Goal: Task Accomplishment & Management: Use online tool/utility

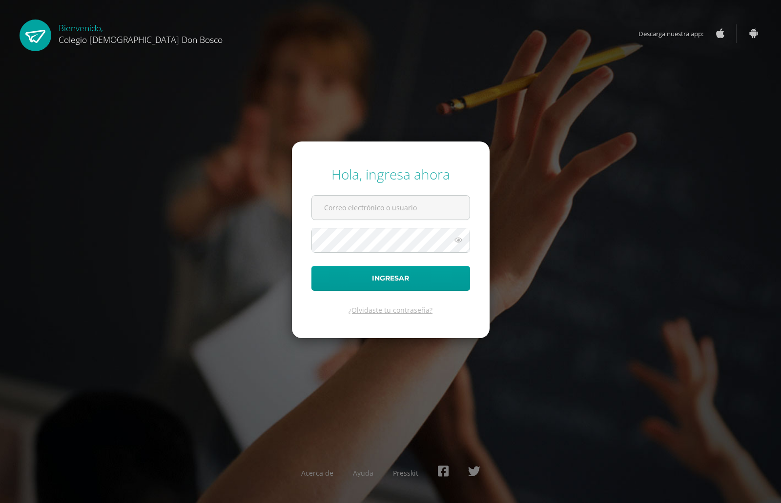
type input "[EMAIL_ADDRESS][DOMAIN_NAME]"
drag, startPoint x: 780, startPoint y: 61, endPoint x: 409, endPoint y: 280, distance: 430.8
click at [409, 280] on button "Ingresar" at bounding box center [390, 278] width 159 height 25
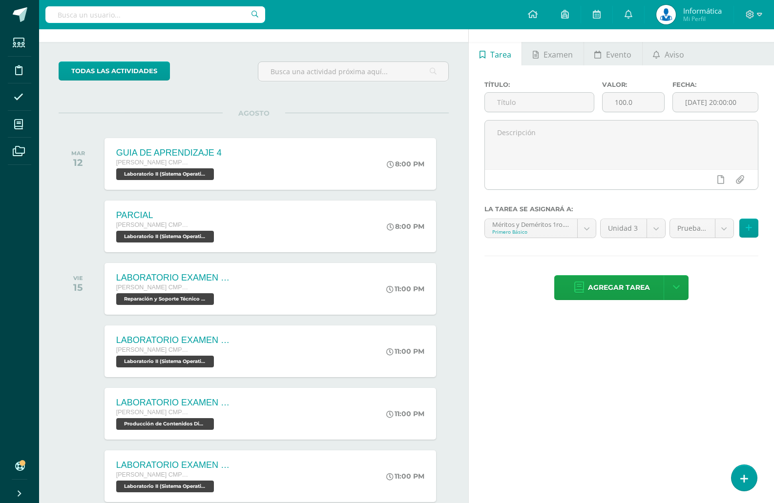
scroll to position [49, 0]
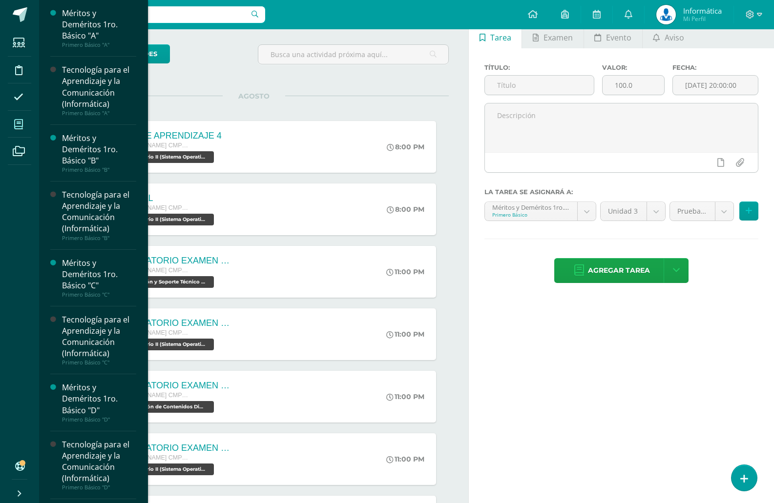
click at [23, 121] on icon at bounding box center [18, 125] width 9 height 10
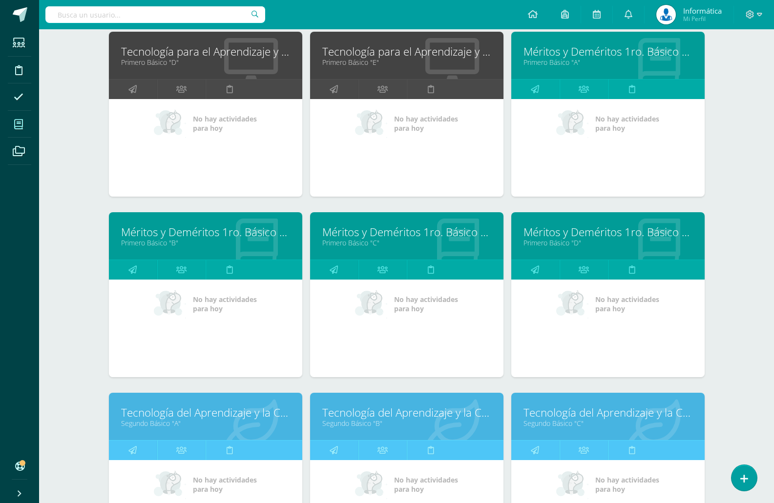
scroll to position [233, 0]
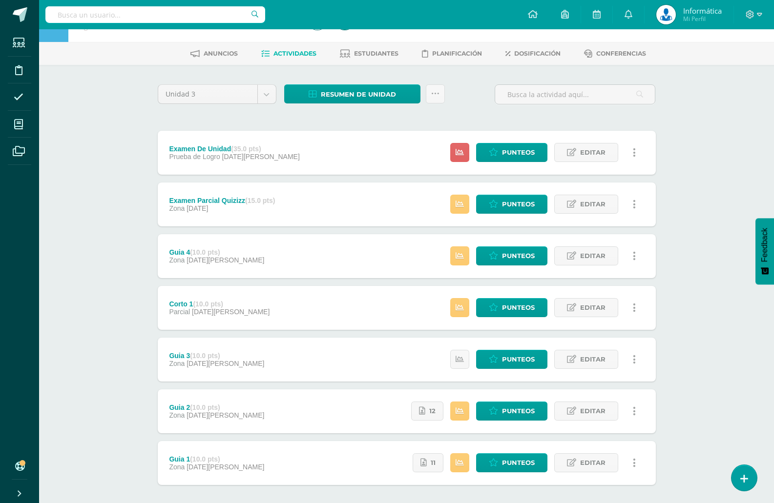
scroll to position [49, 0]
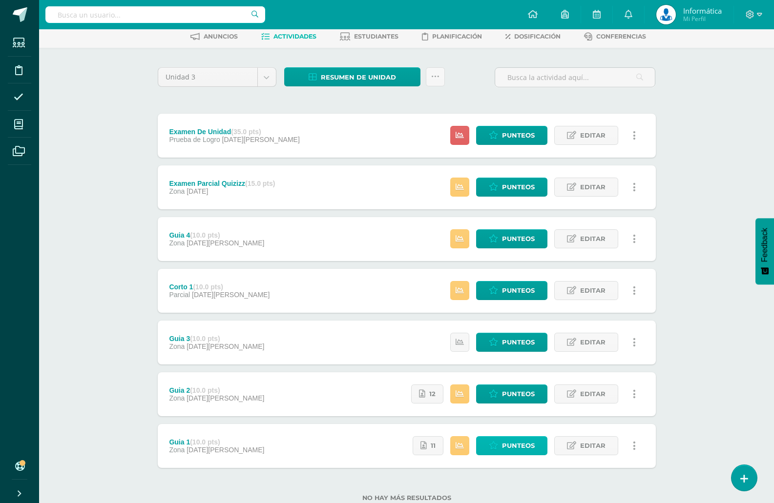
click at [518, 446] on span "Punteos" at bounding box center [518, 446] width 33 height 18
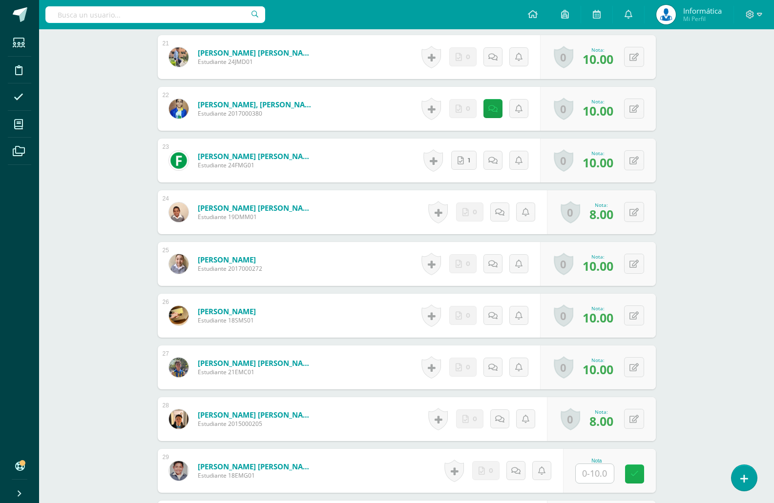
scroll to position [1372, 0]
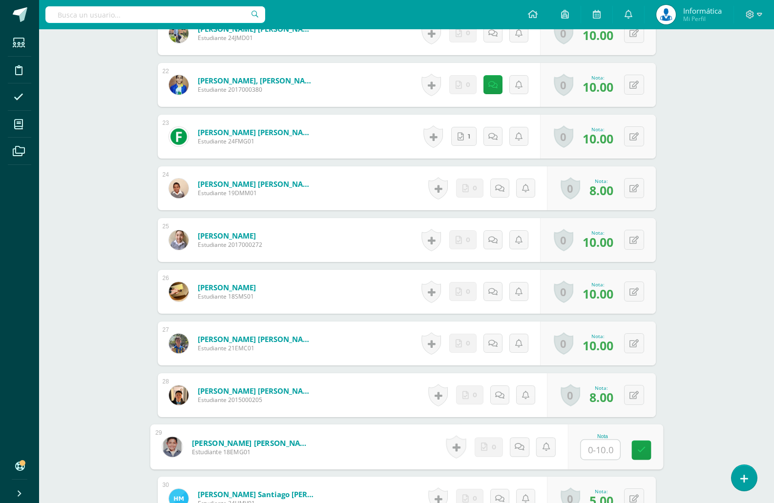
click at [599, 447] on input "text" at bounding box center [599, 450] width 39 height 20
type input "6"
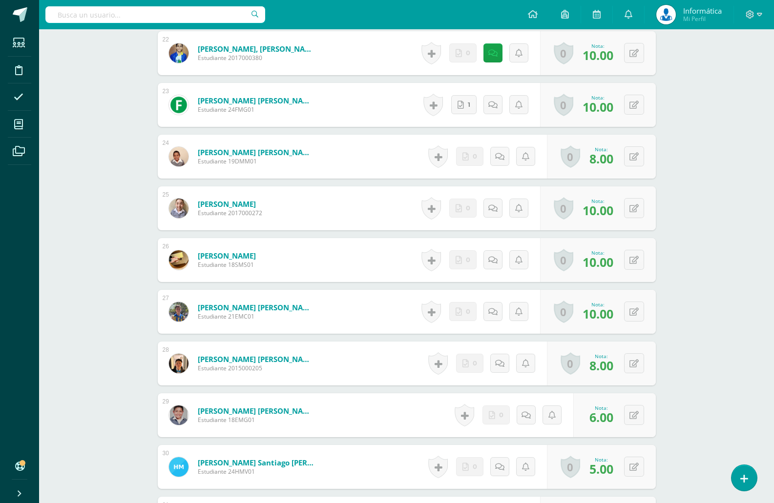
scroll to position [1421, 0]
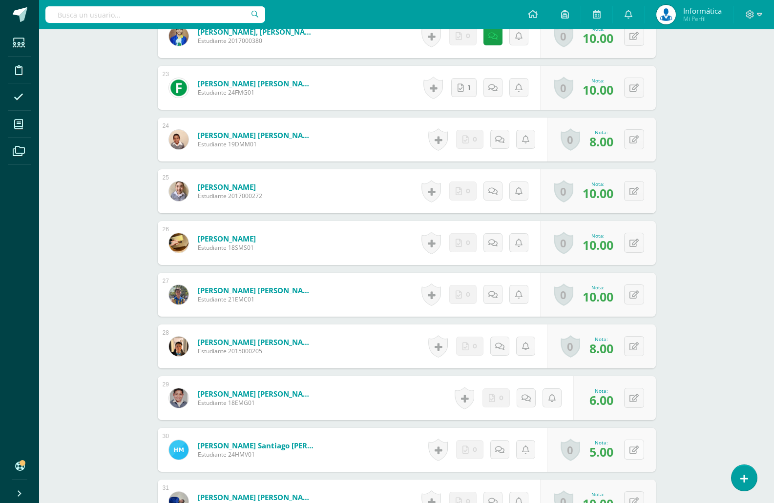
click at [631, 445] on button at bounding box center [634, 450] width 20 height 20
type input "8"
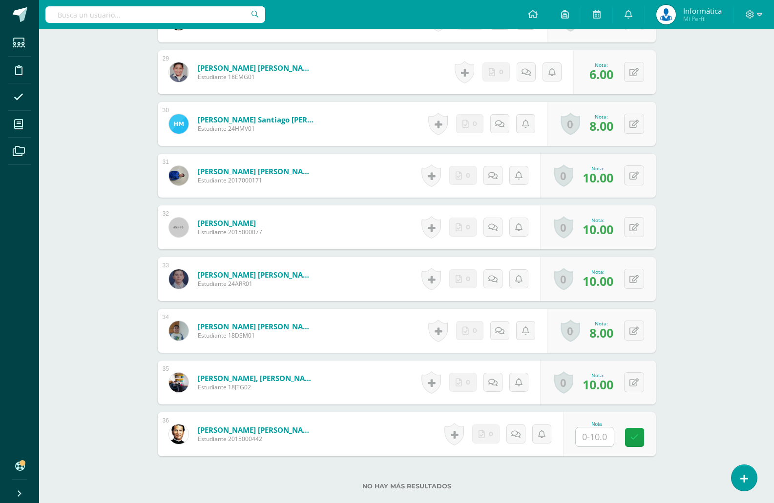
scroll to position [1762, 0]
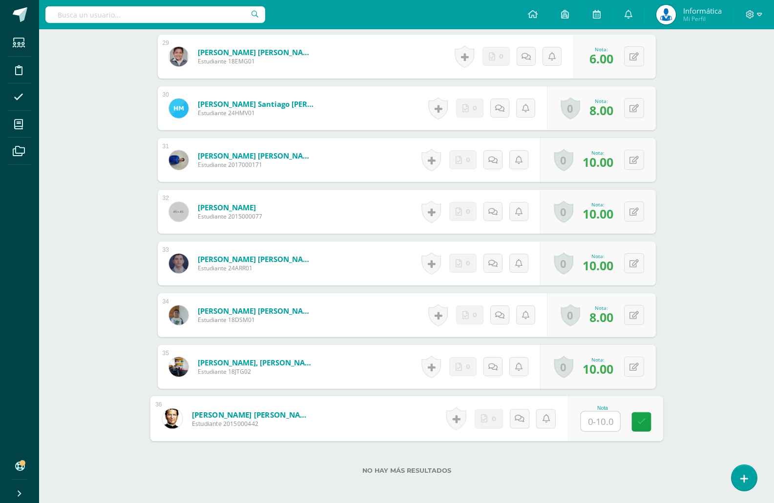
click at [604, 416] on input "text" at bounding box center [599, 422] width 39 height 20
type input "10"
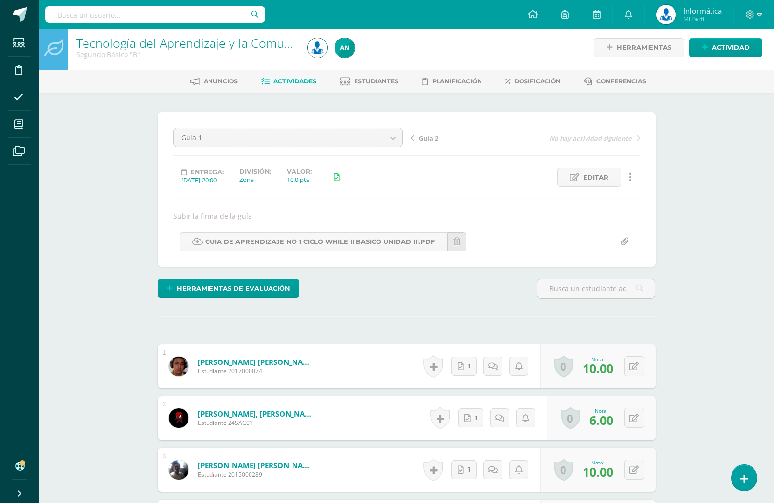
scroll to position [0, 0]
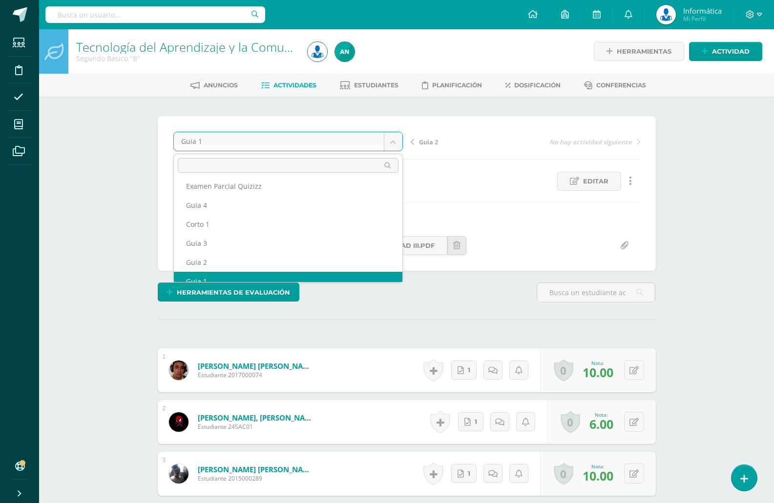
scroll to position [32, 0]
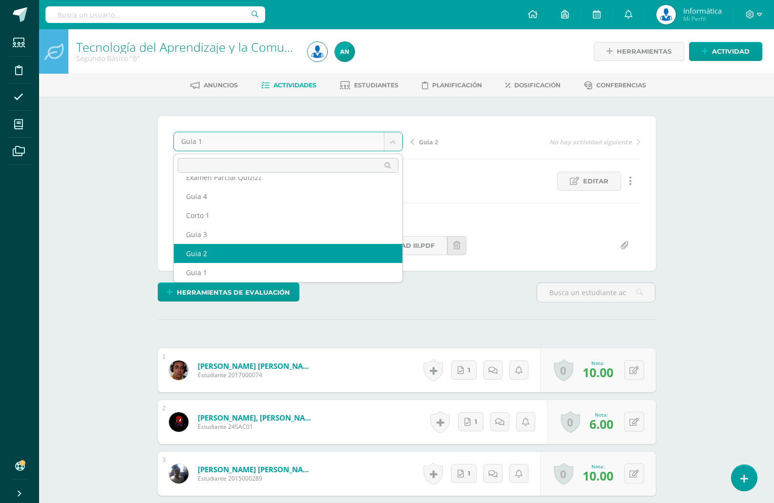
select select "/dashboard/teacher/grade-activity/175827/"
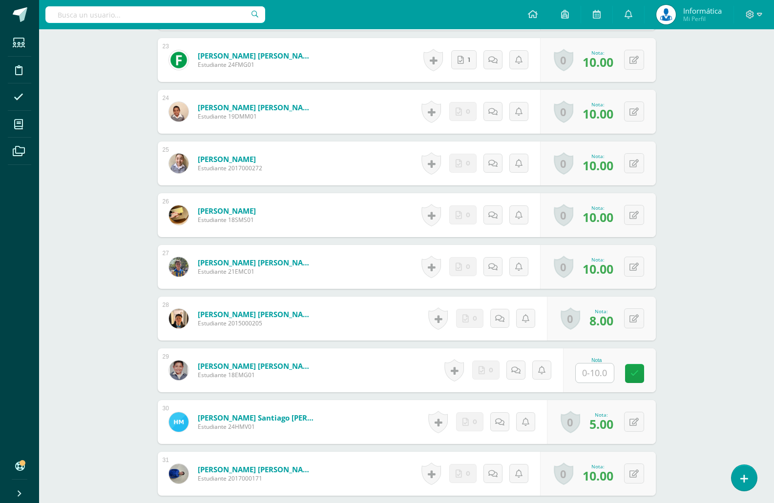
scroll to position [1417, 0]
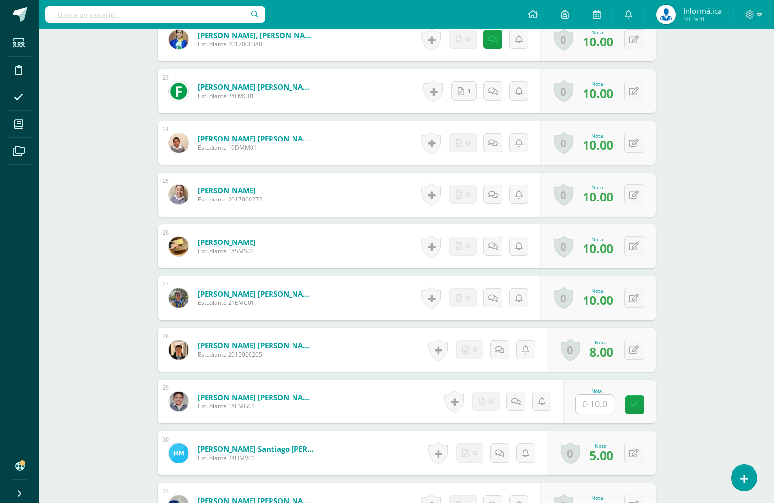
click at [602, 404] on input "text" at bounding box center [594, 404] width 38 height 19
type input "6"
click at [632, 456] on button at bounding box center [640, 453] width 20 height 20
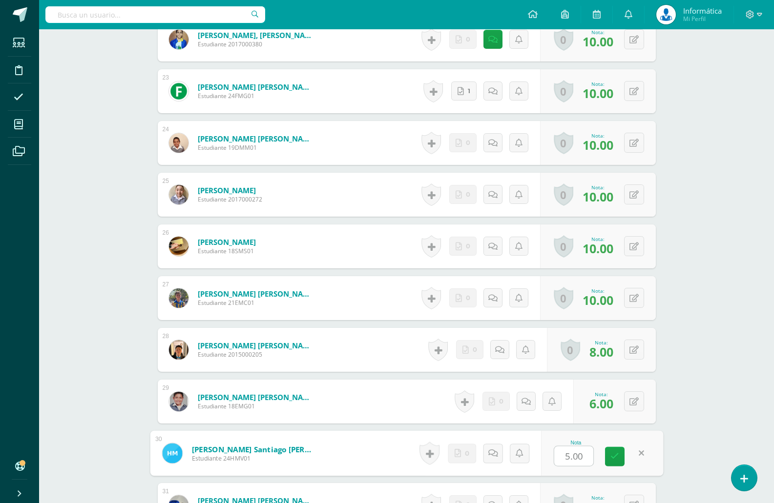
type input "8"
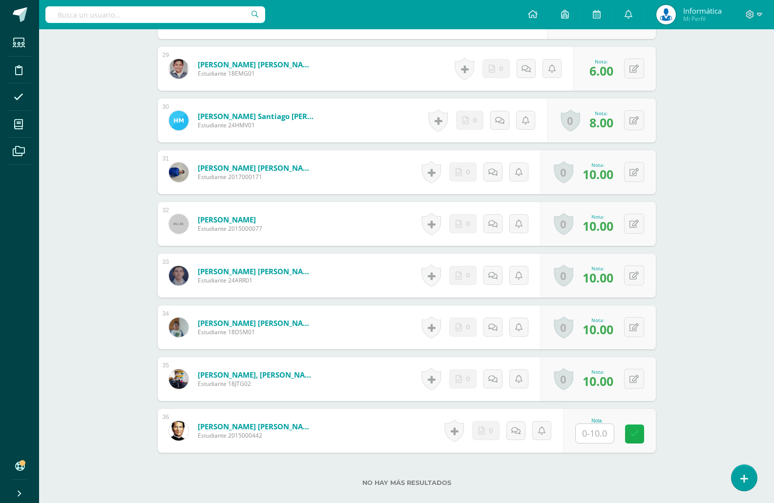
scroll to position [1759, 0]
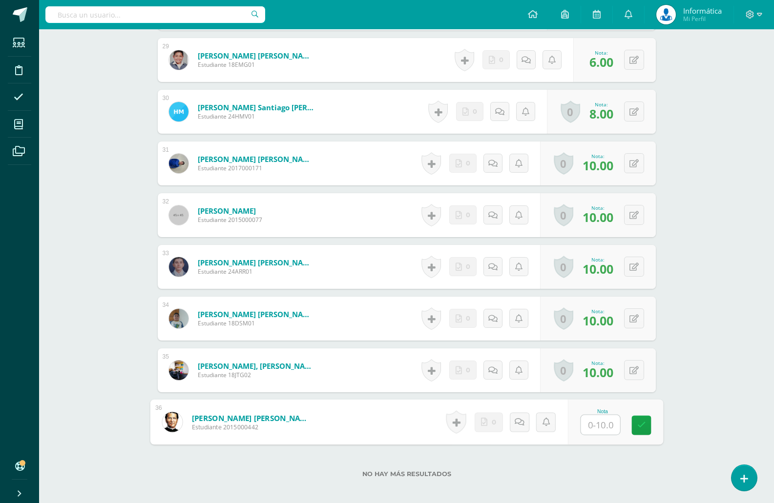
click at [596, 421] on input "text" at bounding box center [599, 425] width 39 height 20
type input "8"
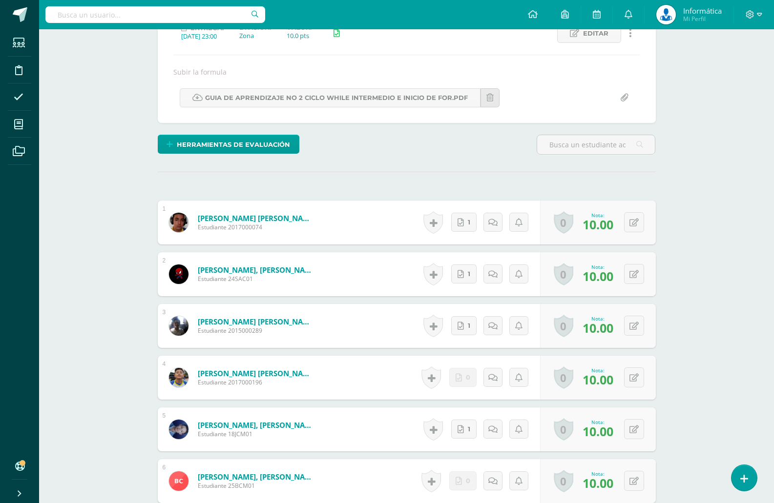
scroll to position [0, 0]
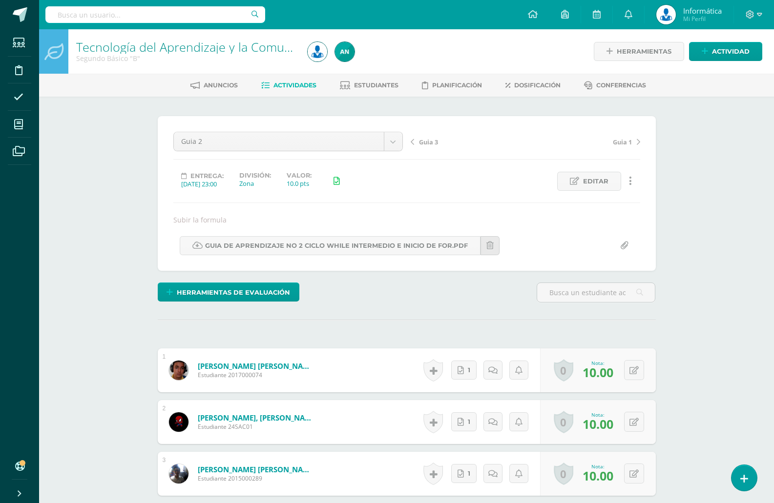
click at [409, 138] on div "Guia 3 Guia 1" at bounding box center [525, 145] width 237 height 27
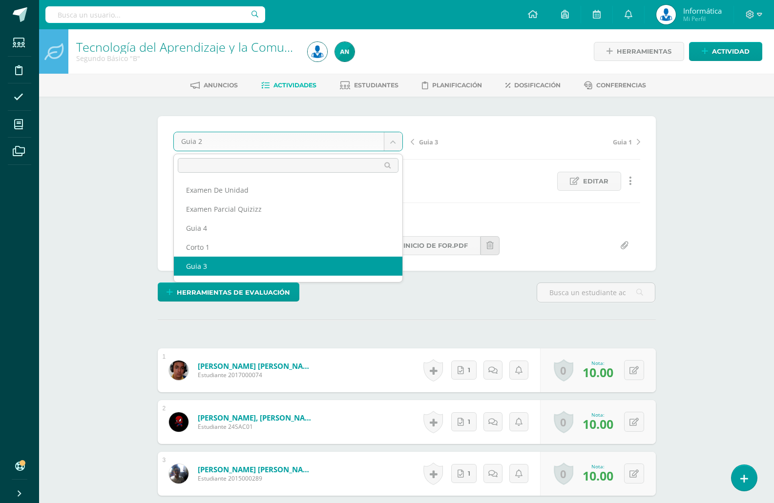
select select "/dashboard/teacher/grade-activity/176374/"
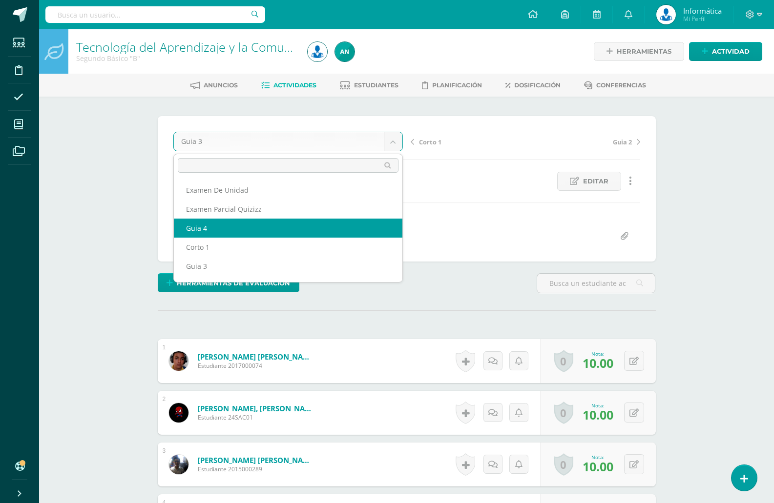
select select "/dashboard/teacher/grade-activity/176375/"
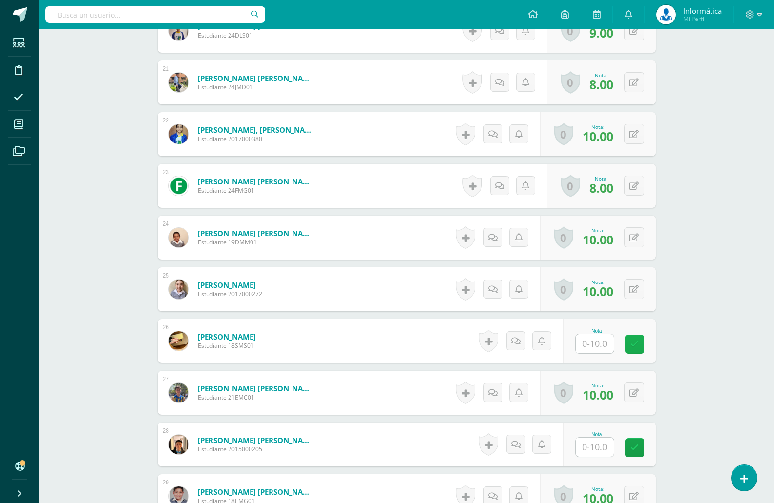
scroll to position [1314, 0]
click at [588, 344] on input "text" at bounding box center [594, 343] width 38 height 19
type input "8"
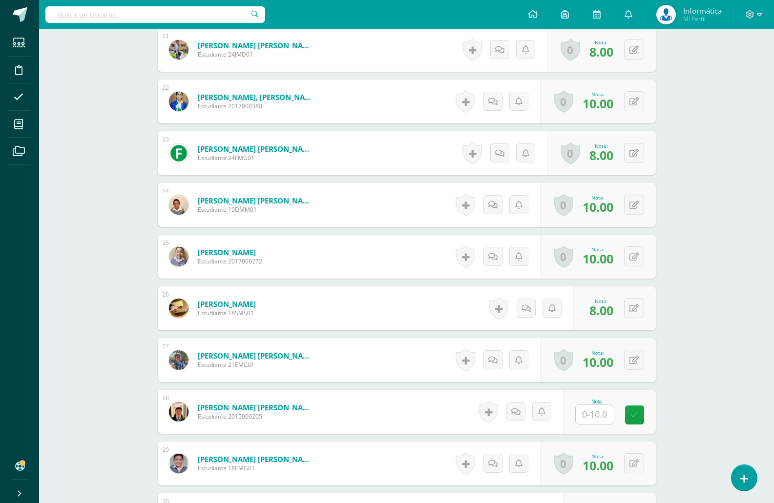
scroll to position [1363, 0]
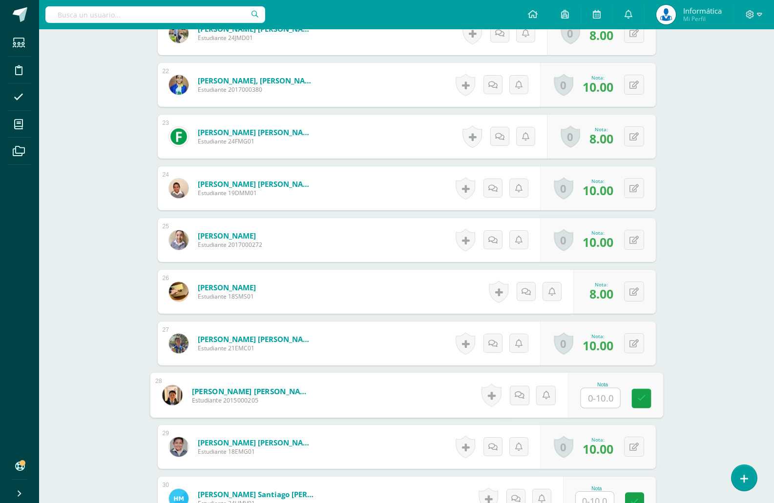
click at [596, 402] on input "text" at bounding box center [599, 398] width 39 height 20
type input "8"
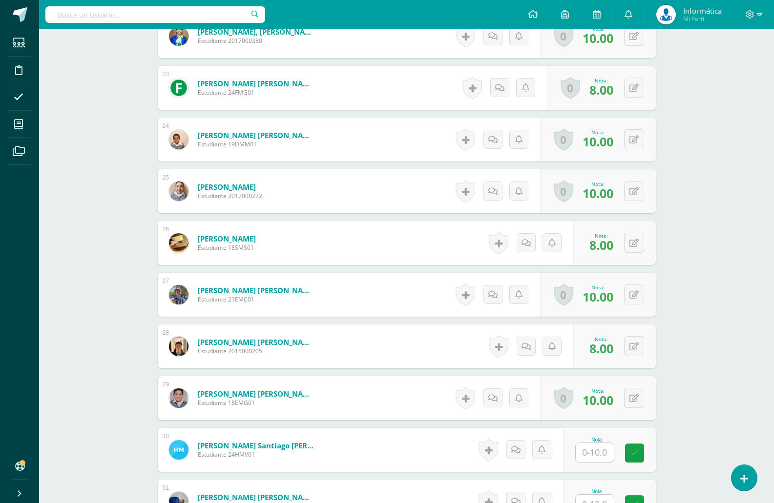
scroll to position [1460, 0]
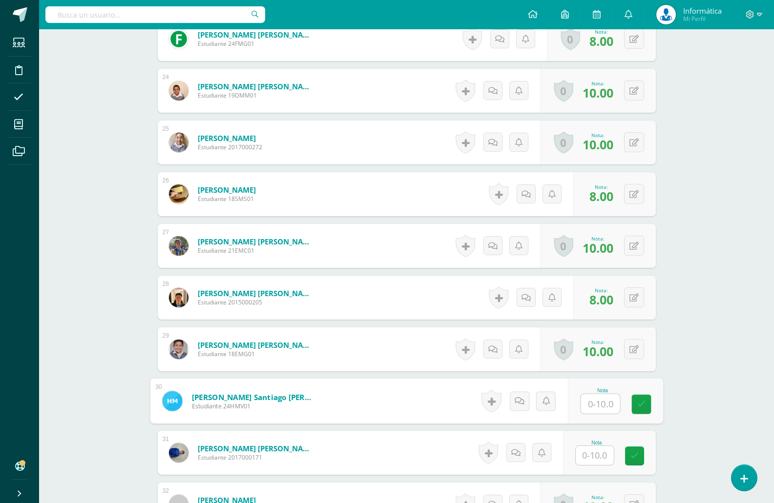
click at [590, 407] on input "text" at bounding box center [599, 404] width 39 height 20
type input "5"
type input "1"
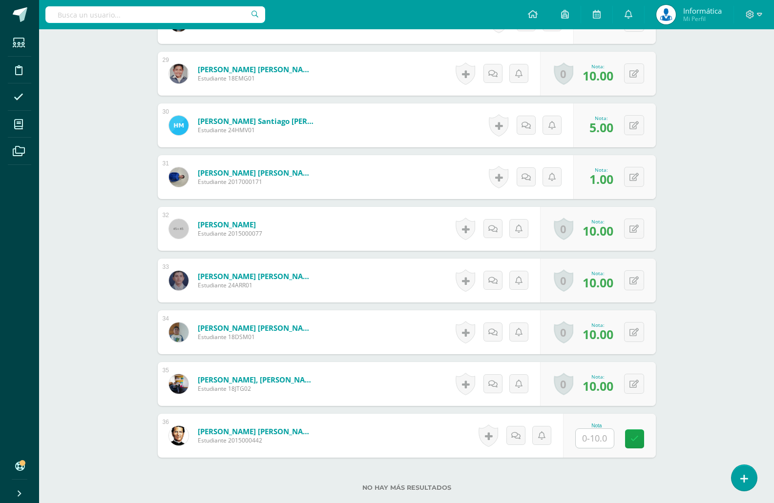
scroll to position [1753, 0]
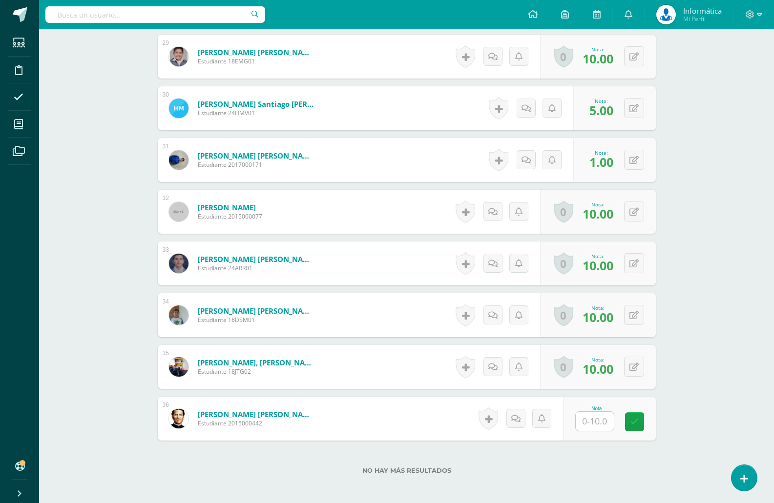
click at [606, 419] on input "text" at bounding box center [594, 421] width 38 height 19
type input "10"
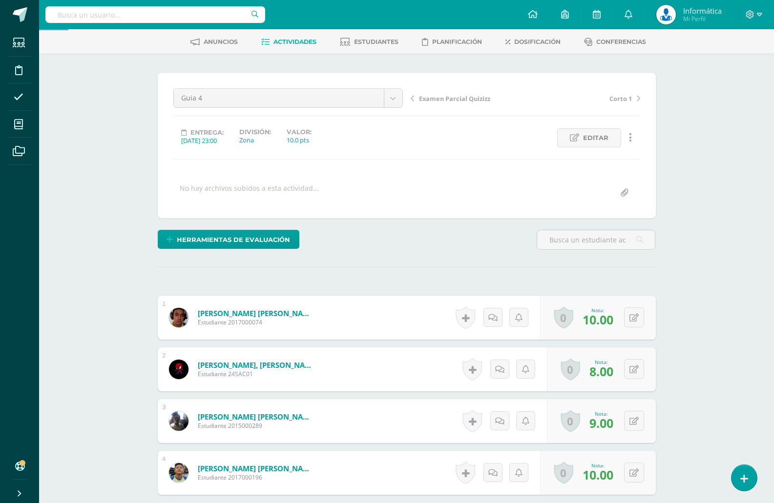
scroll to position [0, 0]
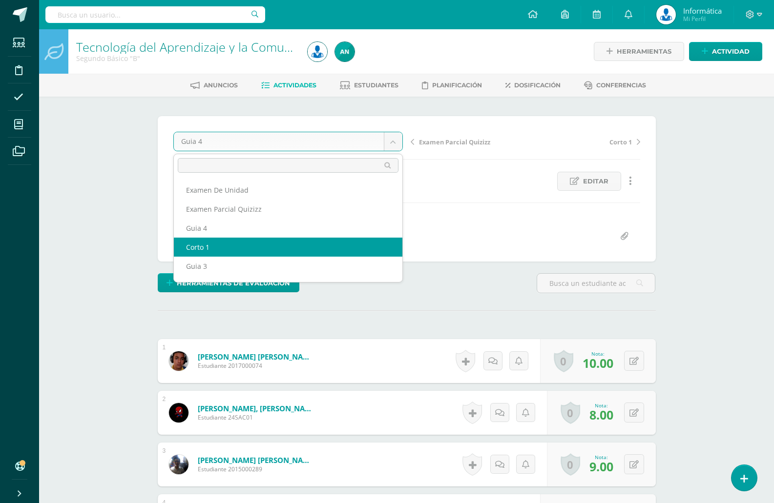
select select "/dashboard/teacher/grade-activity/176376/"
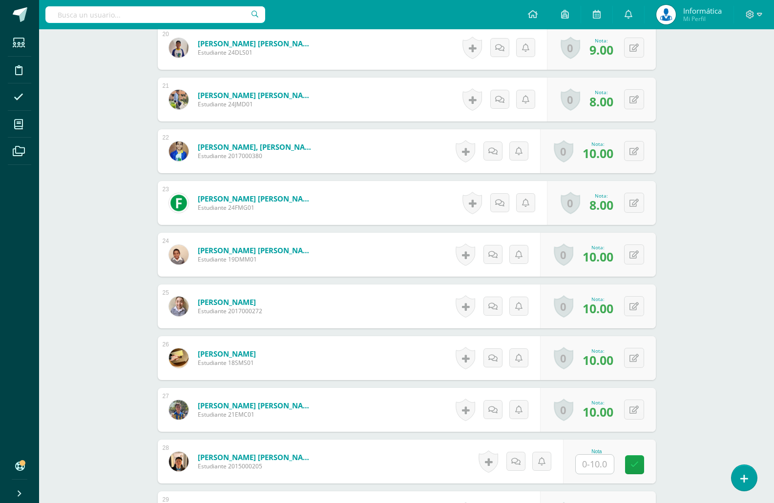
scroll to position [1313, 0]
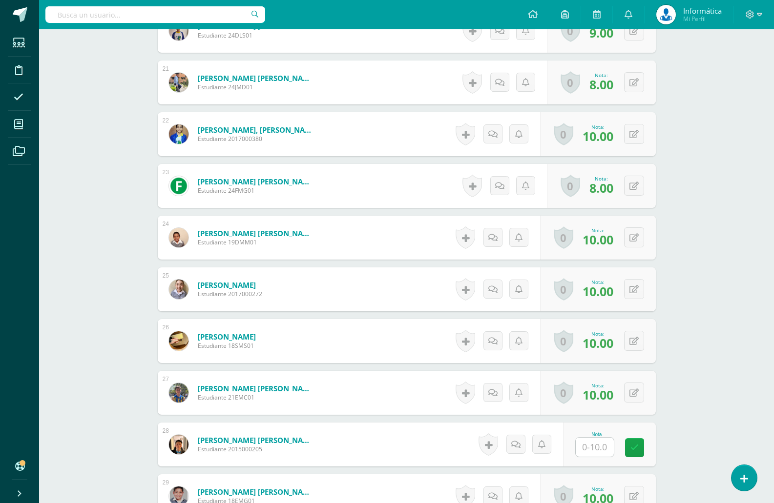
click at [596, 449] on input "text" at bounding box center [594, 447] width 38 height 19
type input "8"
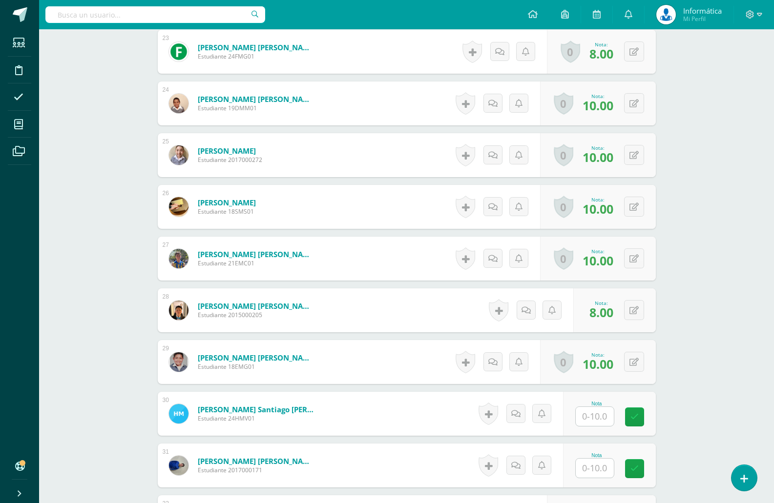
scroll to position [1460, 0]
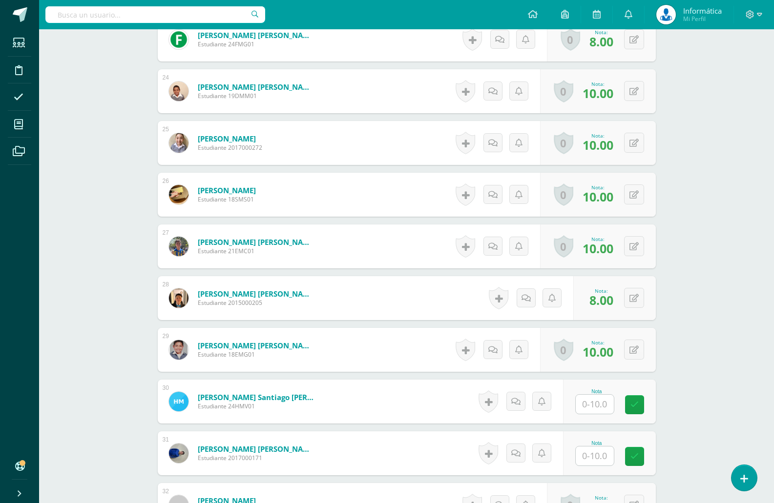
click at [595, 406] on input "text" at bounding box center [594, 404] width 38 height 19
type input "5"
type input "1"
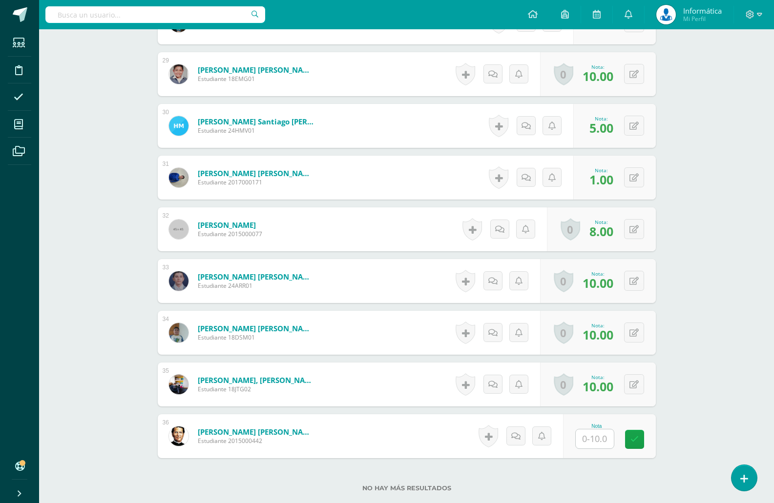
scroll to position [1752, 0]
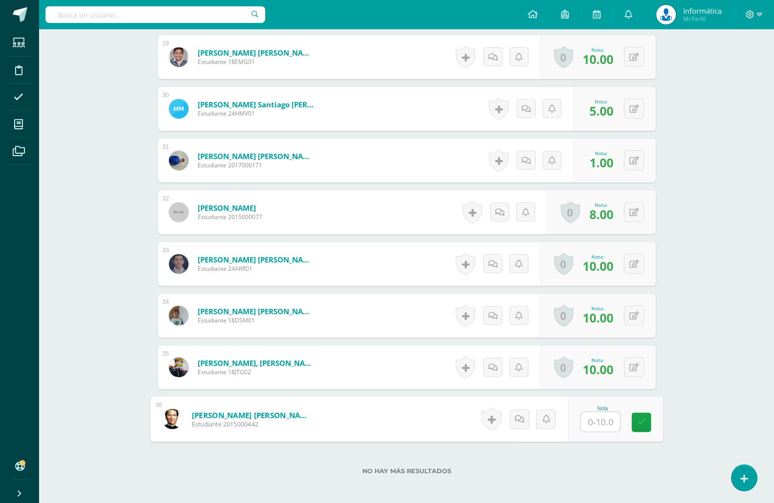
click at [602, 423] on input "text" at bounding box center [599, 422] width 39 height 20
type input "10"
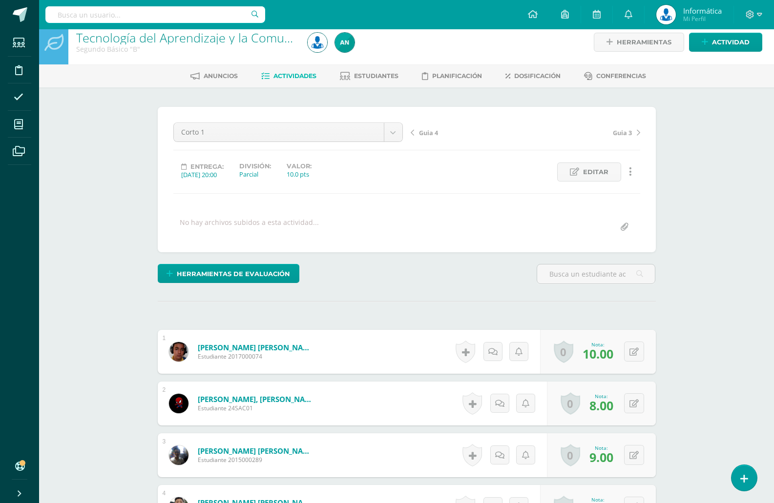
scroll to position [0, 0]
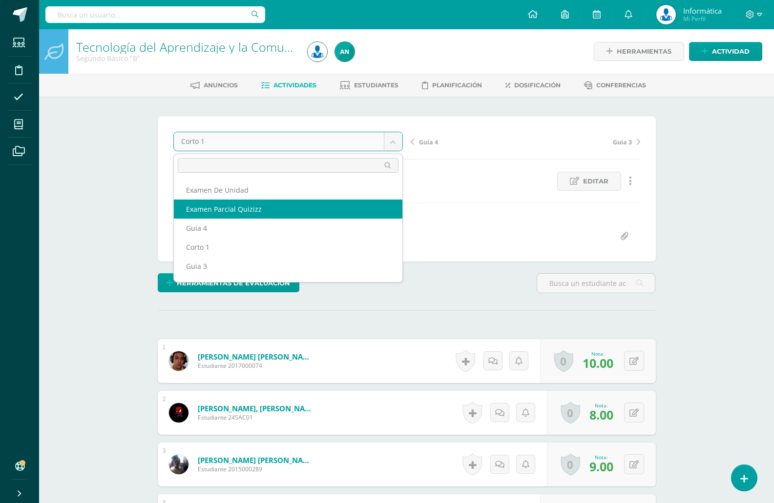
select select "/dashboard/teacher/grade-activity/176838/"
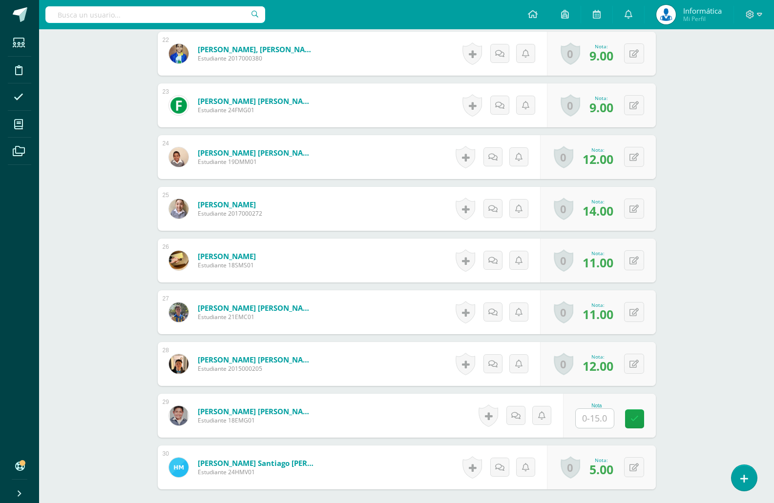
scroll to position [1411, 0]
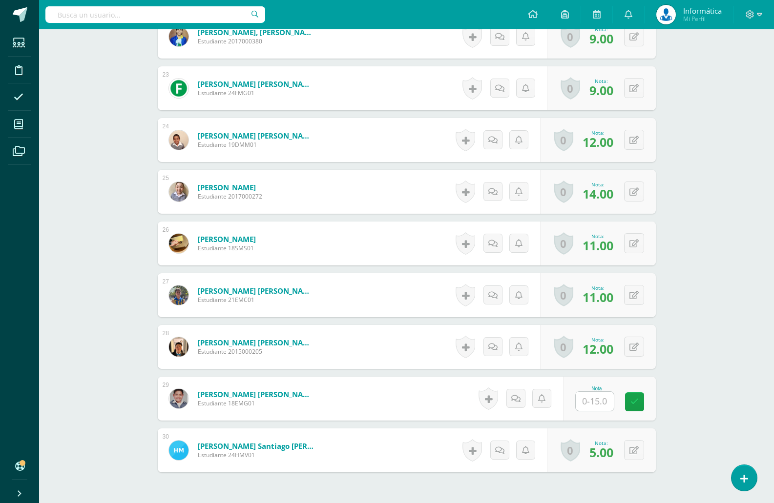
click at [596, 402] on input "text" at bounding box center [594, 401] width 38 height 19
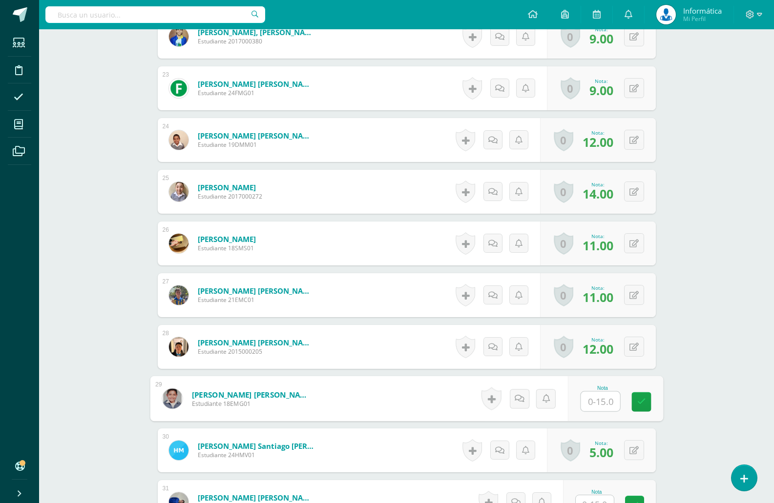
scroll to position [1411, 0]
type input "1"
type input "0"
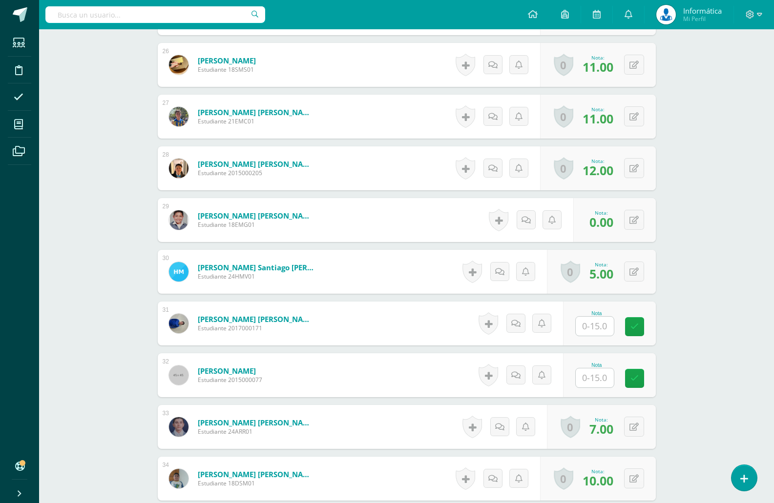
scroll to position [1607, 0]
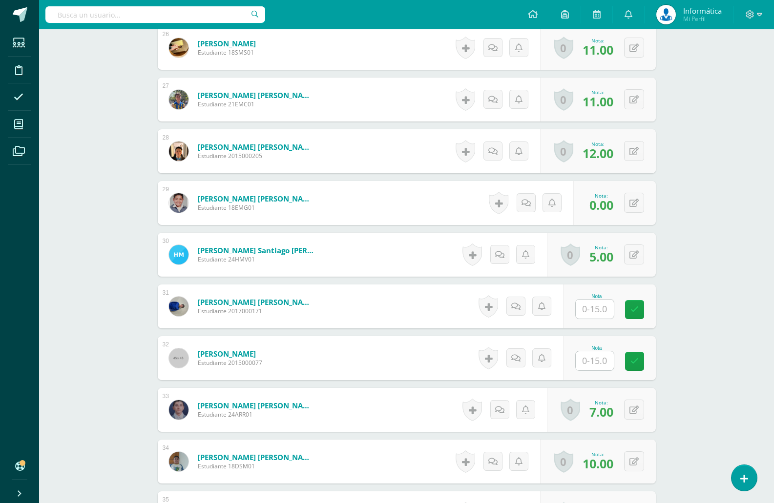
click at [592, 313] on input "text" at bounding box center [594, 309] width 38 height 19
type input "0"
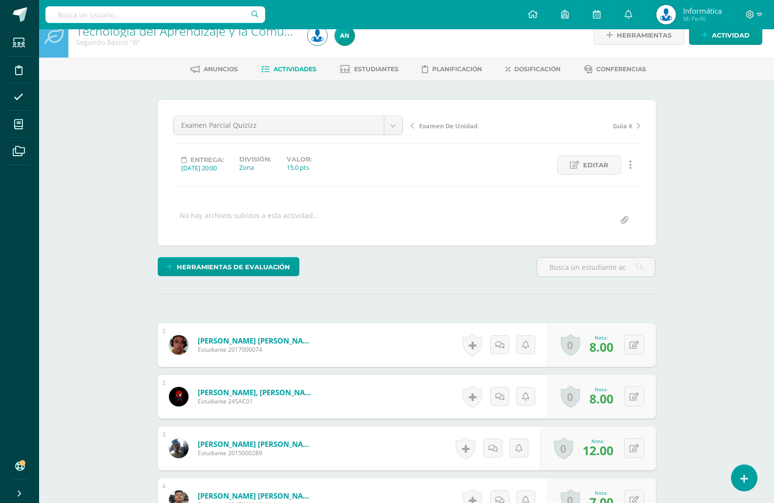
scroll to position [0, 0]
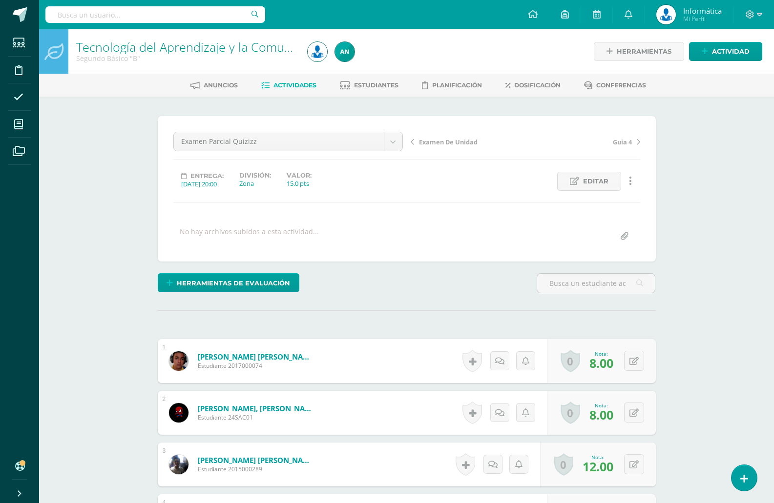
click at [284, 83] on span "Actividades" at bounding box center [294, 84] width 43 height 7
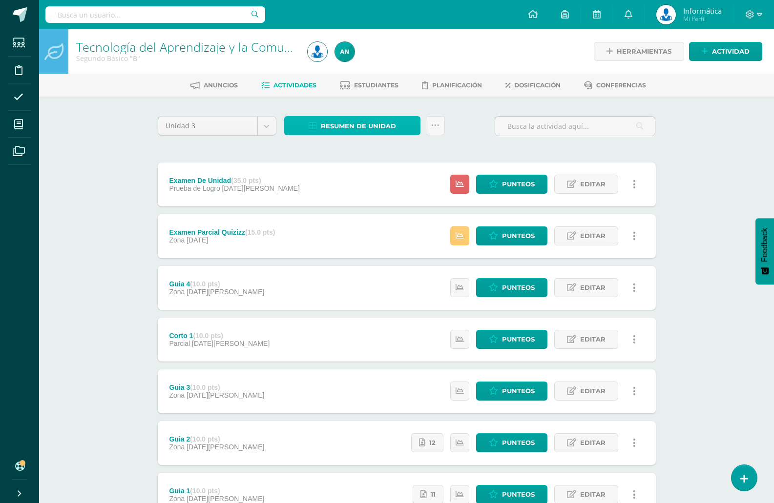
click at [357, 127] on span "Resumen de unidad" at bounding box center [358, 126] width 75 height 18
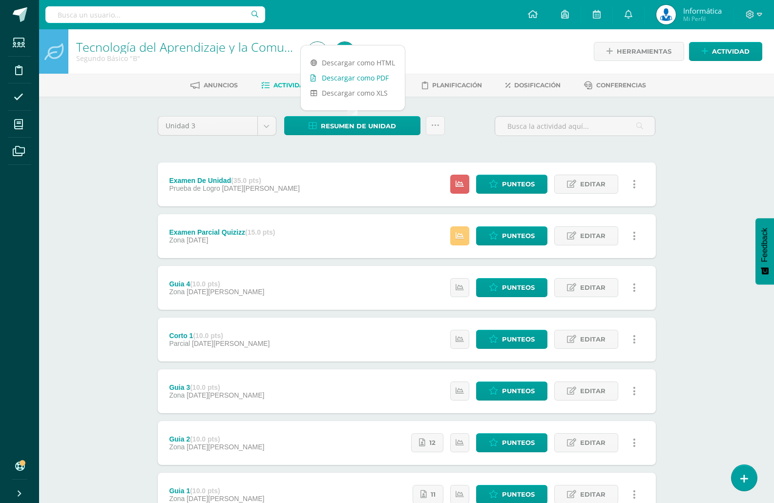
click at [359, 80] on link "Descargar como PDF" at bounding box center [353, 77] width 104 height 15
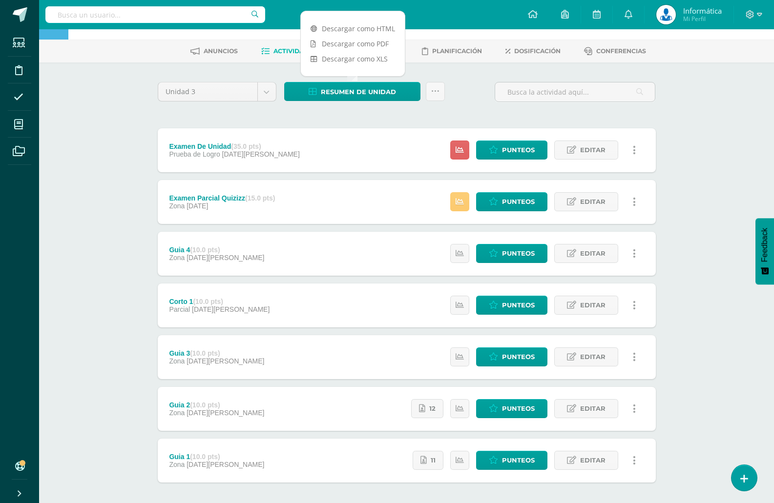
scroll to position [79, 0]
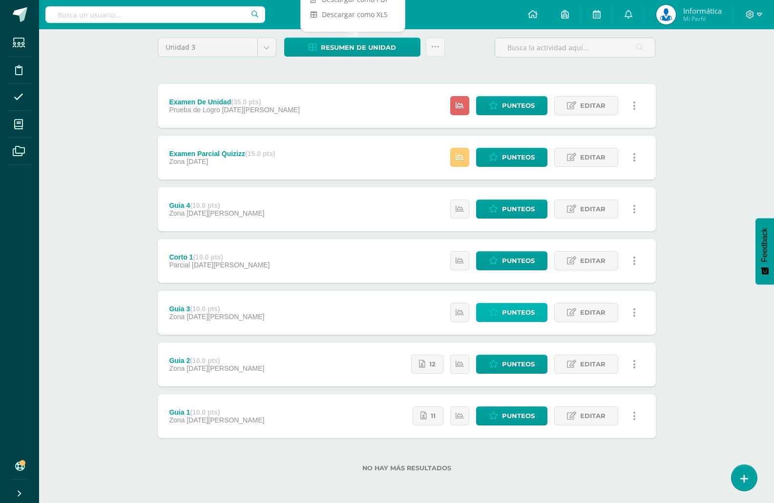
click at [535, 310] on link "Punteos" at bounding box center [511, 312] width 71 height 19
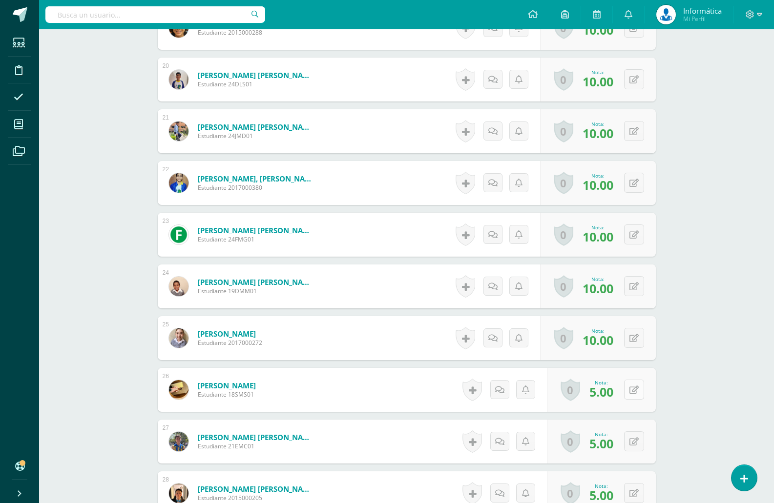
scroll to position [1265, 0]
click at [636, 392] on icon at bounding box center [633, 390] width 9 height 8
type input "6"
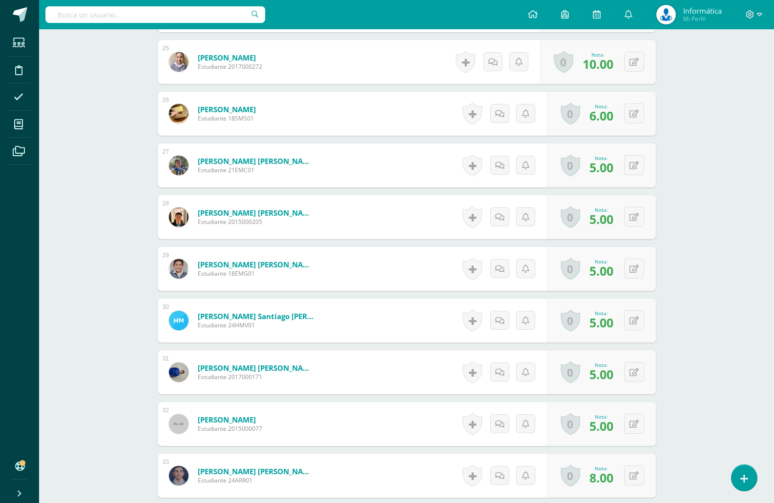
scroll to position [1558, 0]
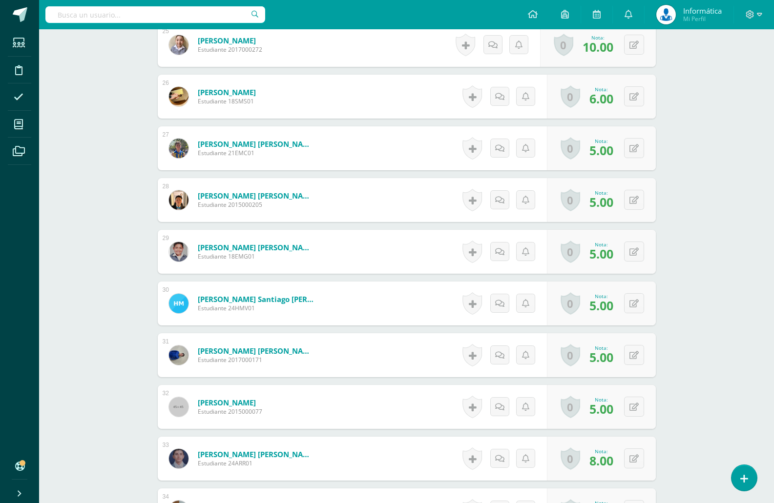
click at [651, 399] on div "0 Logros Logros obtenidos Aún no hay logros agregados Nota: 5.00" at bounding box center [601, 407] width 109 height 44
click at [638, 403] on button at bounding box center [640, 407] width 20 height 20
type input "7"
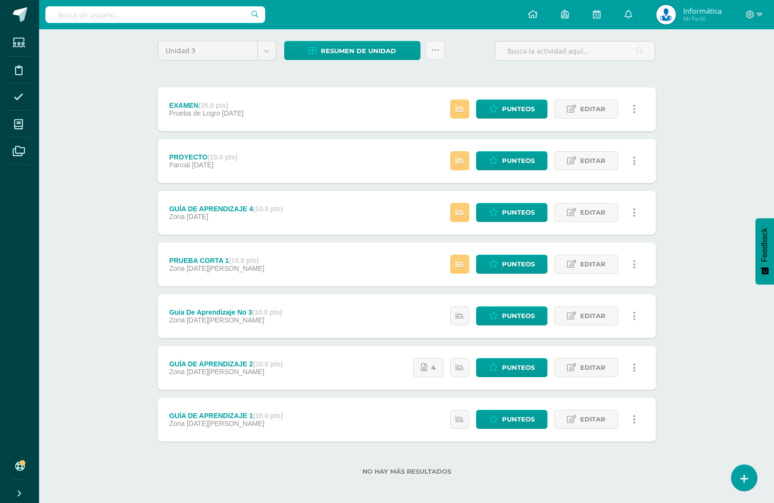
scroll to position [79, 0]
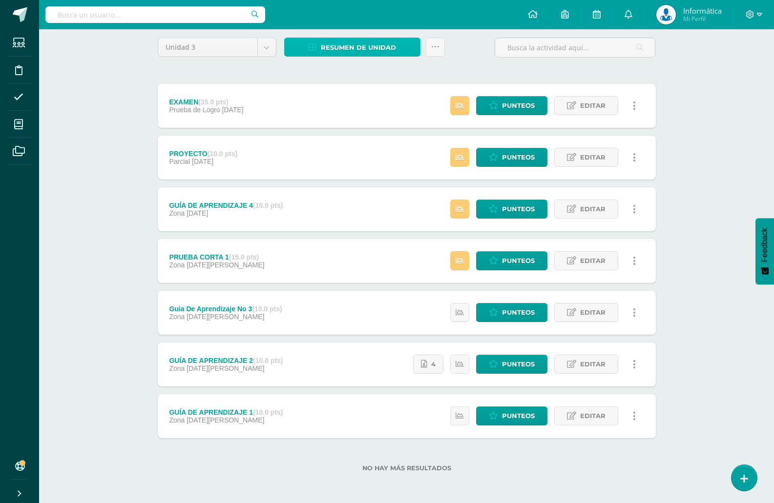
click at [358, 49] on span "Resumen de unidad" at bounding box center [358, 48] width 75 height 18
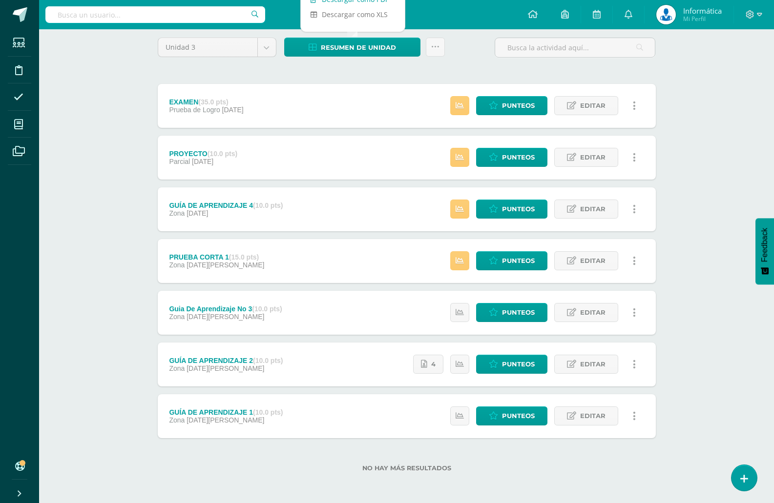
click at [517, 413] on span "Punteos" at bounding box center [518, 416] width 33 height 18
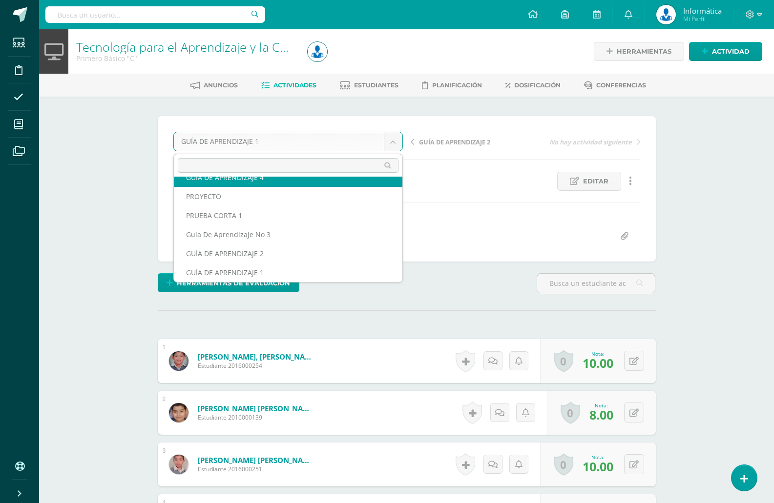
scroll to position [23, 0]
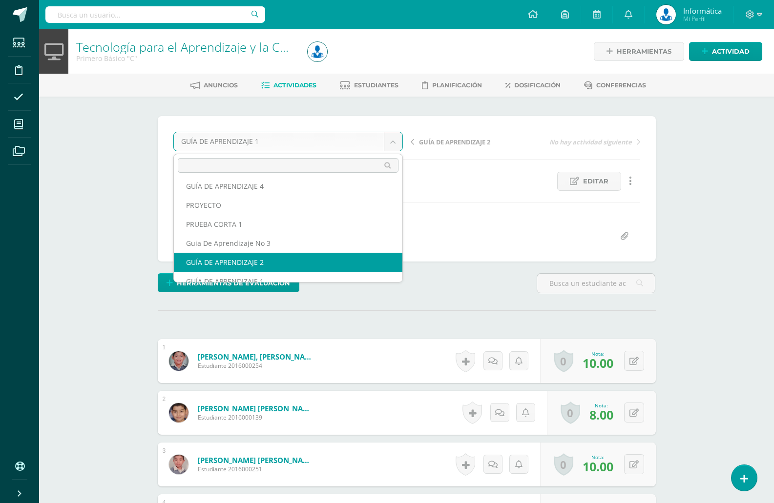
select select "/dashboard/teacher/grade-activity/174394/"
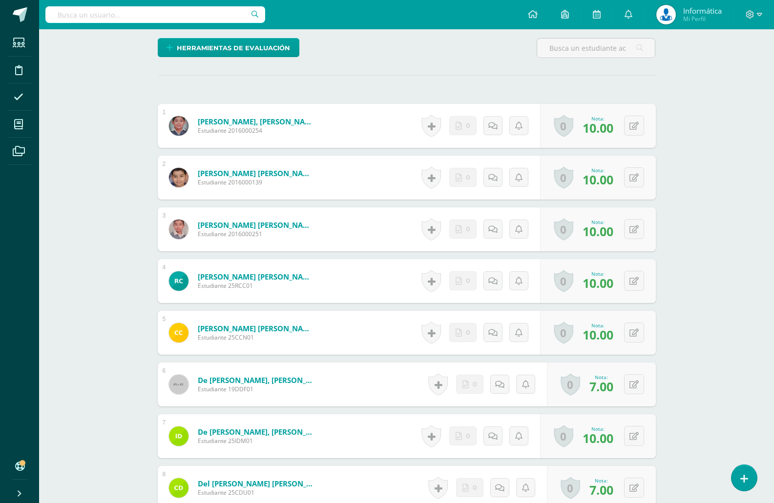
scroll to position [245, 0]
click at [635, 383] on icon at bounding box center [640, 384] width 10 height 8
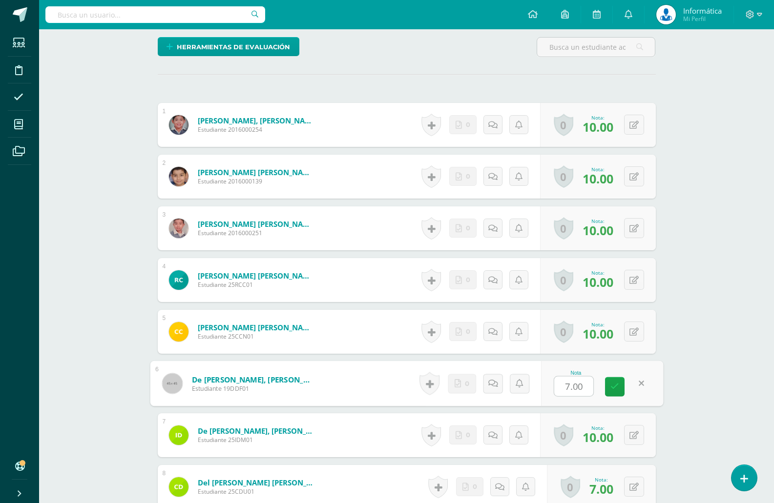
type input "8"
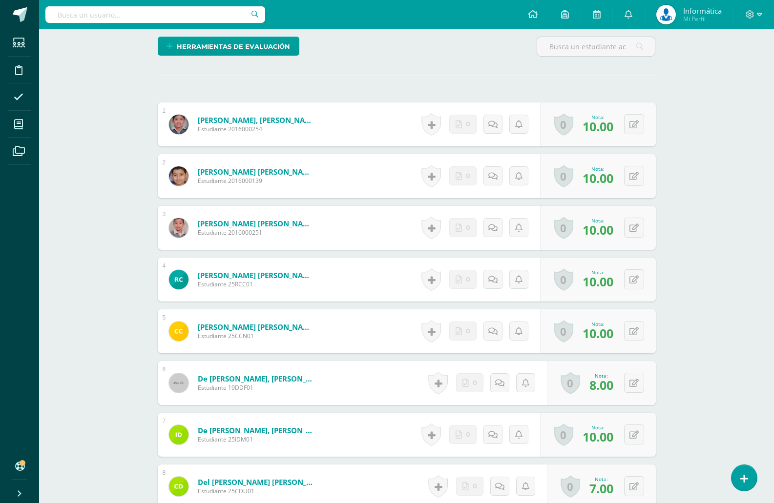
scroll to position [295, 0]
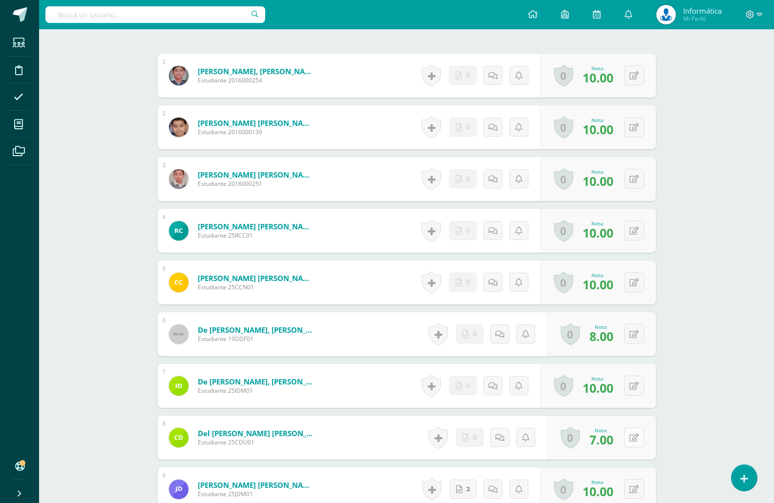
click at [637, 441] on icon at bounding box center [633, 438] width 9 height 8
type input "8"
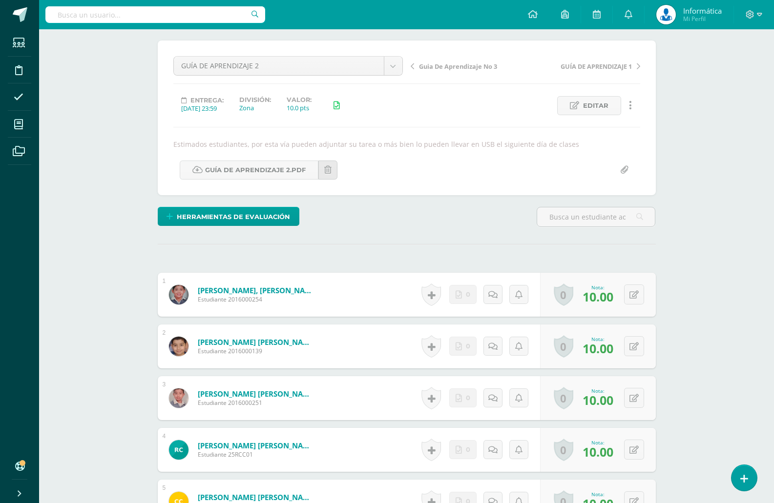
scroll to position [0, 0]
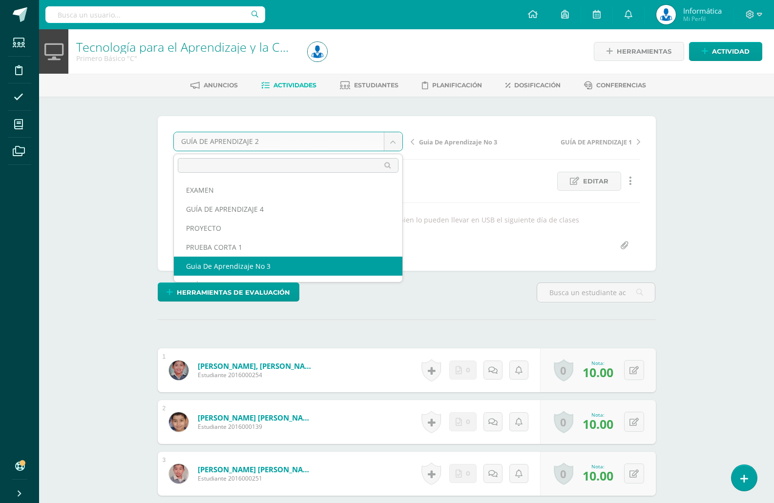
select select "/dashboard/teacher/grade-activity/176079/"
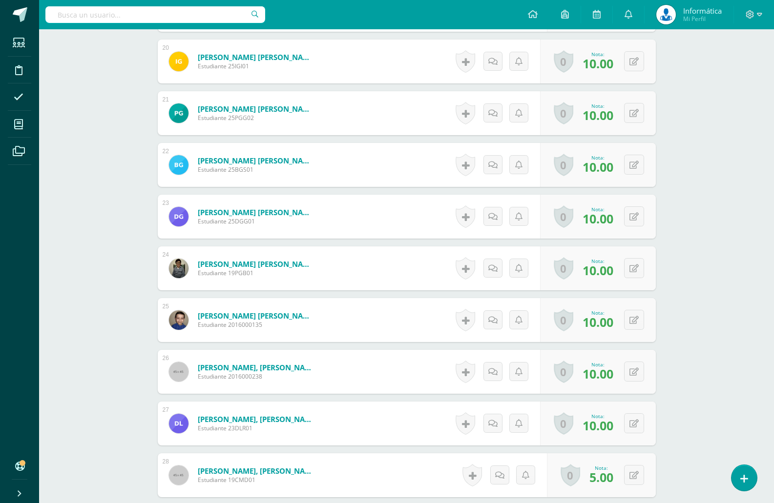
scroll to position [1327, 0]
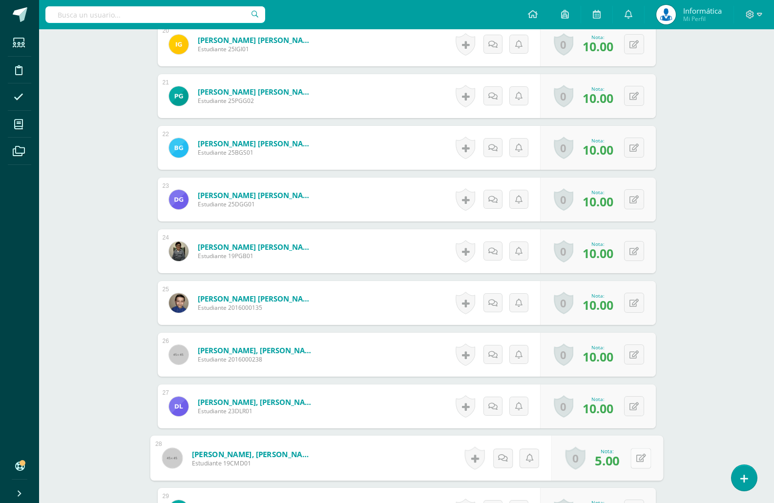
click at [635, 456] on icon at bounding box center [640, 458] width 10 height 8
type input "8"
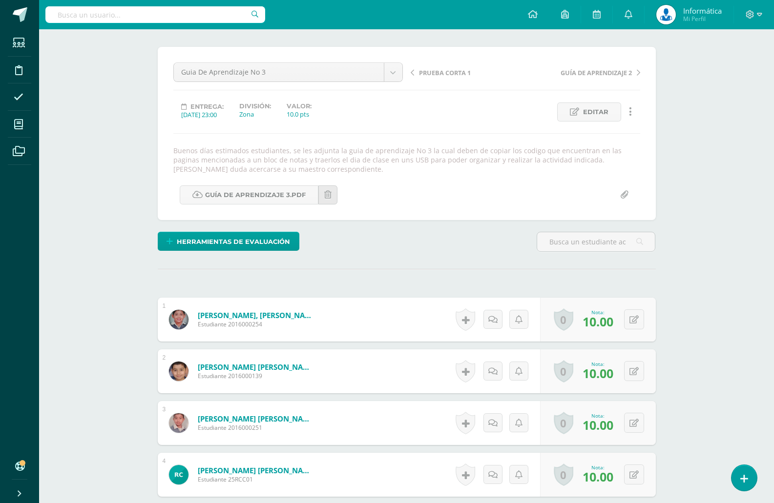
scroll to position [0, 0]
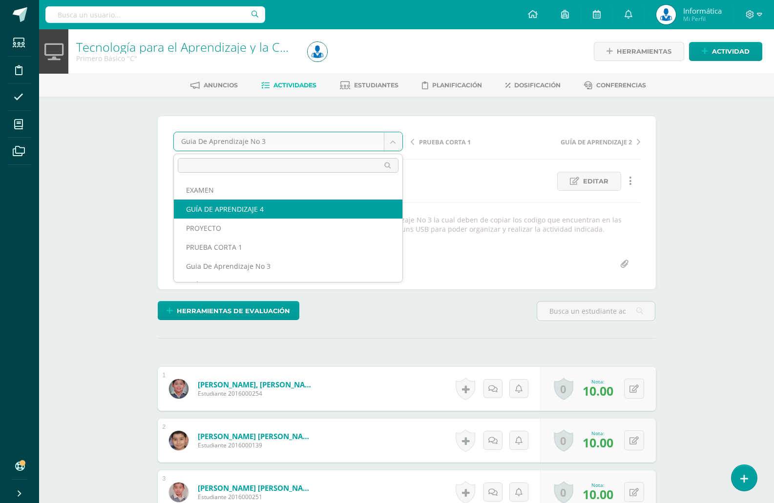
select select "/dashboard/teacher/grade-activity/176751/"
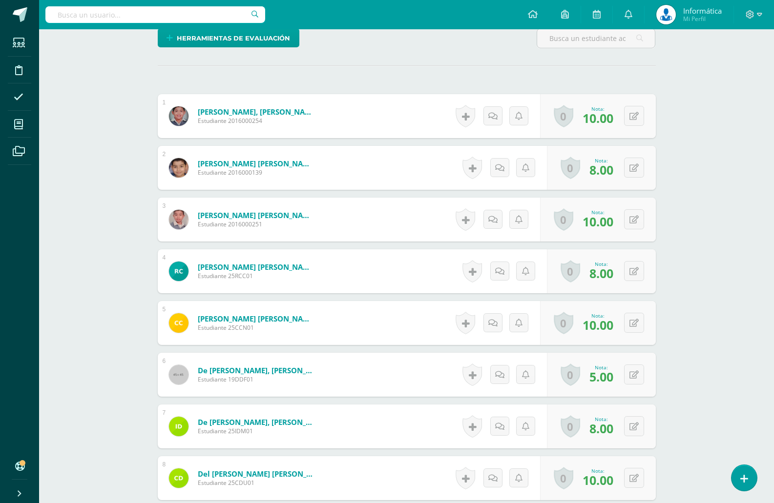
scroll to position [245, 0]
click at [633, 381] on button at bounding box center [634, 374] width 20 height 20
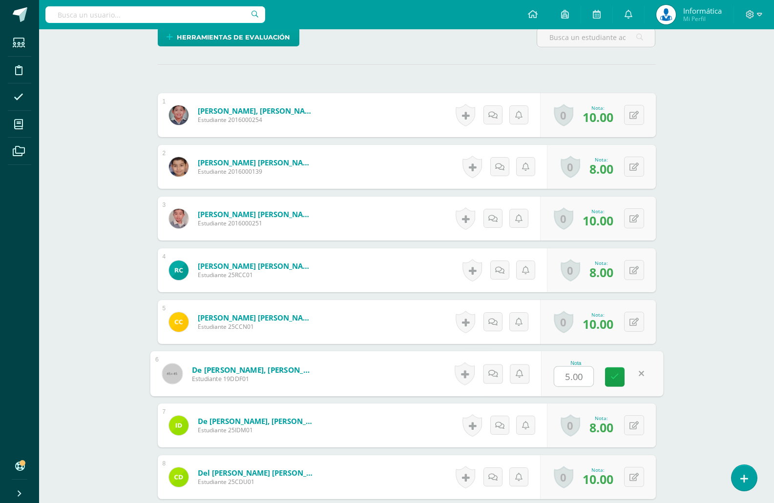
type input "8"
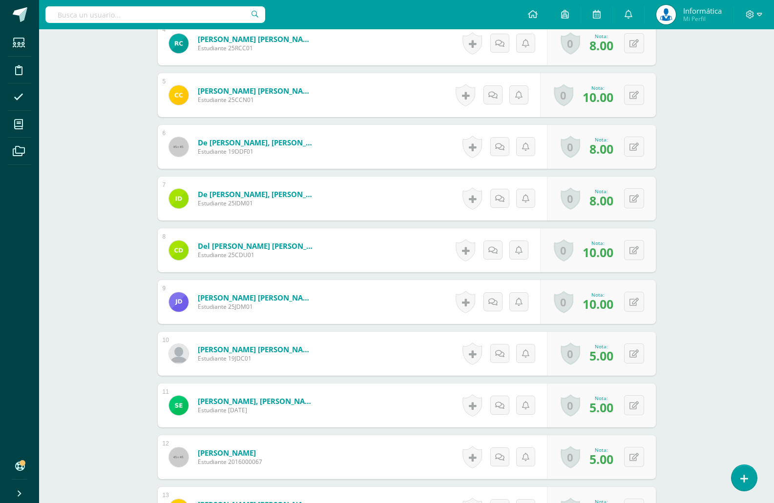
scroll to position [490, 0]
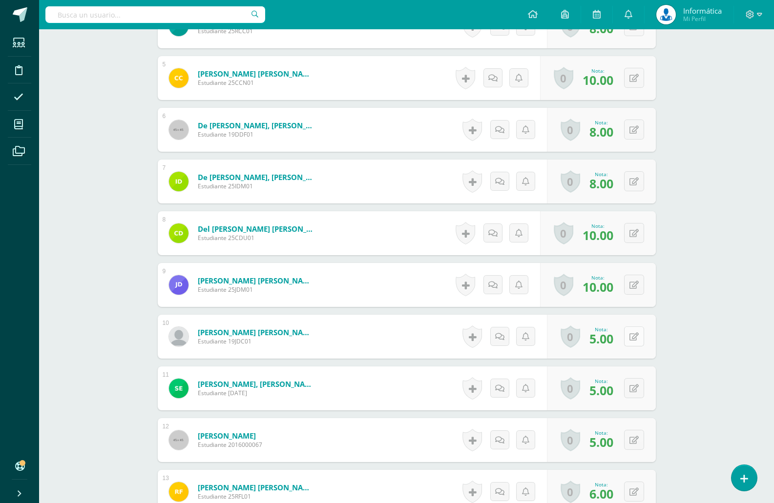
click at [633, 338] on button at bounding box center [634, 336] width 20 height 20
type input "8"
click at [639, 382] on button at bounding box center [634, 388] width 20 height 20
type input "8"
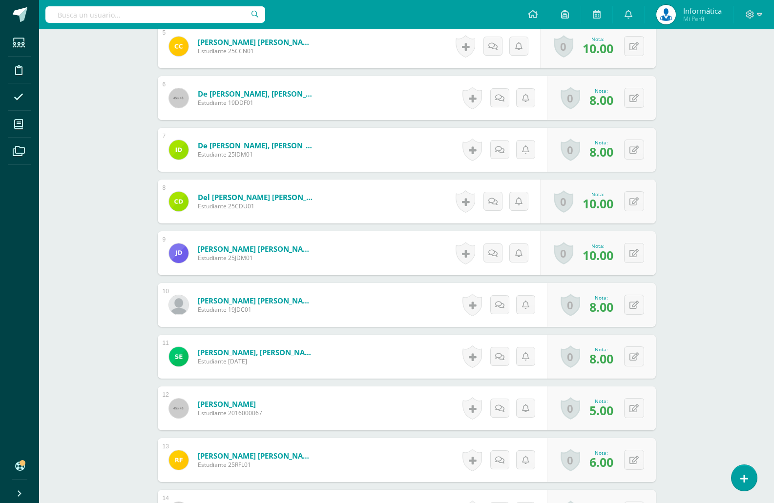
scroll to position [539, 0]
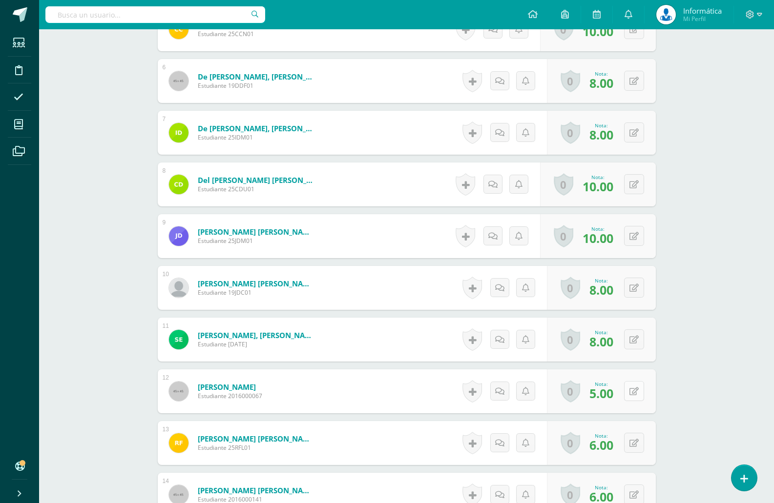
click at [637, 386] on button at bounding box center [634, 391] width 20 height 20
type input "8"
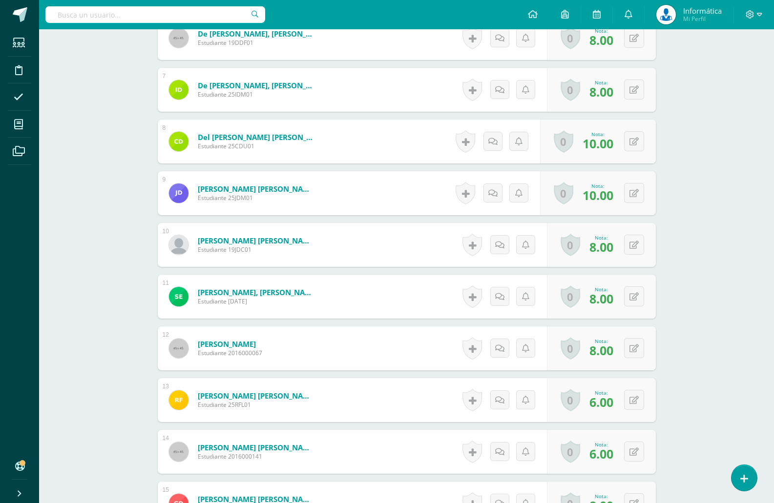
scroll to position [588, 0]
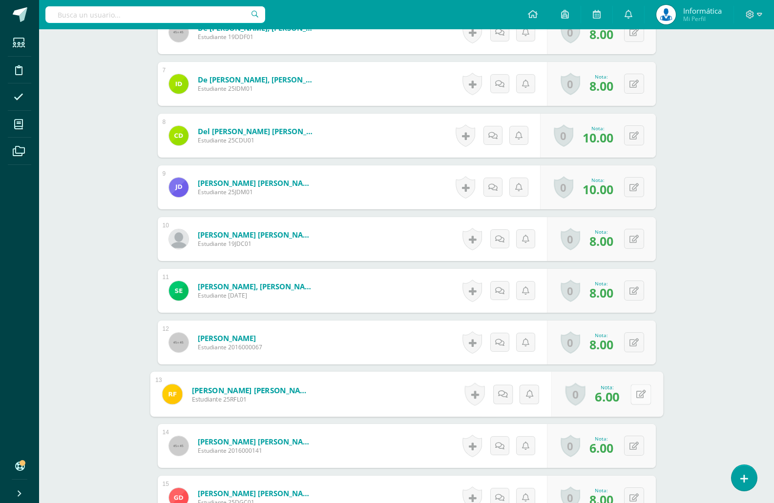
click at [630, 395] on button at bounding box center [640, 394] width 20 height 20
type input "8"
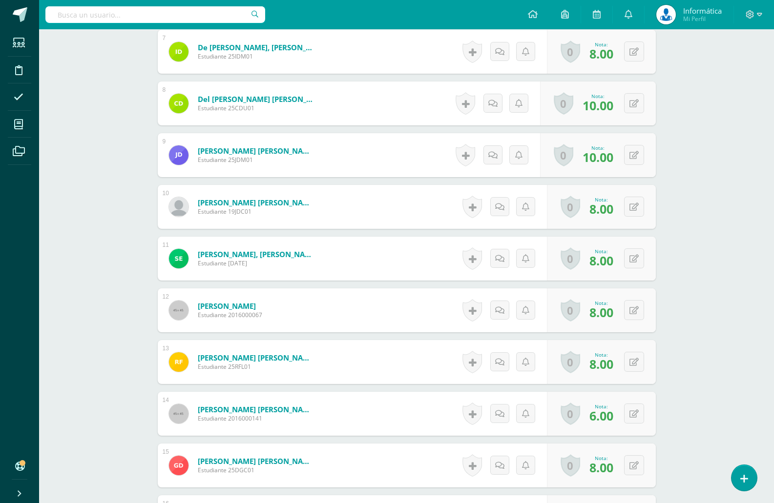
scroll to position [636, 0]
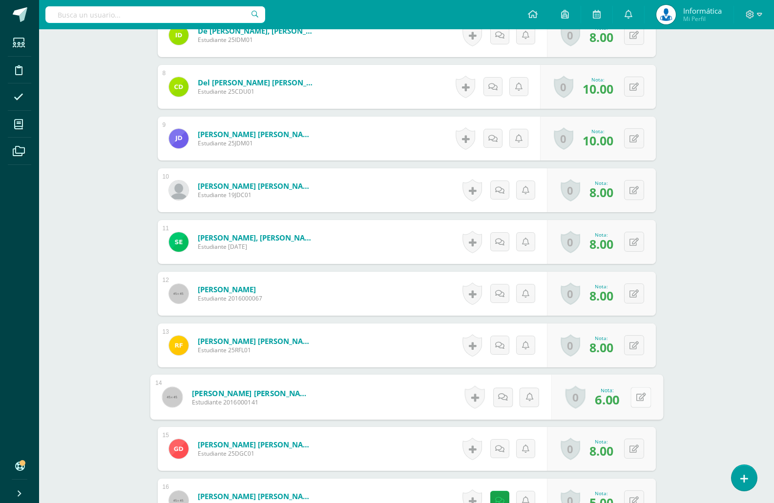
click at [632, 402] on button at bounding box center [640, 397] width 20 height 20
type input "8"
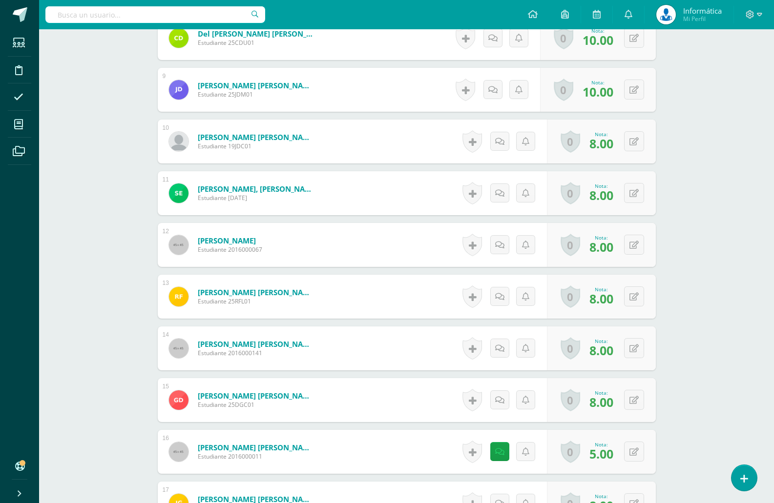
scroll to position [734, 0]
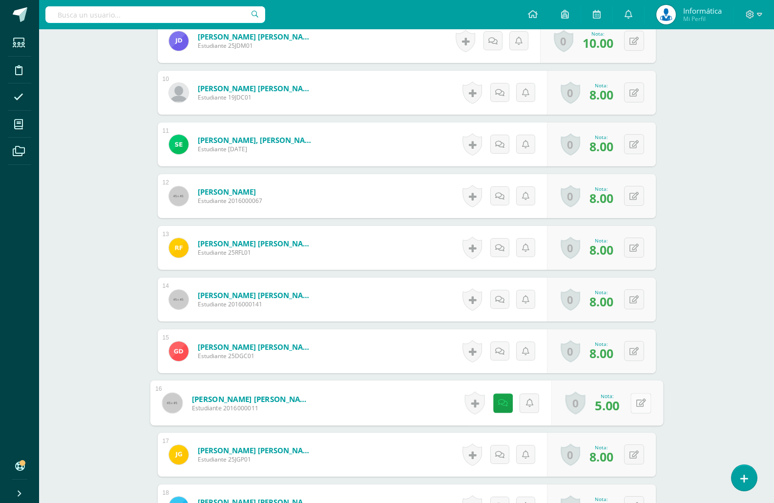
click at [636, 401] on icon at bounding box center [640, 403] width 10 height 8
type input "8"
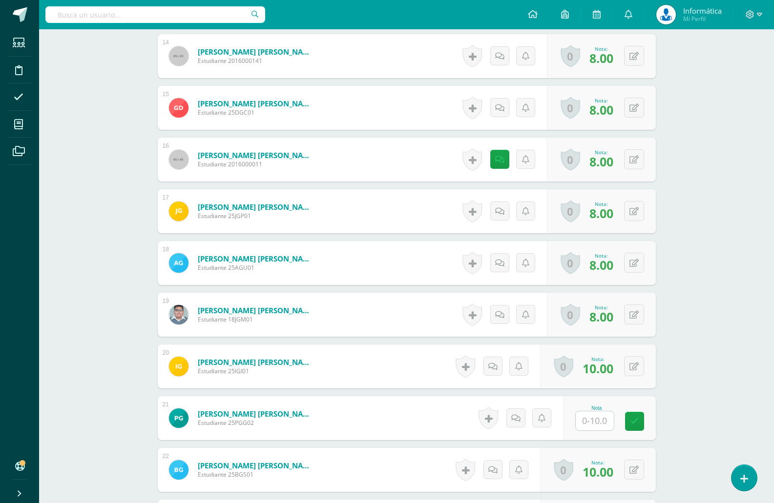
scroll to position [978, 0]
click at [587, 421] on input "text" at bounding box center [599, 421] width 39 height 20
type input "8"
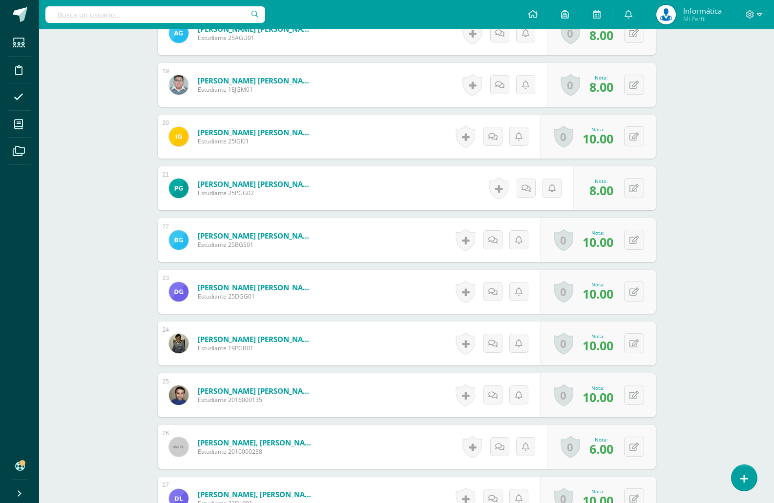
scroll to position [1222, 0]
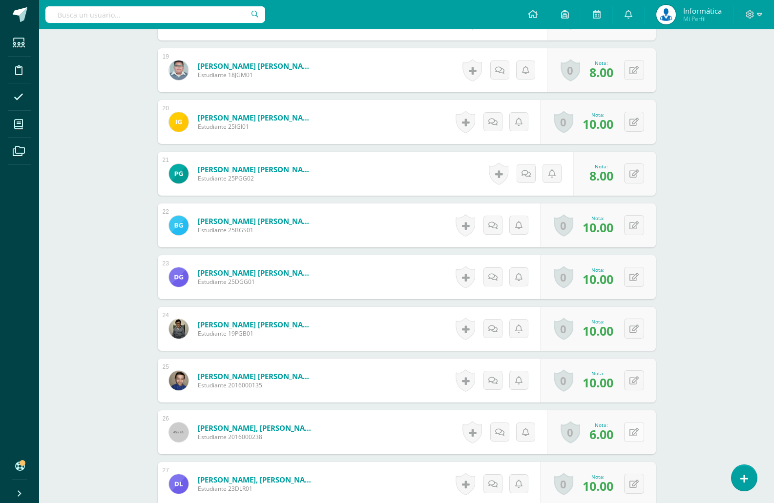
click at [633, 428] on button at bounding box center [634, 432] width 20 height 20
type input "8"
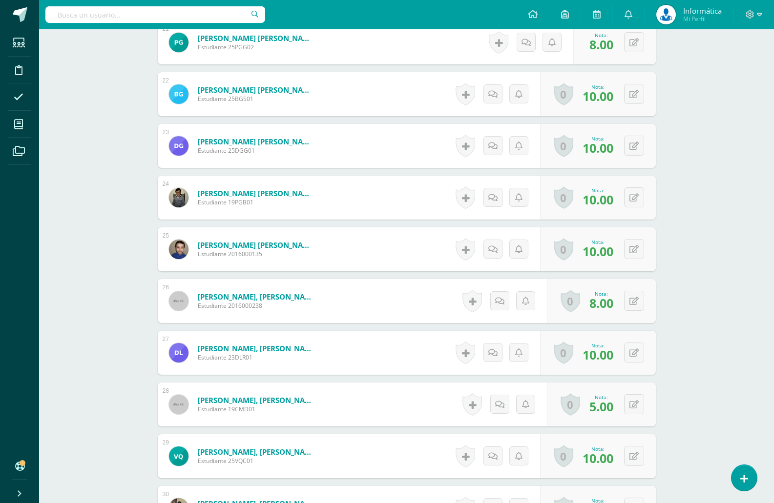
scroll to position [1368, 0]
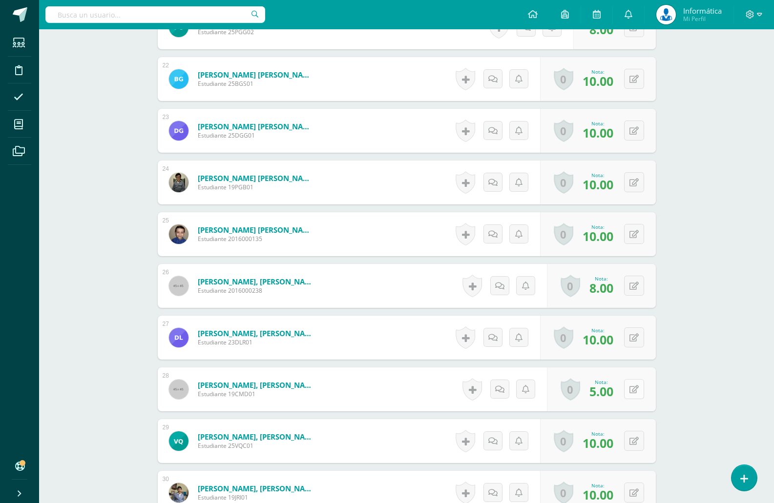
click at [633, 388] on icon at bounding box center [633, 390] width 9 height 8
type input "8"
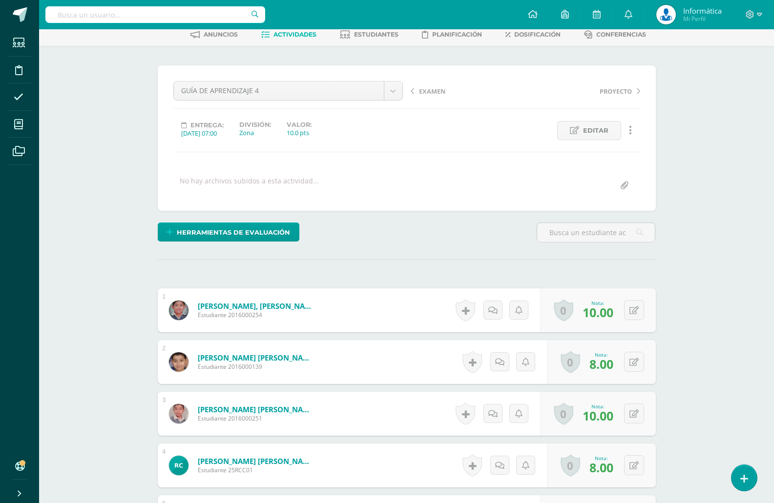
scroll to position [0, 0]
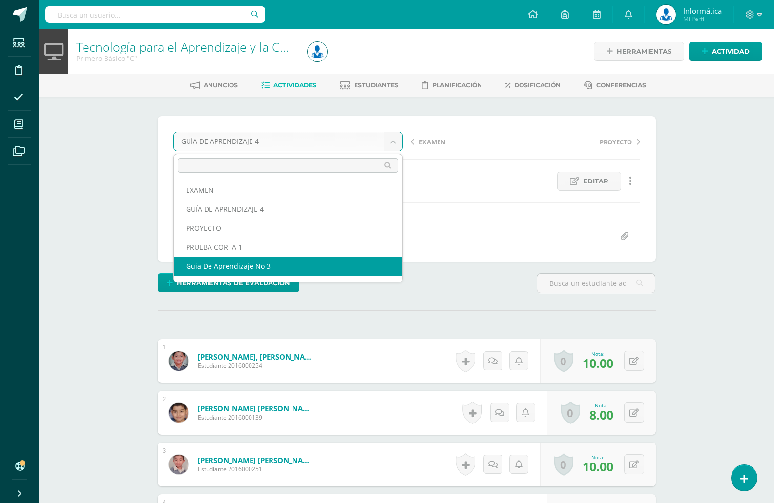
select select "/dashboard/teacher/grade-activity/176079/"
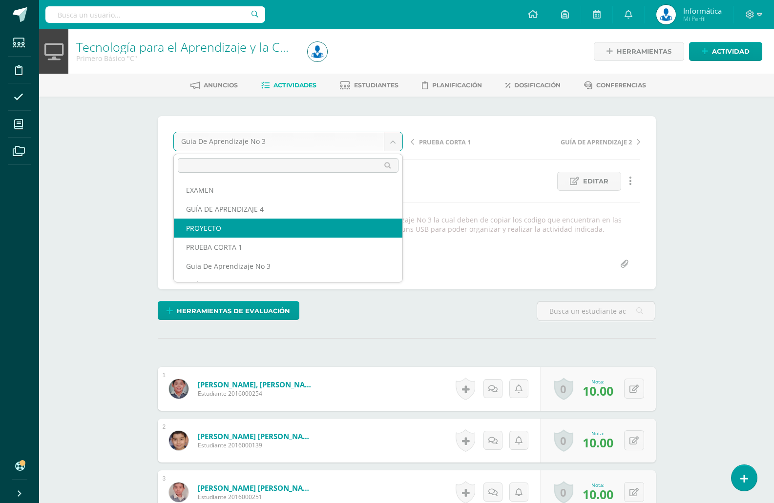
select select "/dashboard/teacher/grade-activity/176769/"
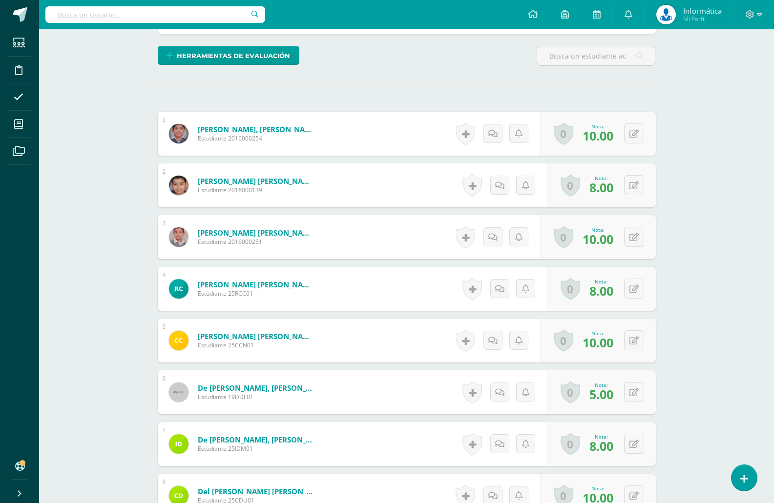
scroll to position [244, 0]
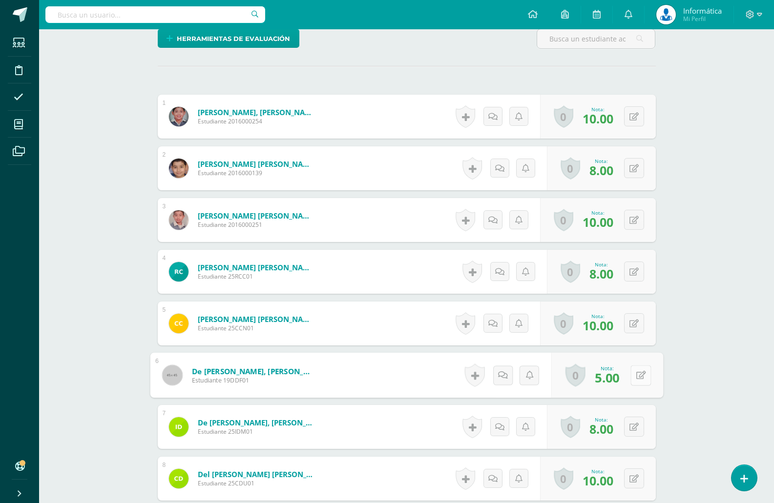
click at [633, 373] on button at bounding box center [640, 375] width 20 height 20
type input "8"
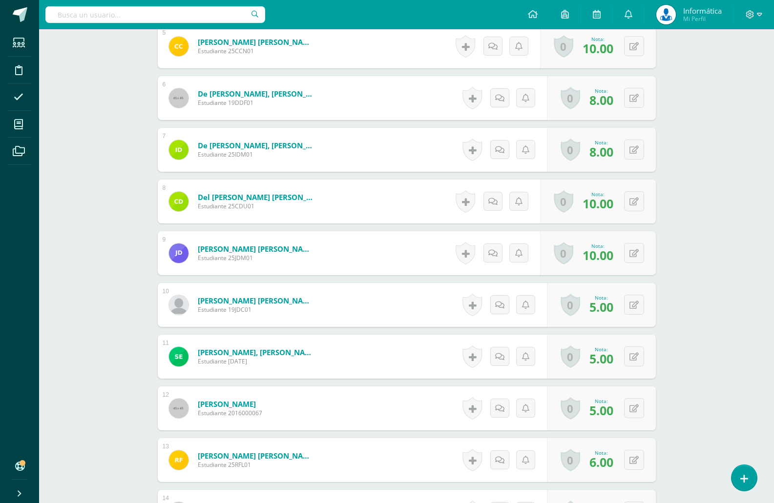
scroll to position [539, 0]
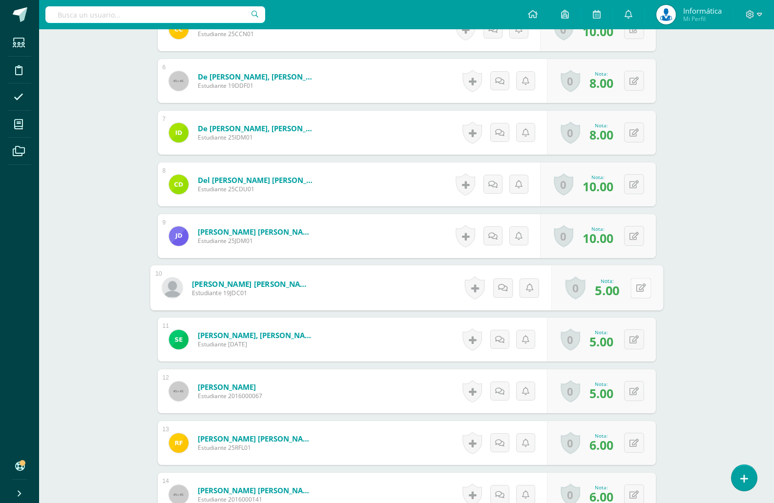
click at [635, 288] on icon at bounding box center [640, 288] width 10 height 8
type input "8"
click at [634, 336] on icon at bounding box center [633, 340] width 9 height 8
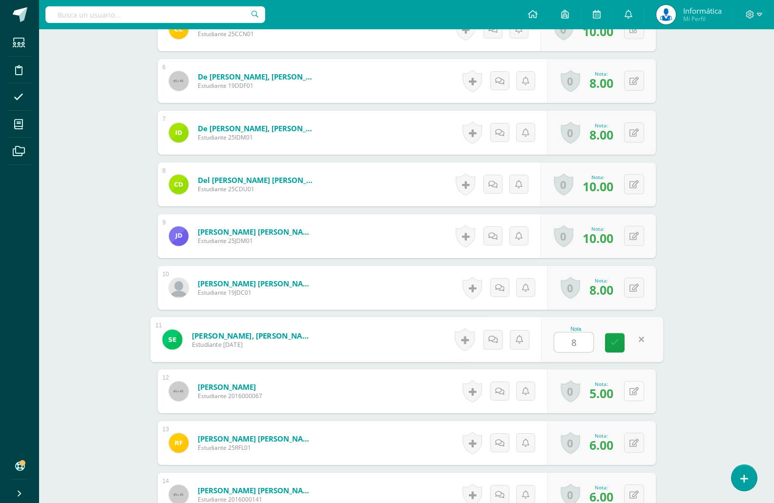
type input "8"
click at [633, 394] on icon at bounding box center [633, 391] width 9 height 8
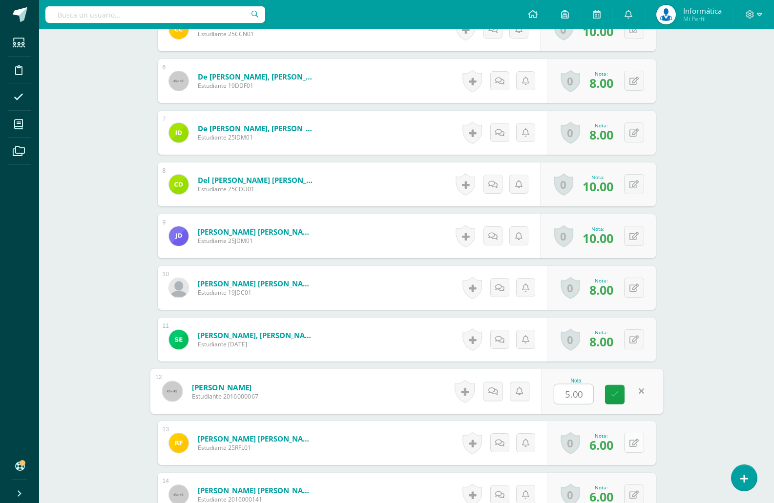
click at [636, 442] on icon at bounding box center [633, 443] width 9 height 8
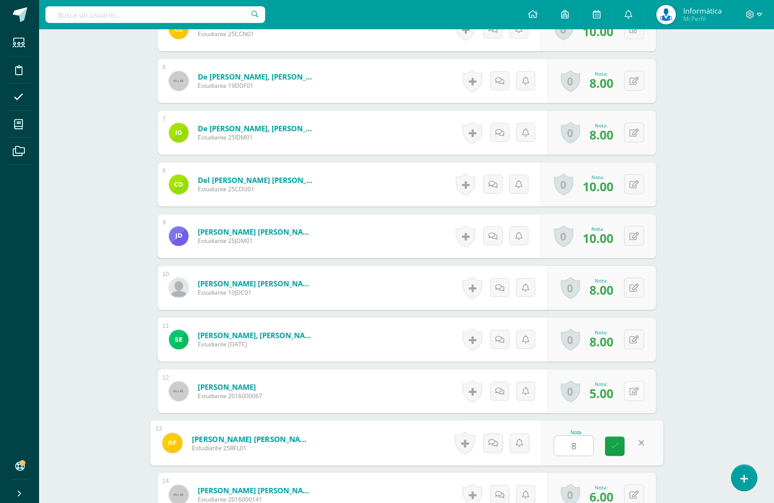
type input "8"
click at [637, 387] on icon at bounding box center [633, 391] width 9 height 8
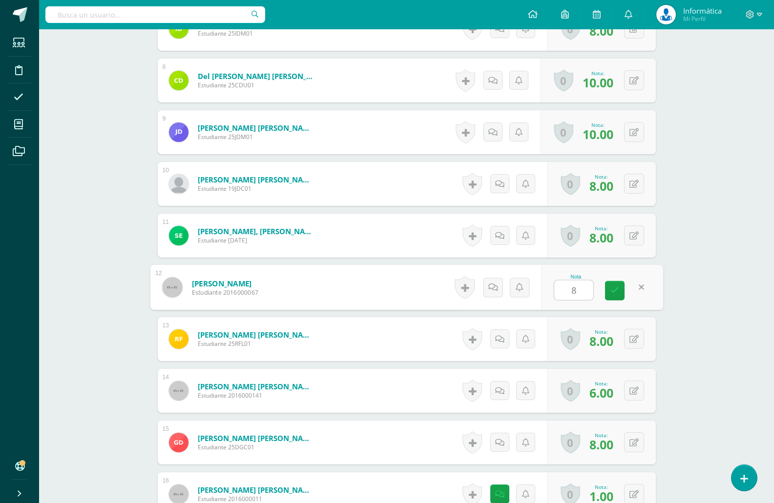
scroll to position [685, 0]
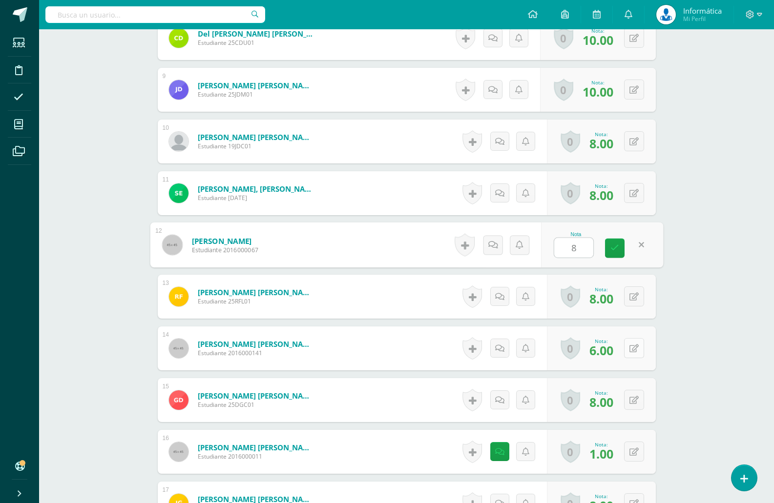
type input "8"
click at [635, 343] on button at bounding box center [634, 348] width 20 height 20
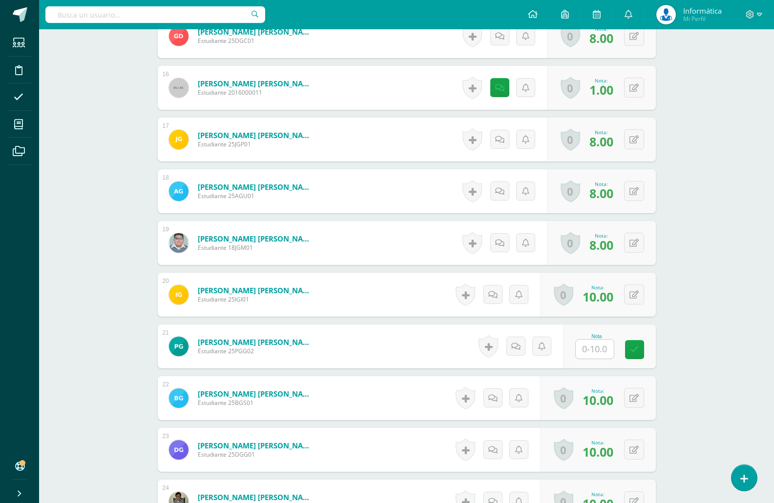
scroll to position [1076, 0]
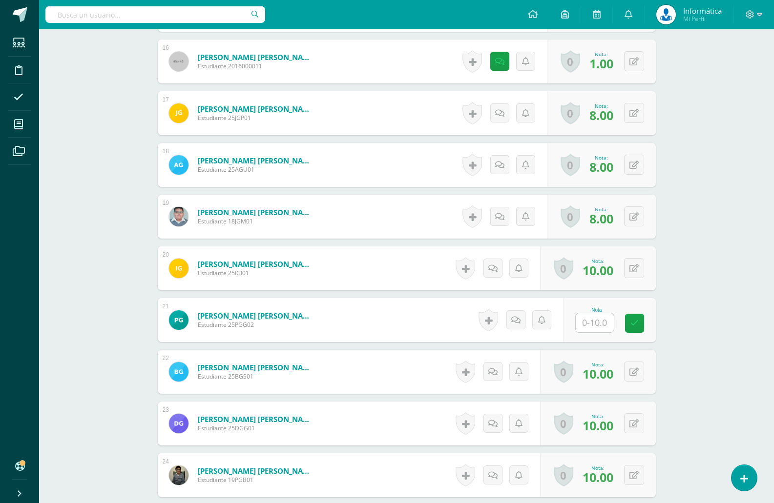
type input "8"
click at [599, 327] on input "text" at bounding box center [594, 322] width 38 height 19
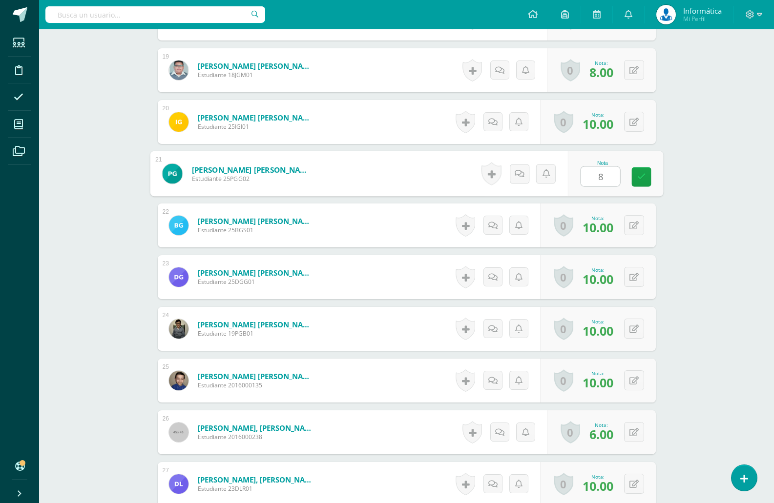
scroll to position [1271, 0]
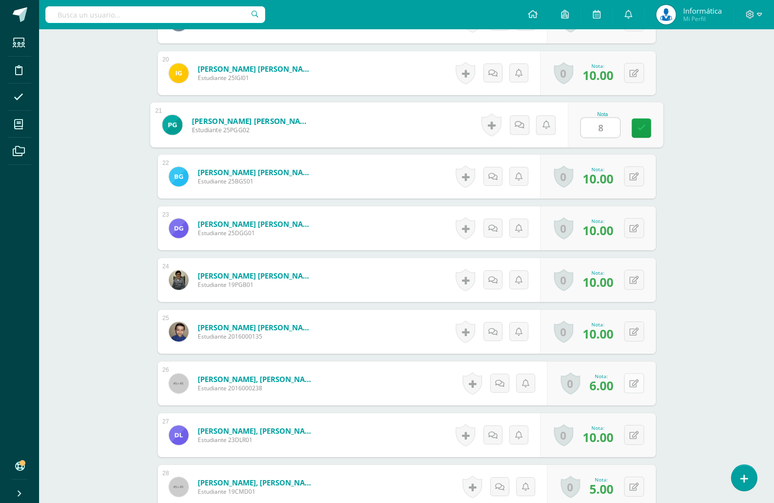
type input "8"
click at [635, 380] on icon at bounding box center [633, 384] width 9 height 8
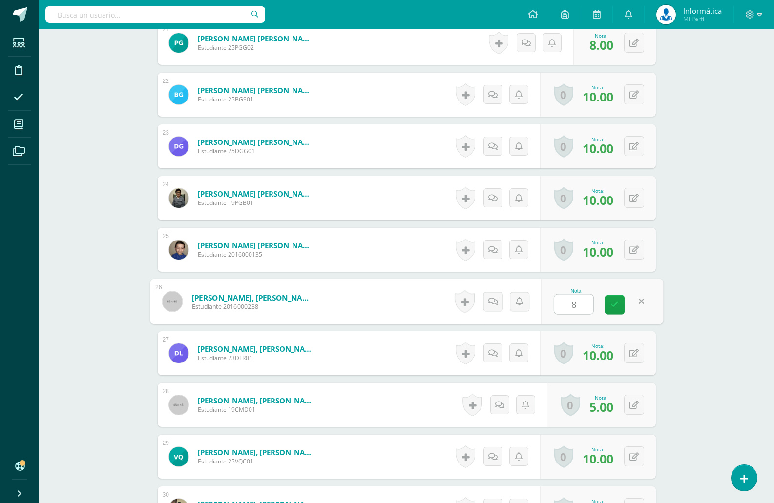
scroll to position [1368, 0]
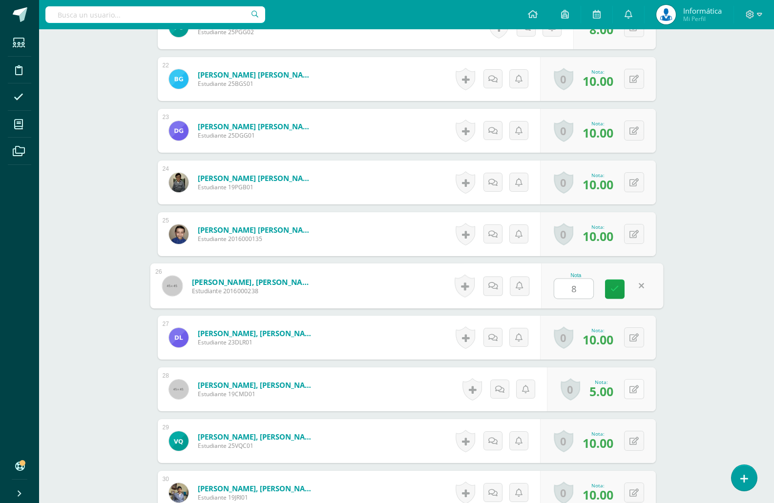
type input "8"
click at [632, 388] on icon at bounding box center [633, 390] width 9 height 8
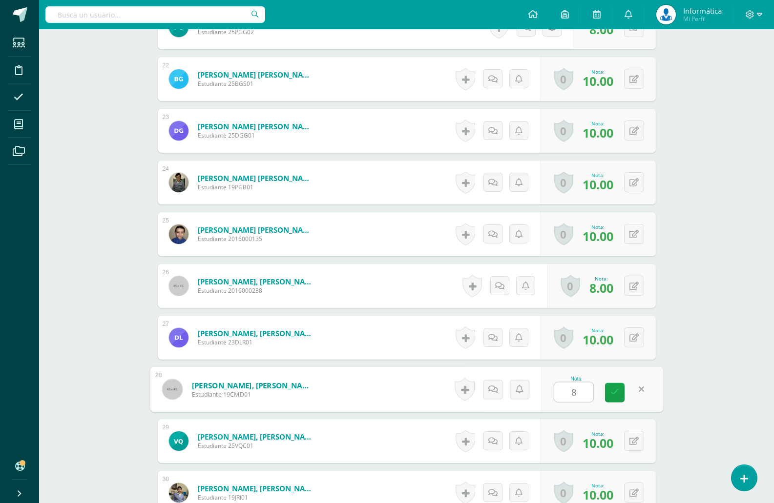
type input "8"
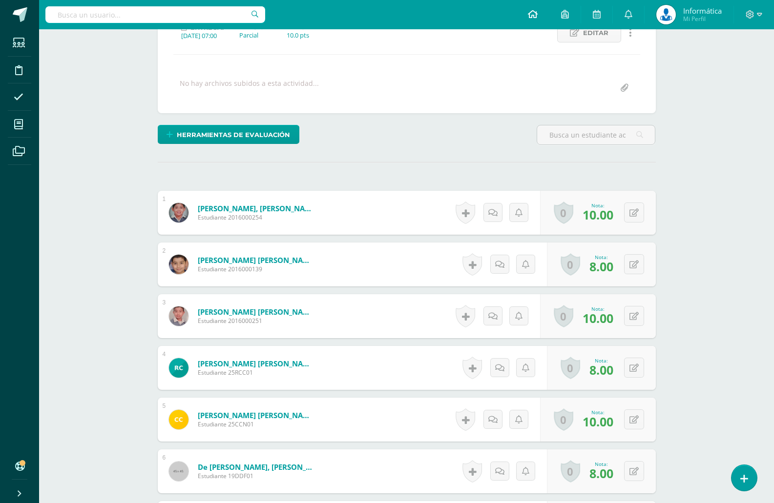
scroll to position [0, 0]
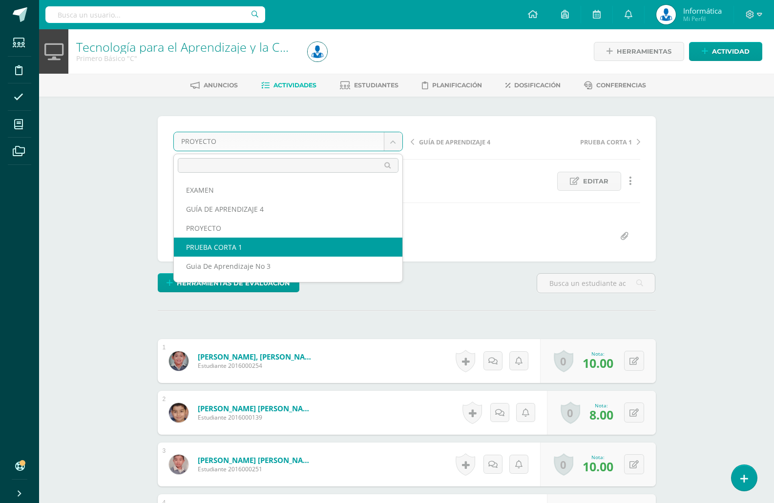
select select "/dashboard/teacher/grade-activity/176770/"
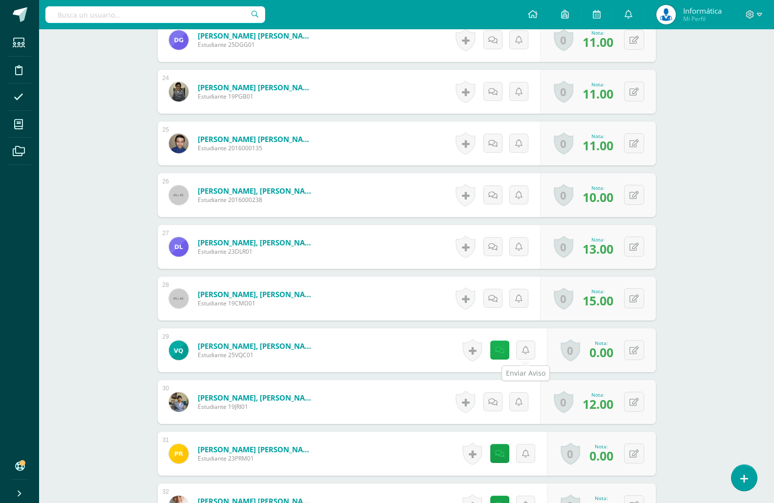
scroll to position [1460, 0]
click at [504, 349] on link at bounding box center [502, 350] width 20 height 20
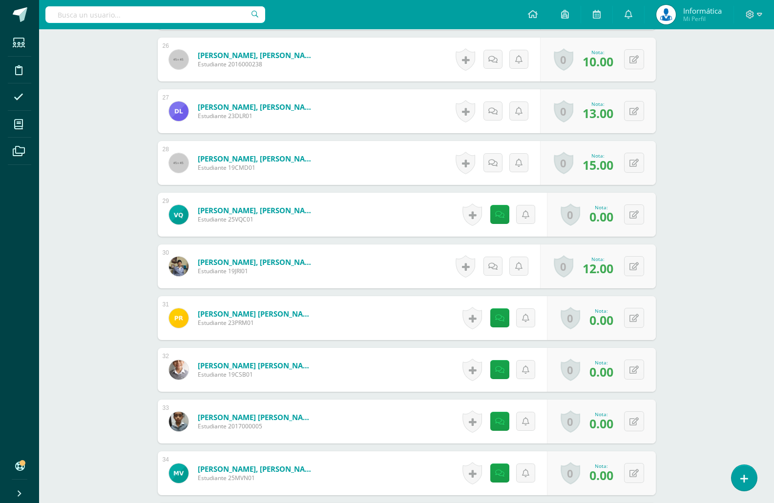
scroll to position [1606, 0]
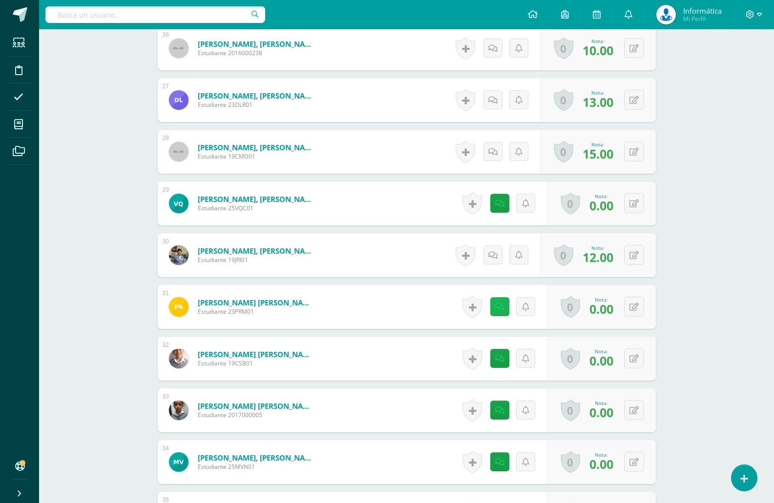
click at [501, 303] on icon at bounding box center [499, 307] width 9 height 8
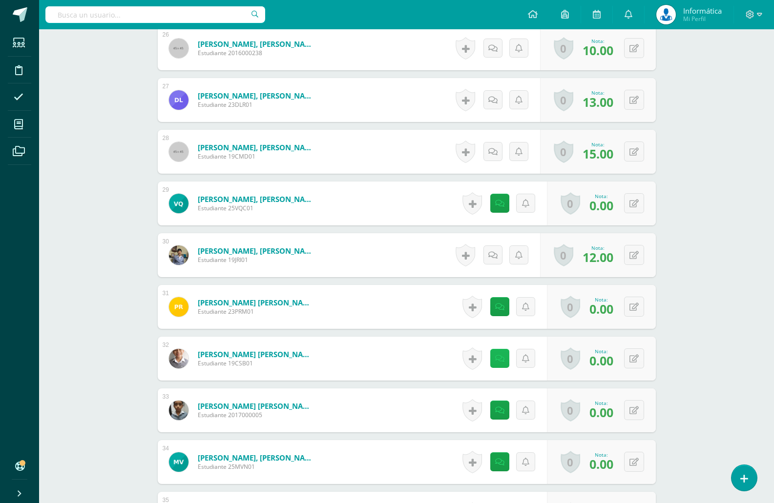
click at [497, 363] on icon at bounding box center [499, 359] width 9 height 8
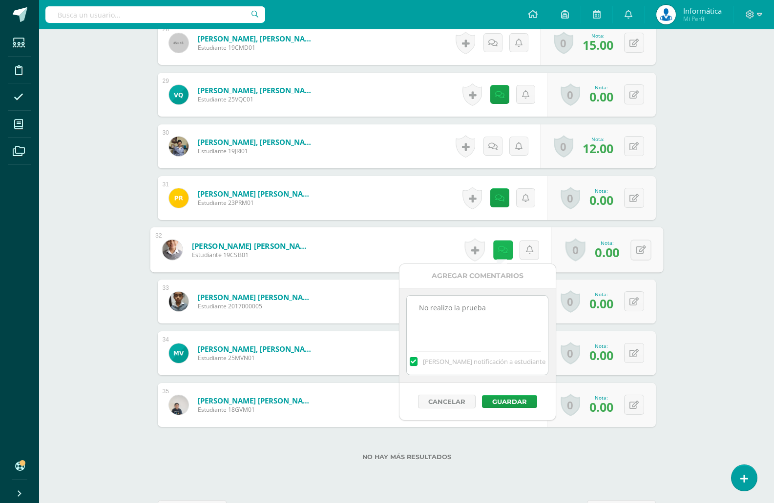
scroll to position [1751, 0]
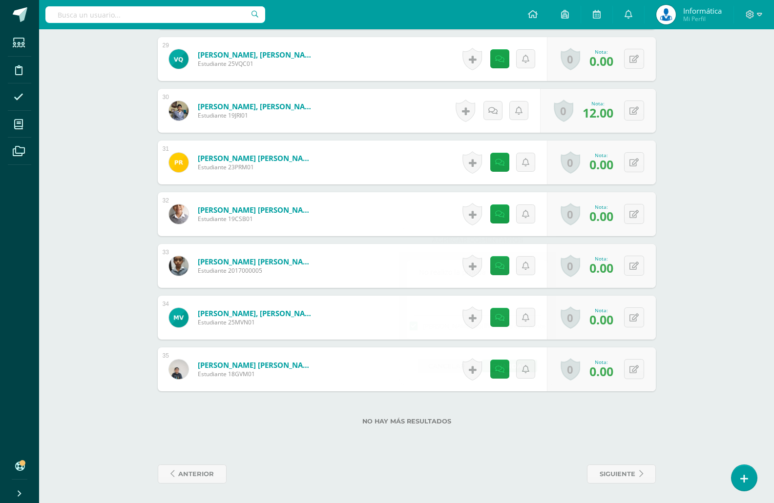
click at [496, 264] on link at bounding box center [502, 266] width 20 height 20
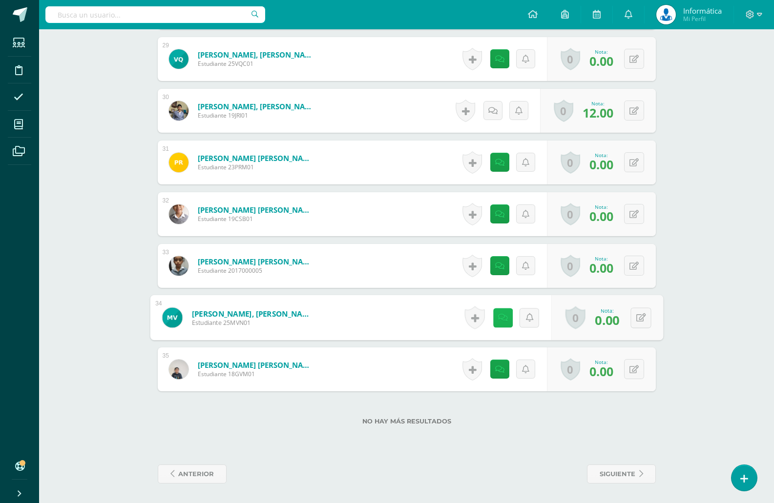
click at [500, 321] on icon at bounding box center [502, 317] width 10 height 8
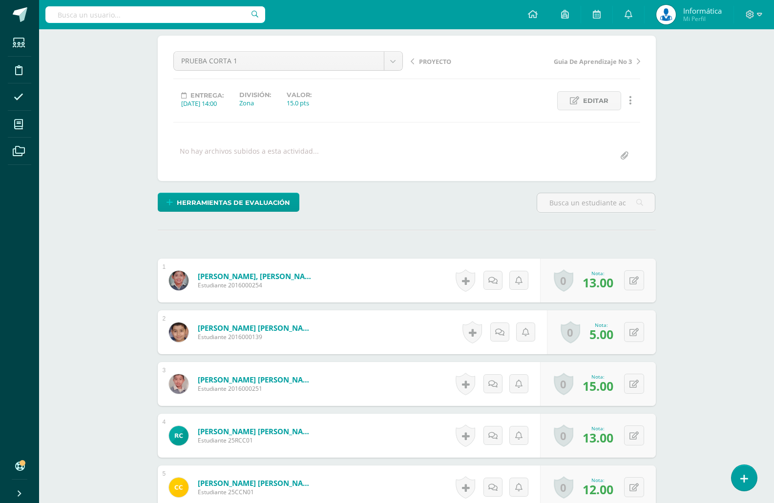
scroll to position [0, 0]
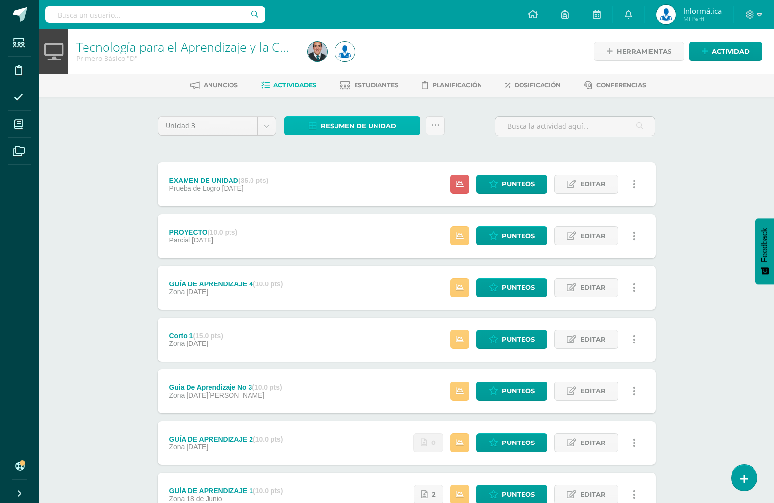
click at [359, 124] on span "Resumen de unidad" at bounding box center [358, 126] width 75 height 18
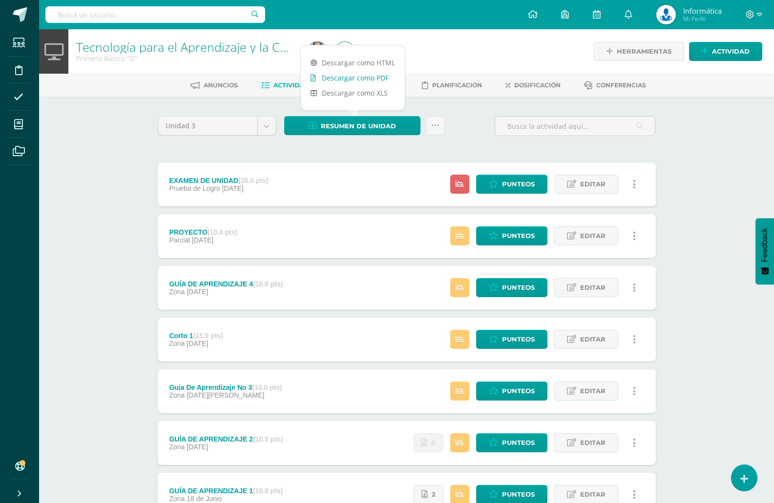
click at [367, 77] on link "Descargar como PDF" at bounding box center [353, 77] width 104 height 15
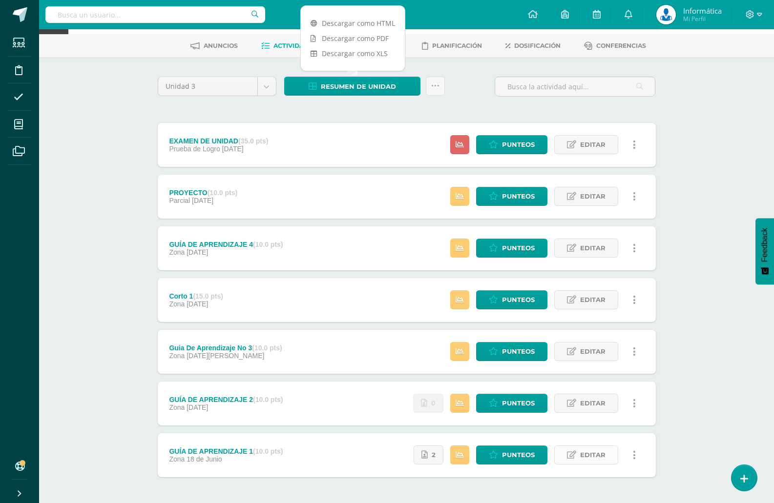
scroll to position [79, 0]
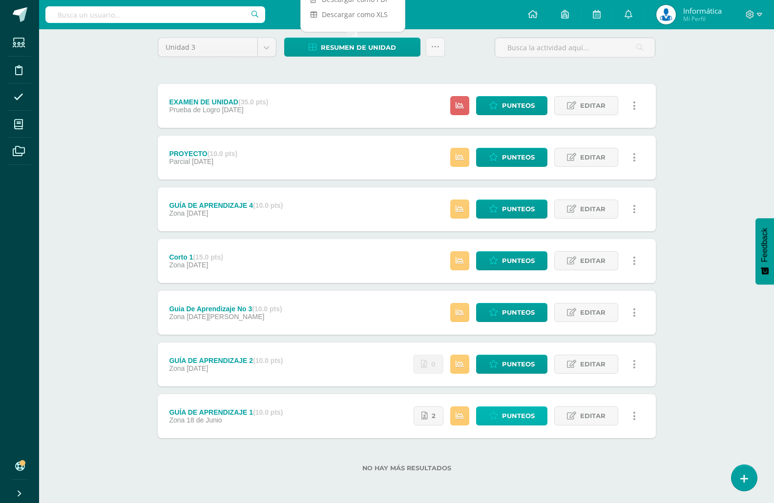
click at [516, 414] on span "Punteos" at bounding box center [518, 416] width 33 height 18
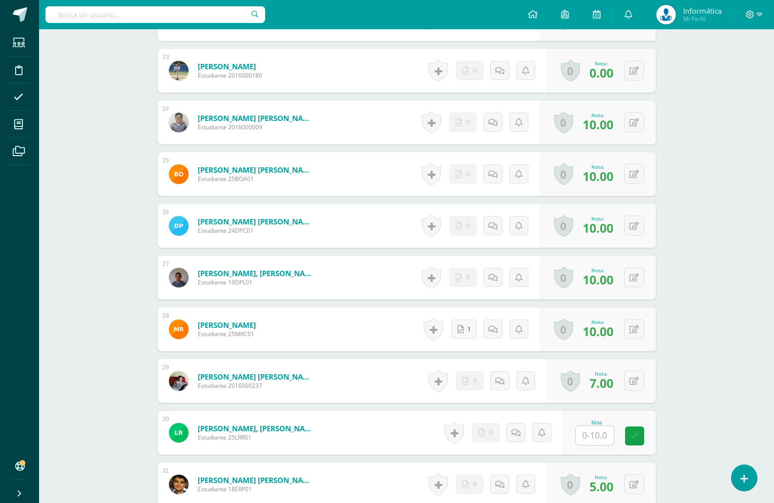
scroll to position [1440, 0]
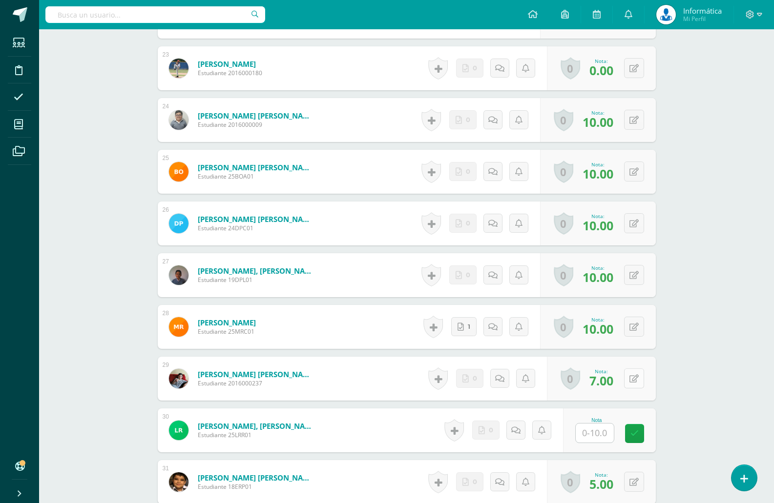
click at [632, 383] on button at bounding box center [634, 378] width 20 height 20
type input "8"
click at [604, 435] on input "text" at bounding box center [599, 434] width 39 height 20
type input "10"
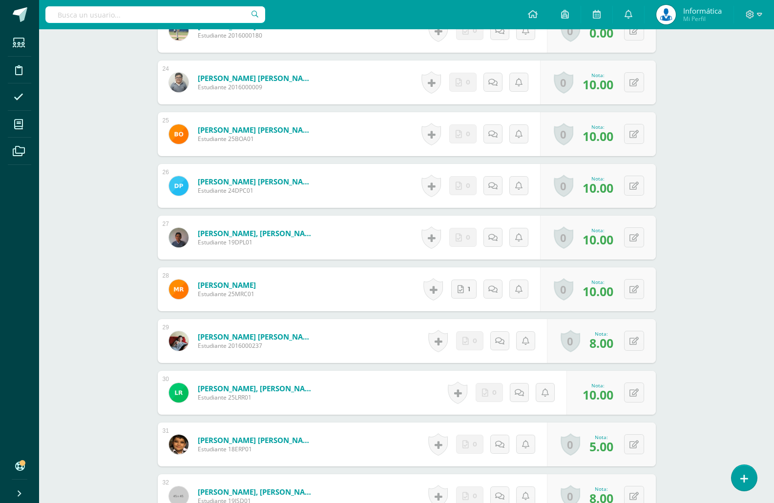
scroll to position [1489, 0]
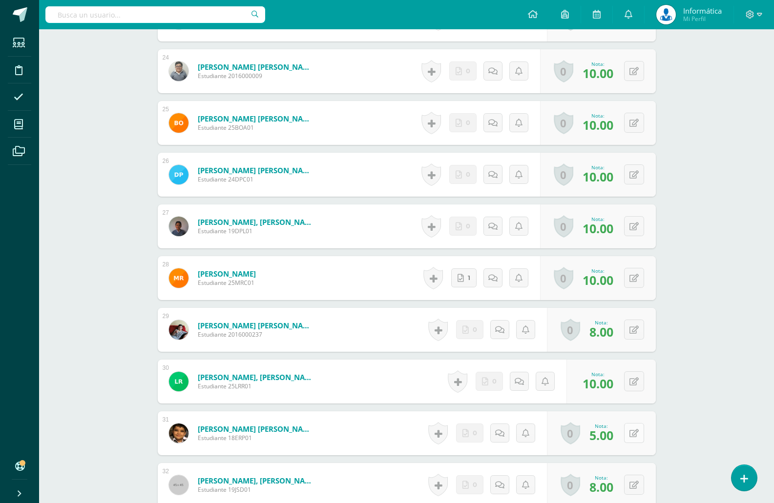
click at [639, 430] on button at bounding box center [634, 433] width 20 height 20
type input "8"
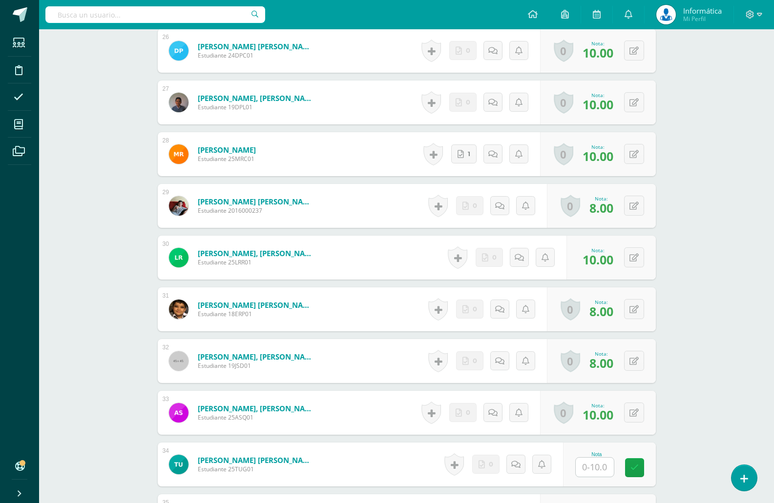
scroll to position [1635, 0]
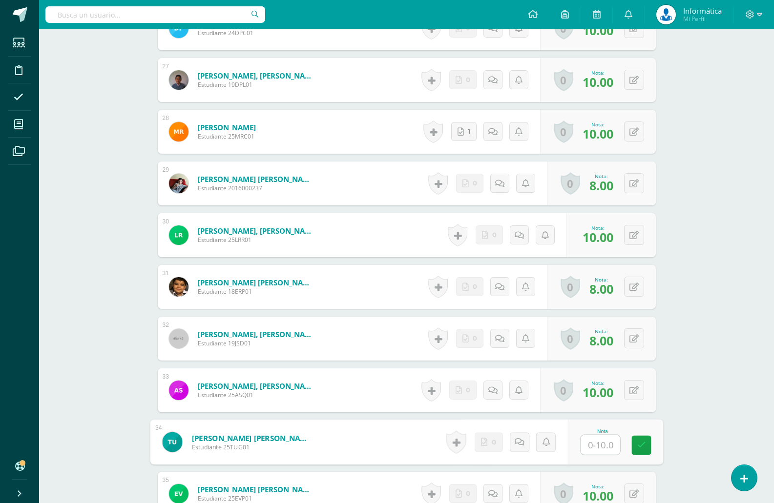
click at [596, 450] on input "text" at bounding box center [599, 445] width 39 height 20
type input "8"
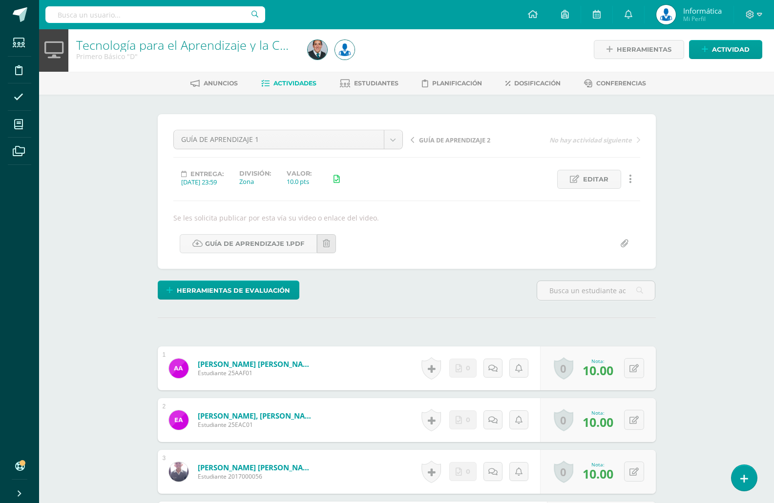
scroll to position [0, 0]
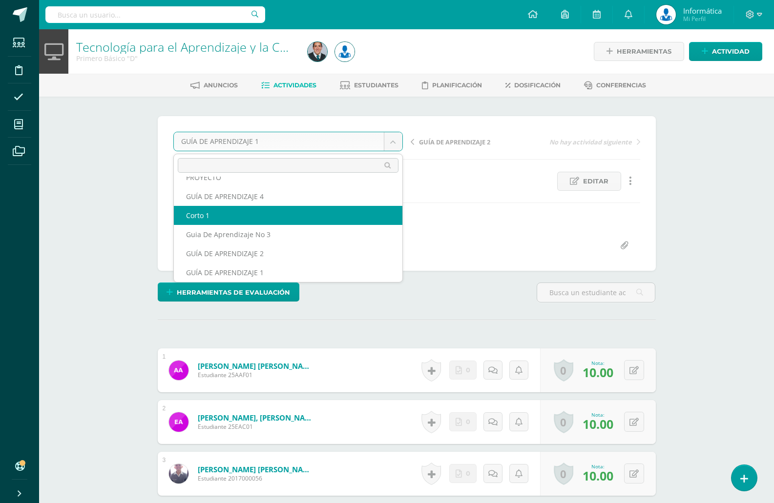
scroll to position [23, 0]
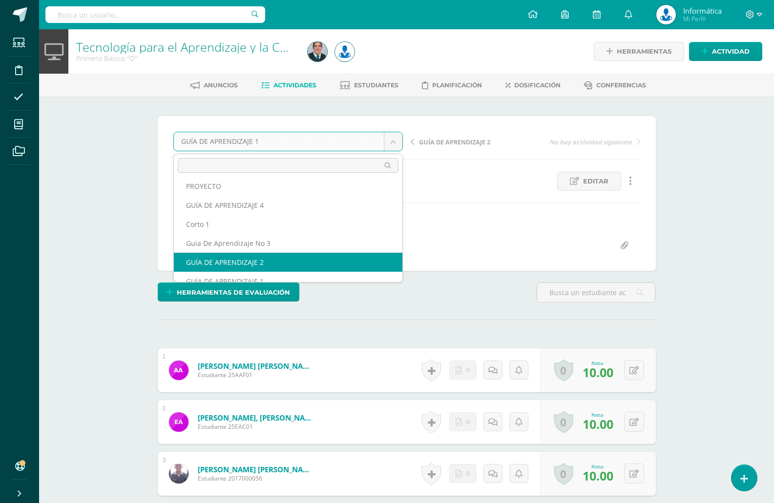
select select "/dashboard/teacher/grade-activity/176192/"
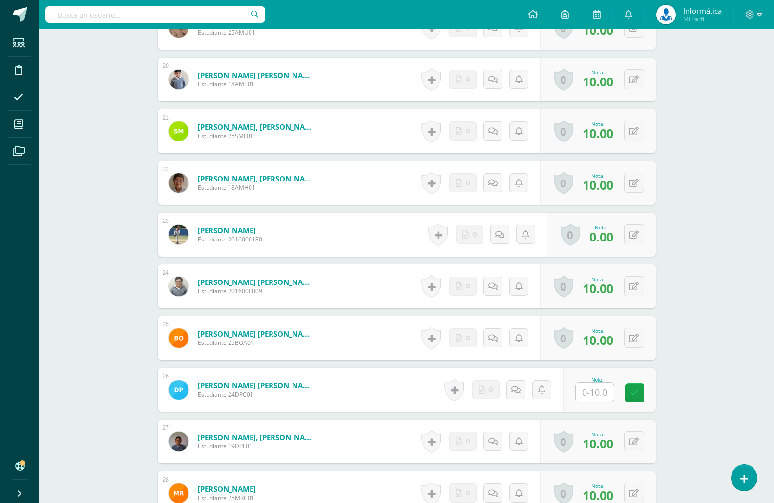
scroll to position [1265, 0]
click at [599, 393] on input "text" at bounding box center [599, 393] width 39 height 20
type input "1"
click at [633, 388] on button at bounding box center [640, 389] width 20 height 20
type input "10"
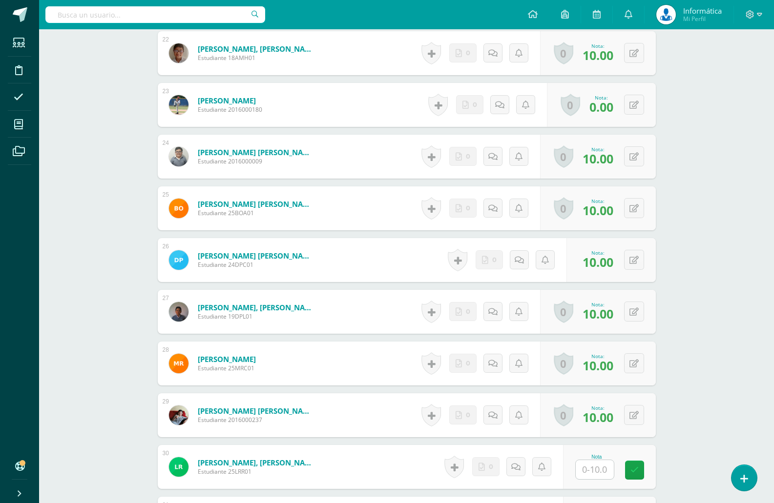
scroll to position [1411, 0]
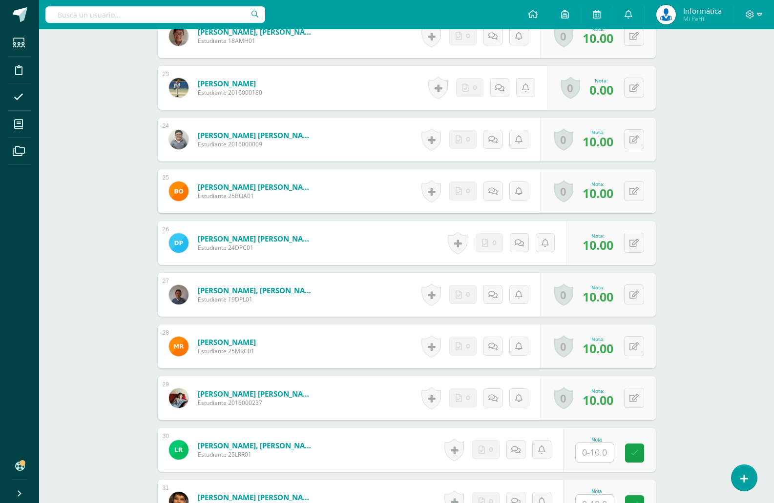
click at [594, 453] on input "text" at bounding box center [594, 452] width 38 height 19
type input "8"
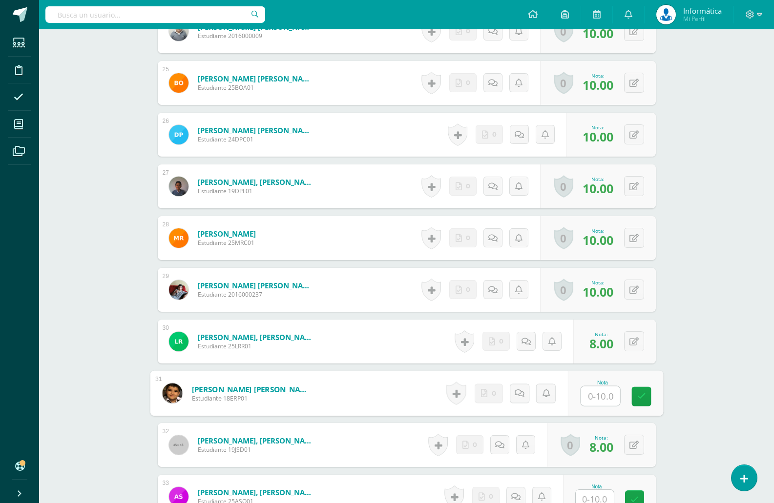
scroll to position [1568, 0]
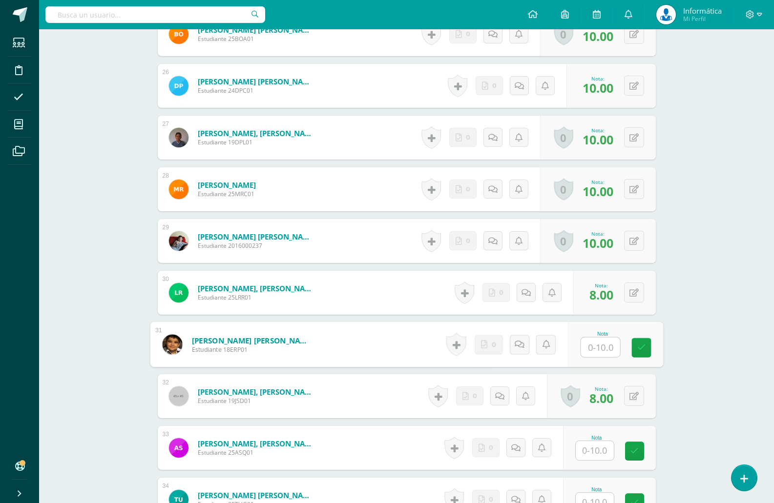
type input "8"
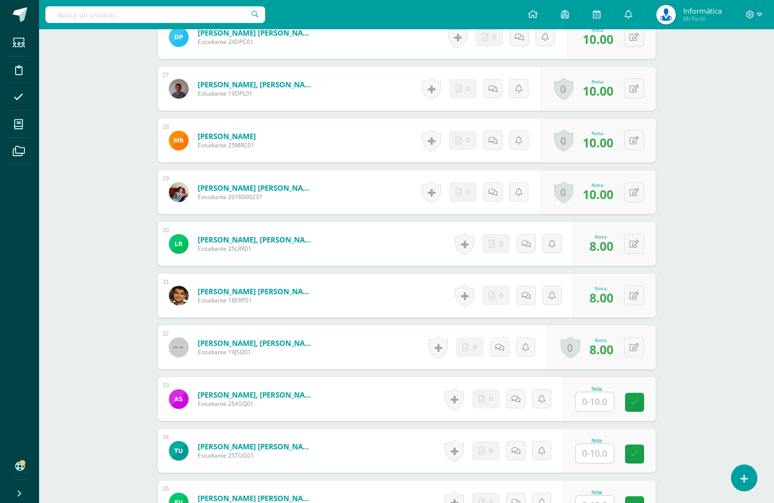
scroll to position [1666, 0]
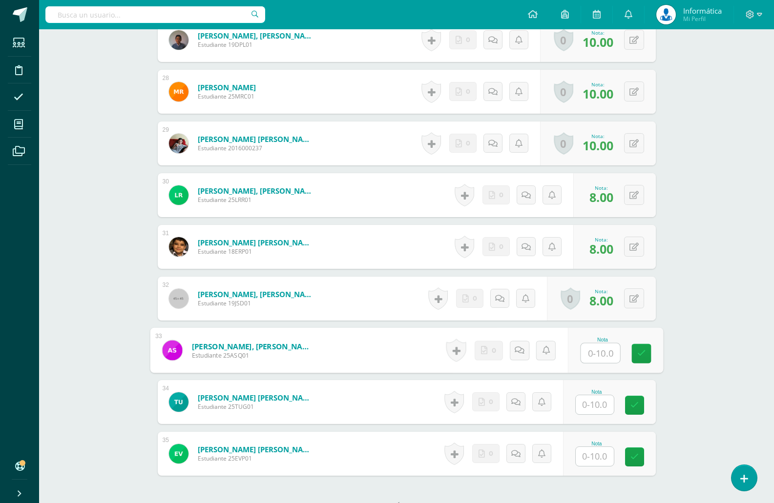
click at [594, 356] on input "text" at bounding box center [599, 354] width 39 height 20
type input "8"
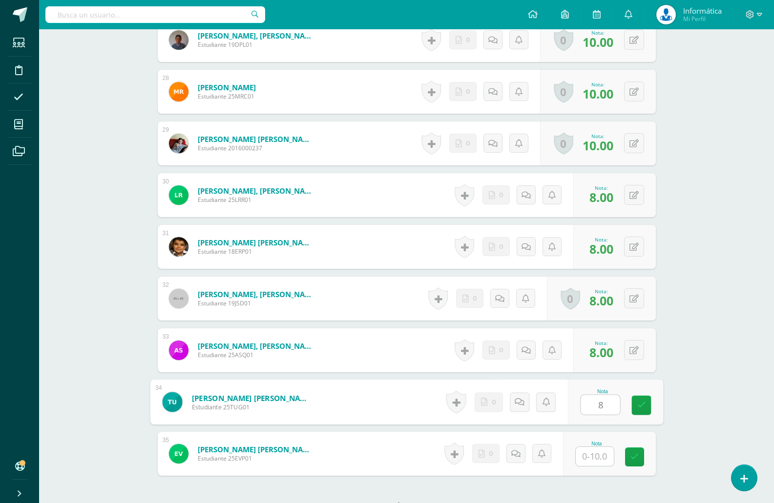
type input "8"
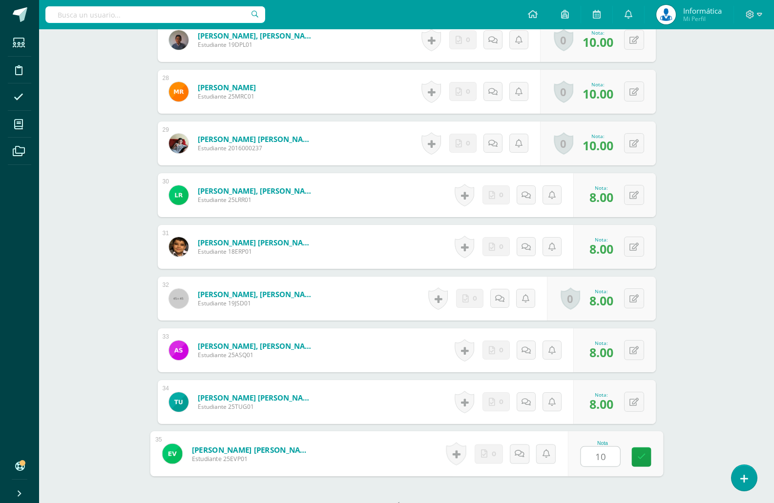
type input "10+"
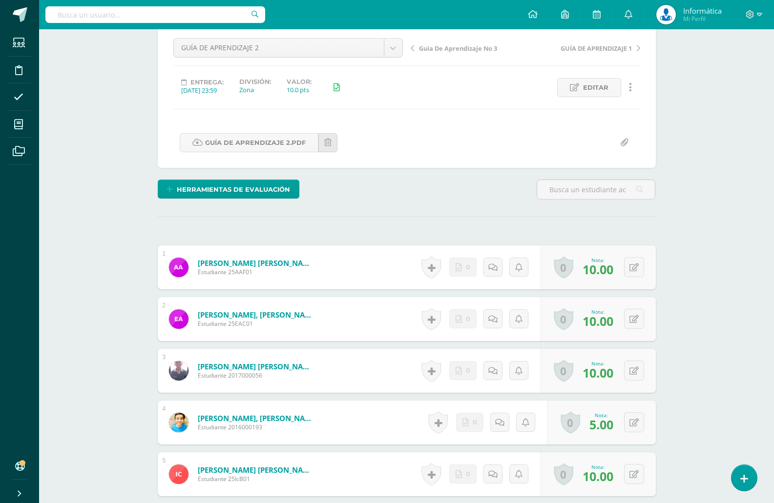
scroll to position [7, 0]
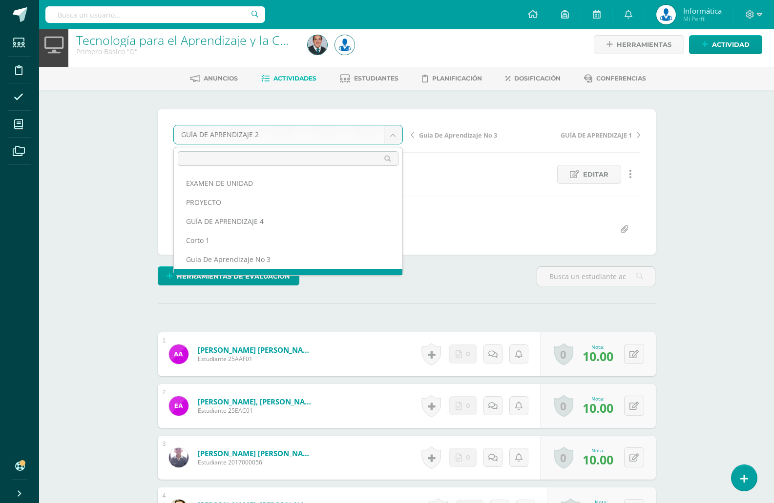
scroll to position [13, 0]
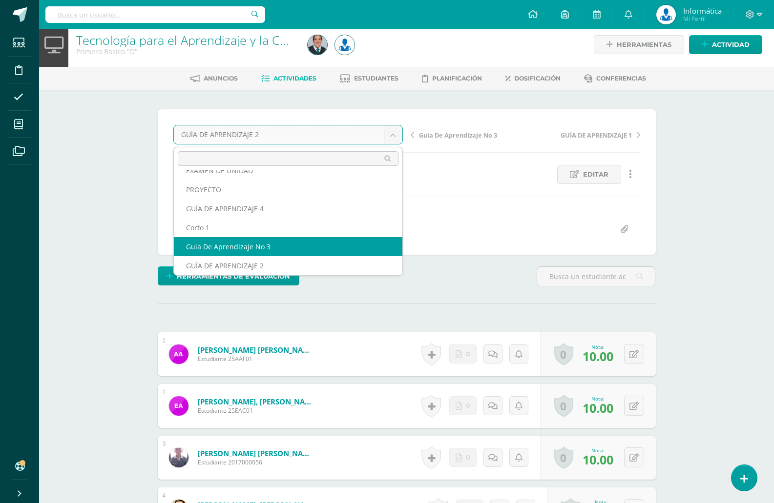
select select "/dashboard/teacher/grade-activity/176081/"
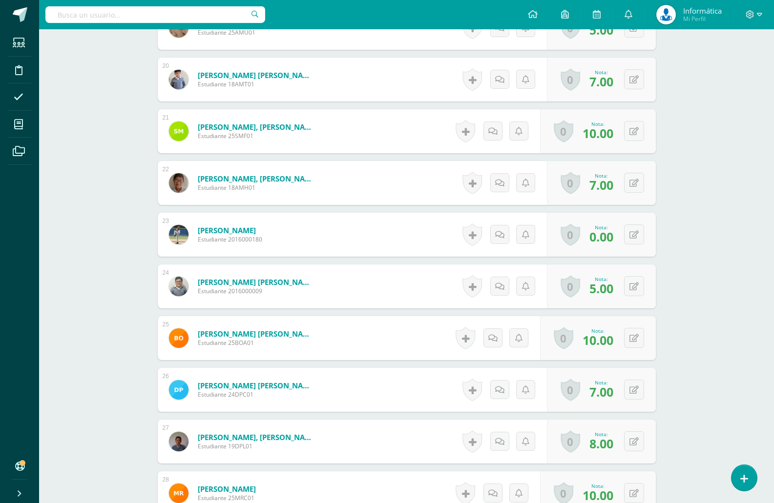
scroll to position [1293, 0]
click at [634, 388] on button at bounding box center [634, 389] width 20 height 20
type input "8"
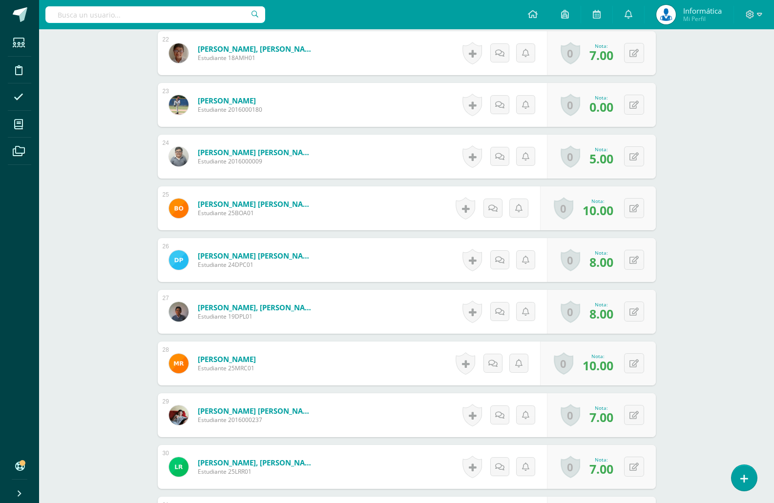
scroll to position [1439, 0]
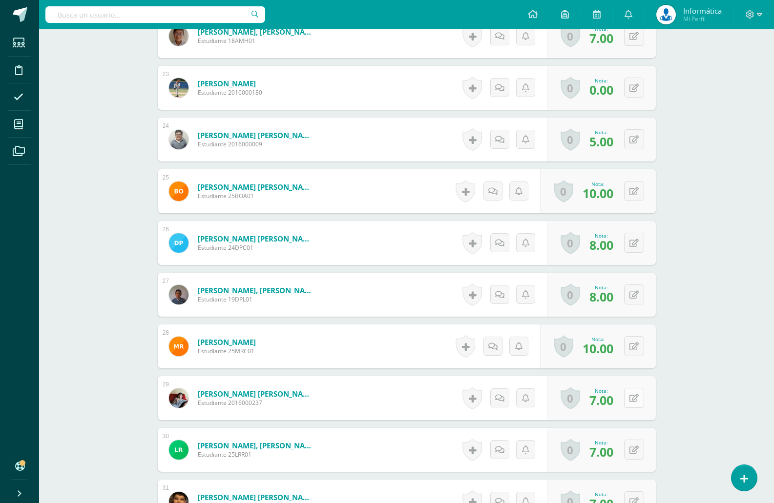
click at [632, 399] on icon at bounding box center [633, 398] width 9 height 8
type input "8"
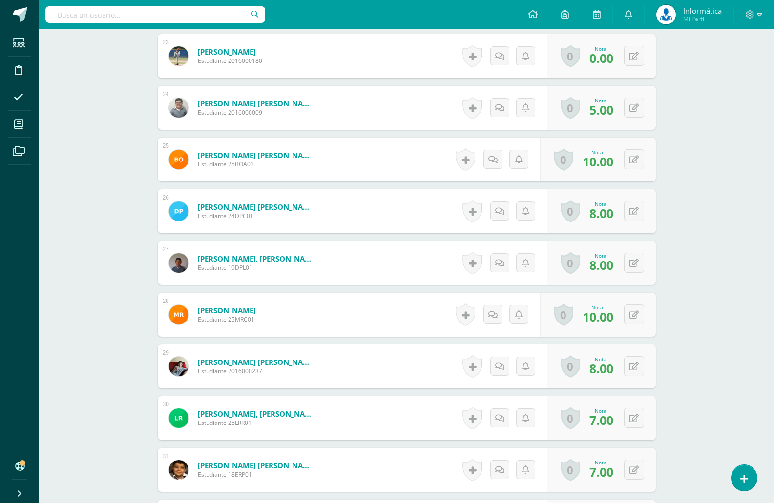
scroll to position [1488, 0]
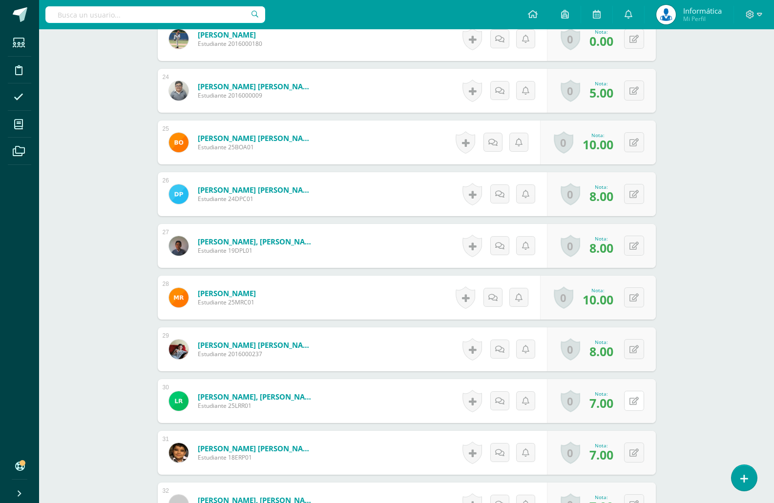
click at [635, 398] on icon at bounding box center [633, 401] width 9 height 8
type input "8"
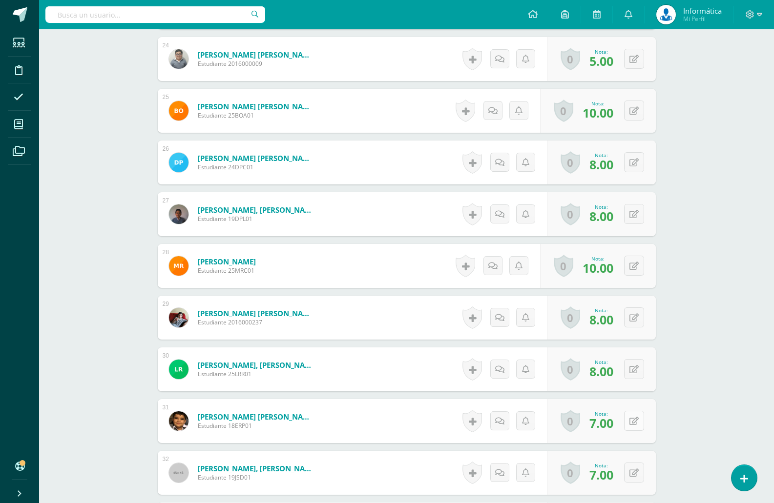
scroll to position [1537, 0]
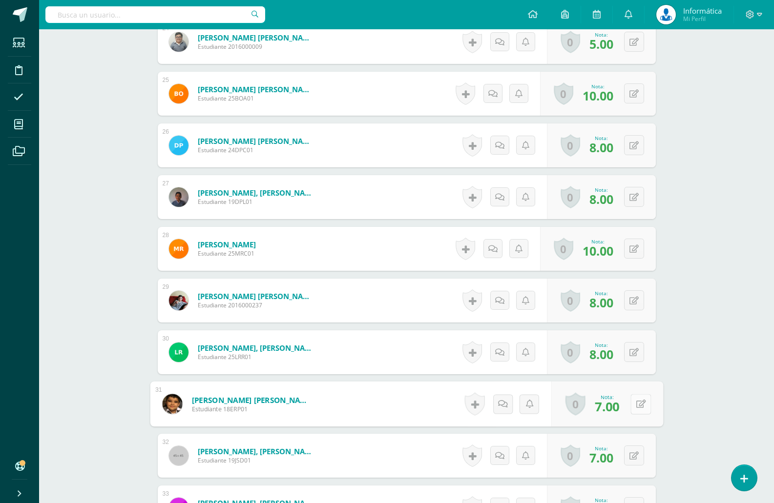
drag, startPoint x: 628, startPoint y: 400, endPoint x: 632, endPoint y: 406, distance: 7.0
click at [629, 400] on div "0 Logros Logros obtenidos Aún no hay logros agregados Nota: 7.00" at bounding box center [606, 404] width 112 height 45
click at [639, 405] on icon at bounding box center [640, 404] width 10 height 8
type input "8"
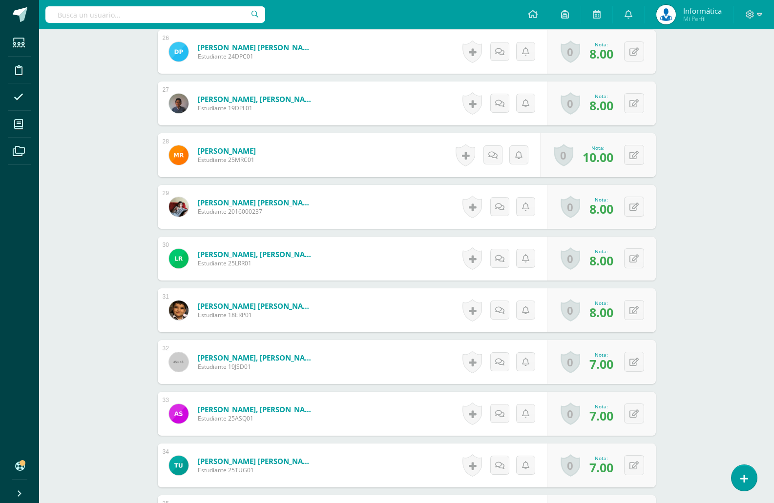
scroll to position [1634, 0]
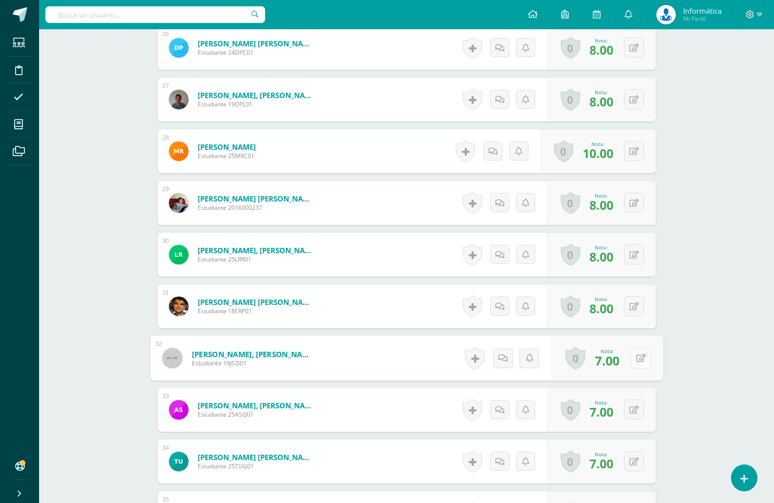
click at [632, 355] on button at bounding box center [640, 358] width 20 height 20
type input "8"
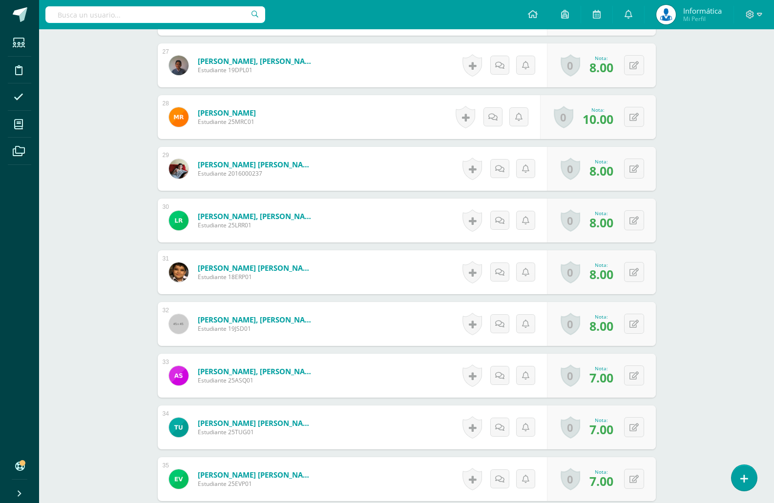
scroll to position [1683, 0]
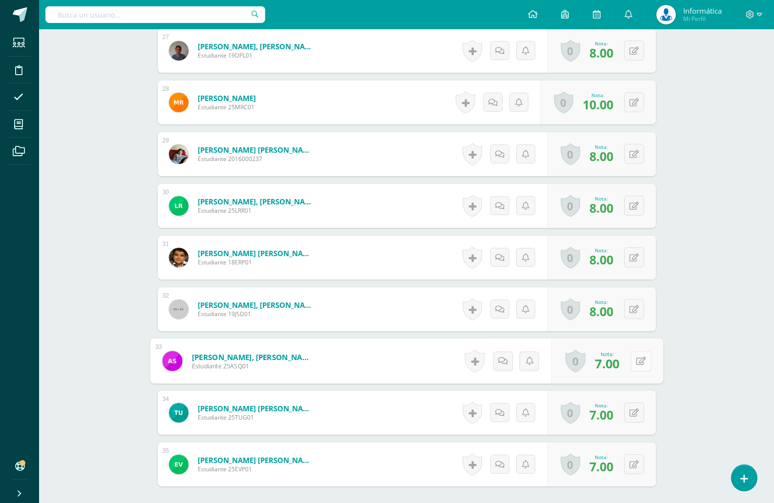
click at [639, 357] on button at bounding box center [640, 361] width 20 height 20
type input "9"
type input "8"
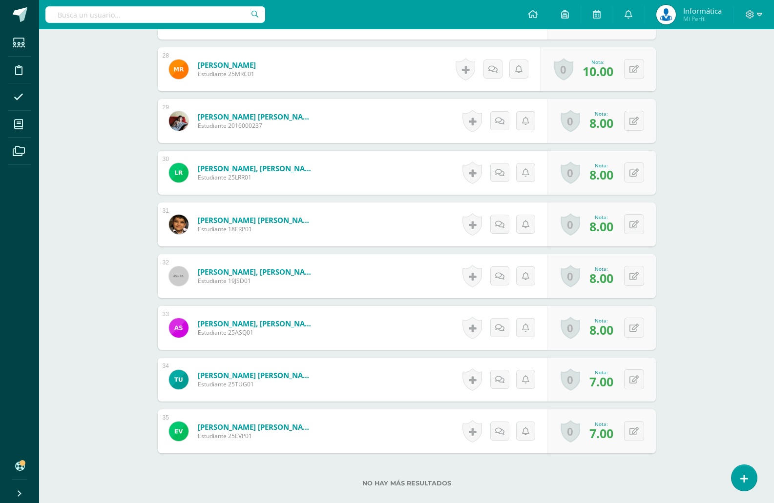
scroll to position [1778, 0]
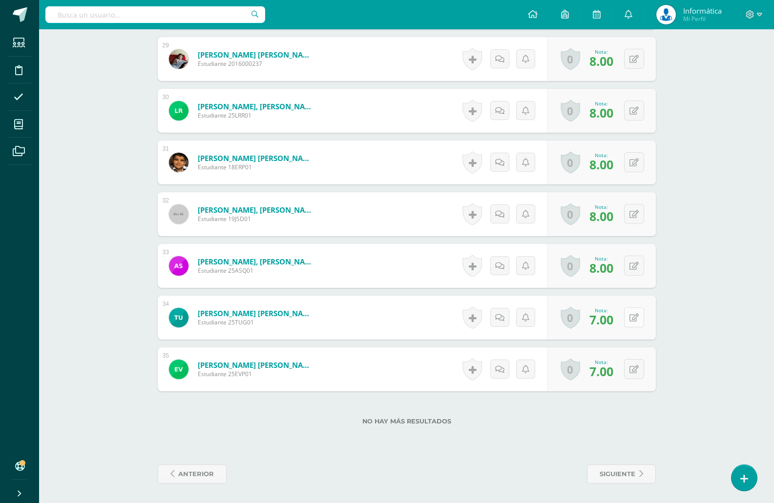
click at [633, 315] on button at bounding box center [634, 317] width 20 height 20
type input "9"
click at [633, 372] on button at bounding box center [640, 369] width 20 height 20
type input "8"
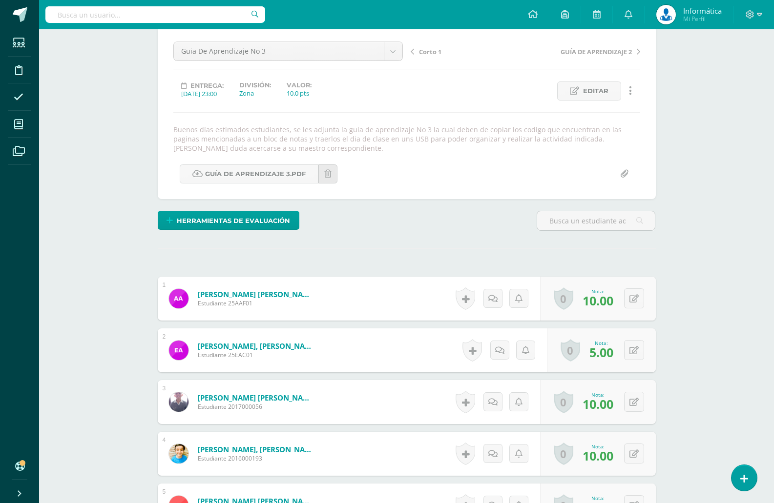
scroll to position [21, 0]
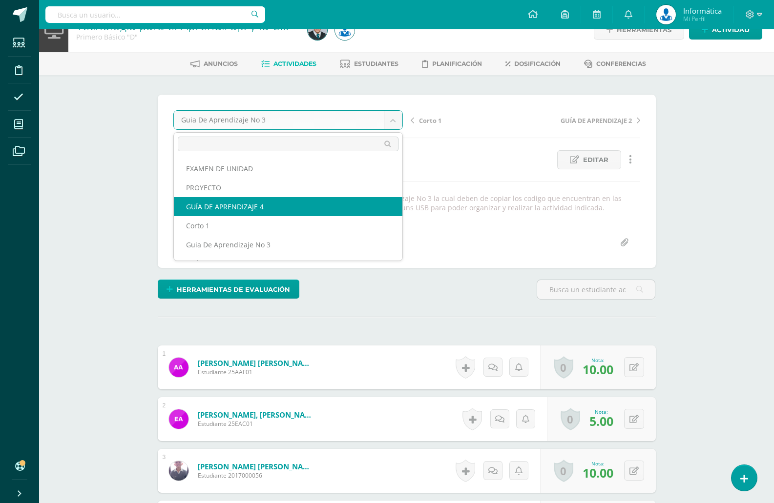
select select "/dashboard/teacher/grade-activity/176984/"
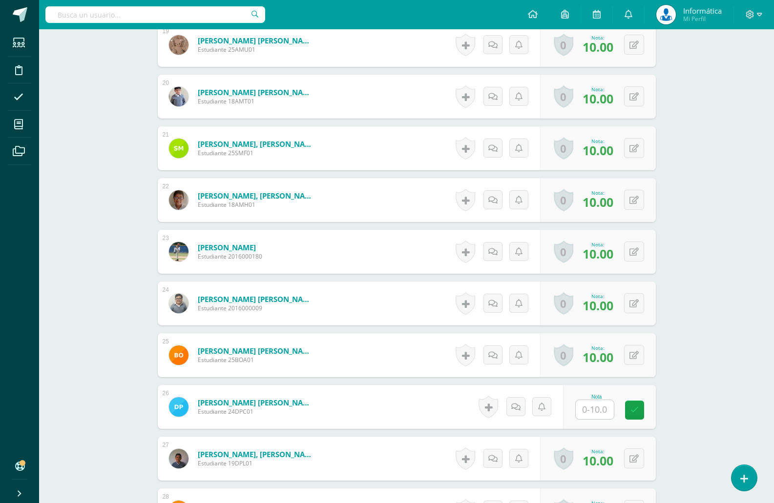
scroll to position [1264, 0]
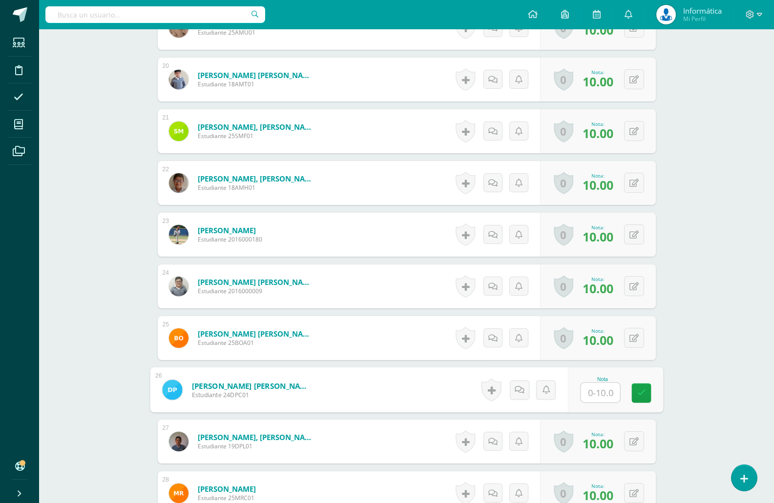
click at [591, 387] on input "text" at bounding box center [599, 393] width 39 height 20
type input "8"
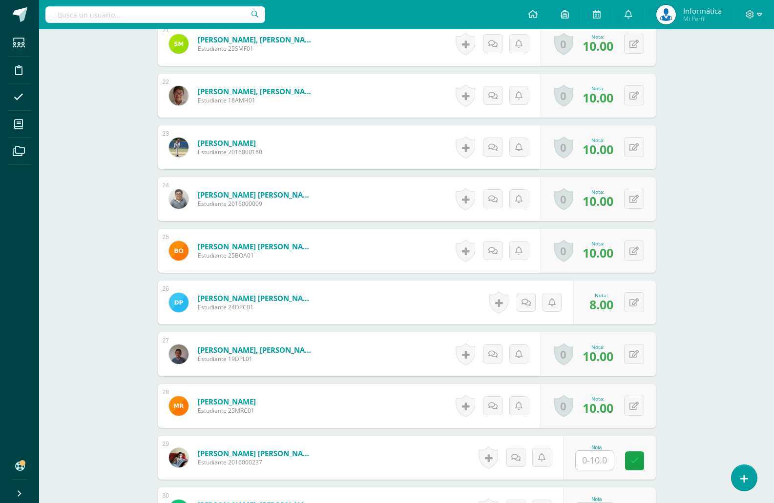
scroll to position [1363, 0]
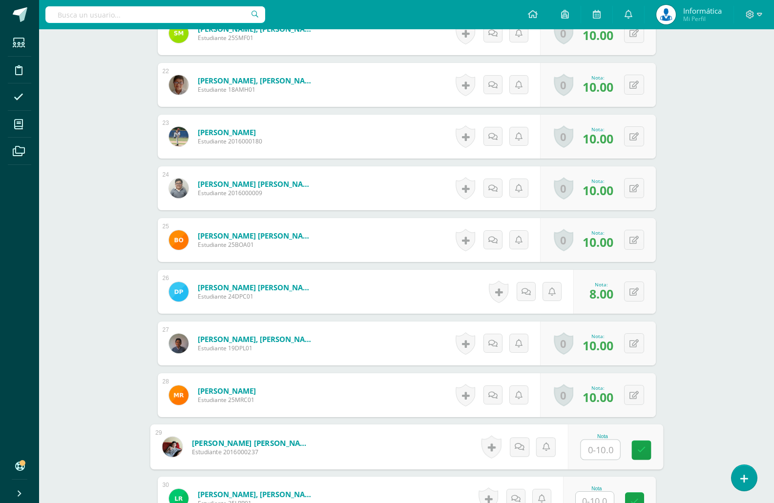
click at [597, 449] on input "text" at bounding box center [599, 450] width 39 height 20
type input "8"
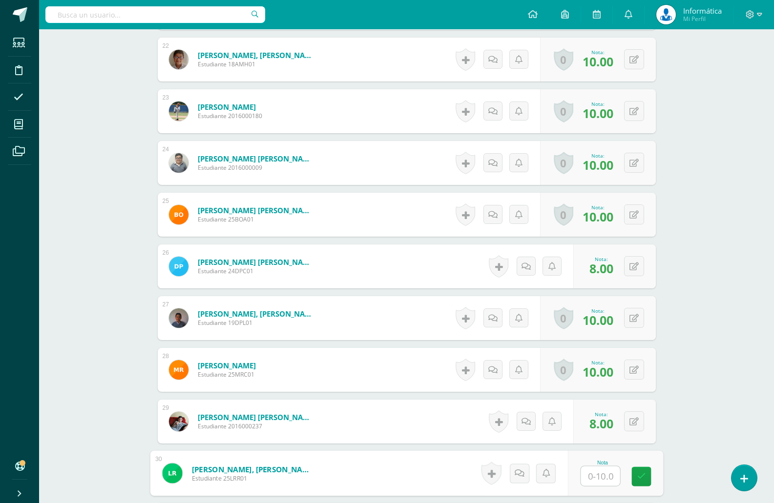
scroll to position [1419, 0]
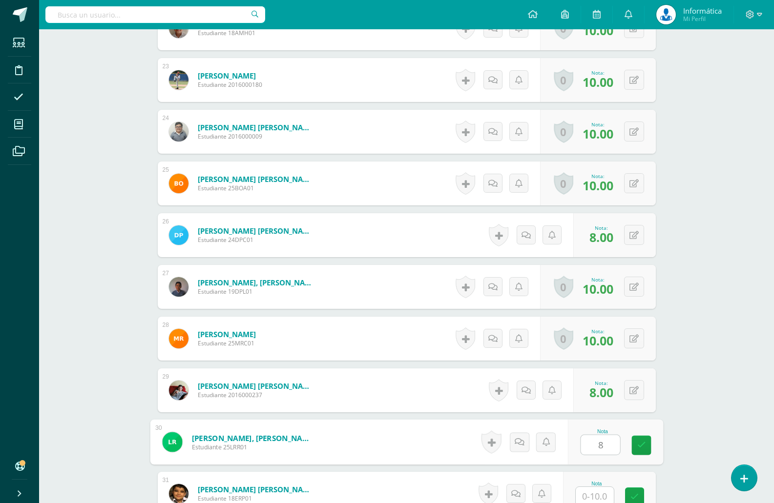
type input "8"
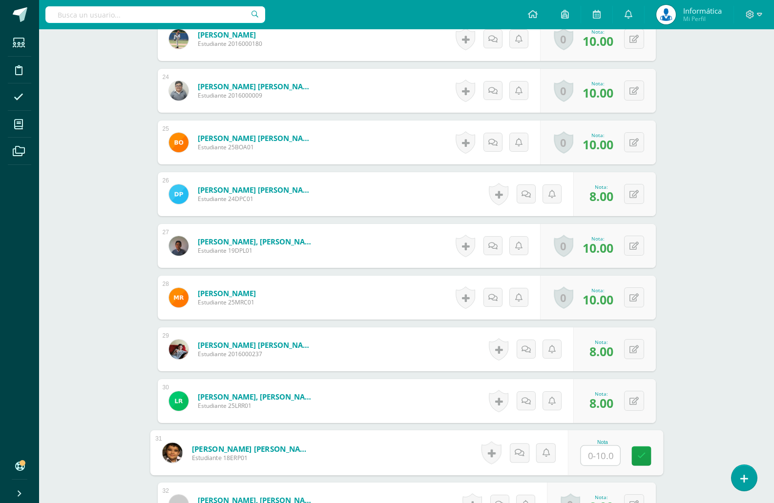
scroll to position [1471, 0]
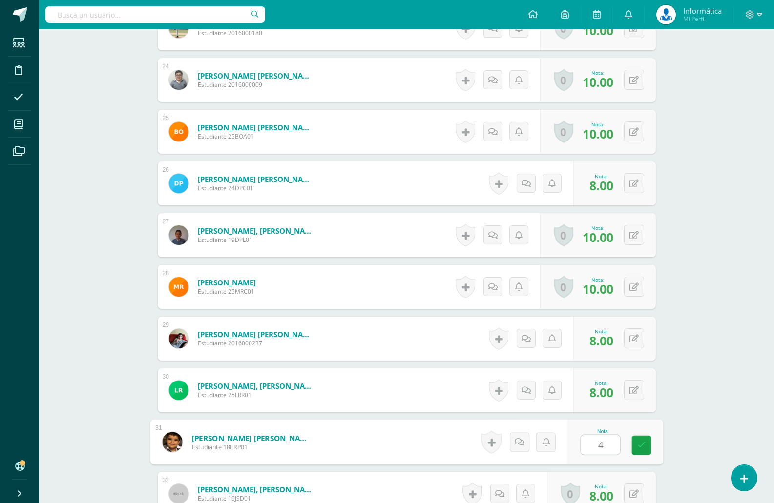
type input "4"
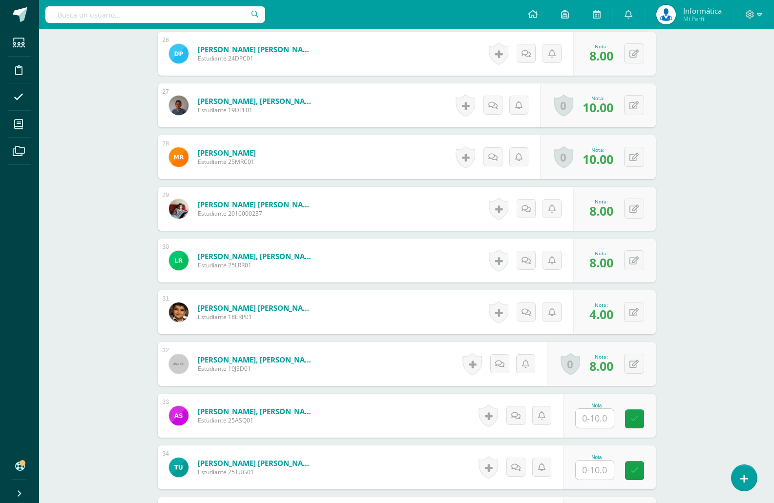
scroll to position [1617, 0]
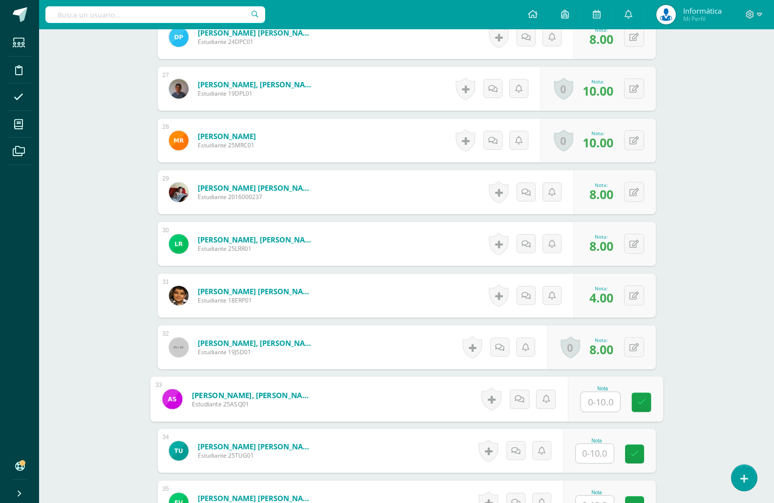
click at [589, 403] on input "text" at bounding box center [599, 402] width 39 height 20
type input "8"
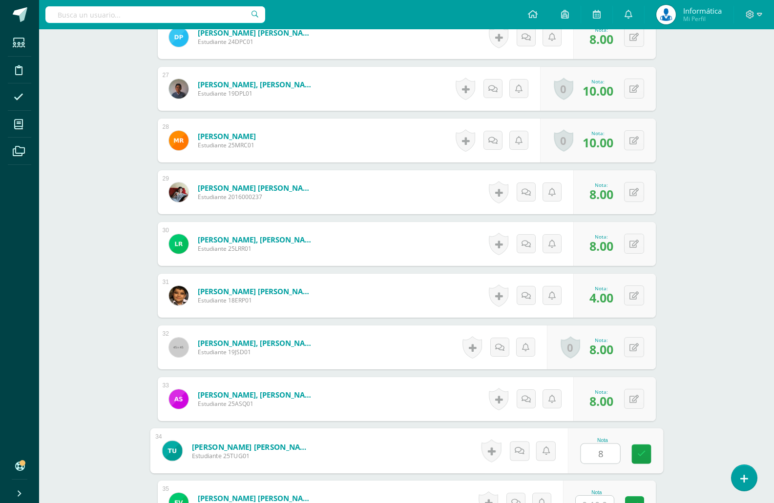
type input "8"
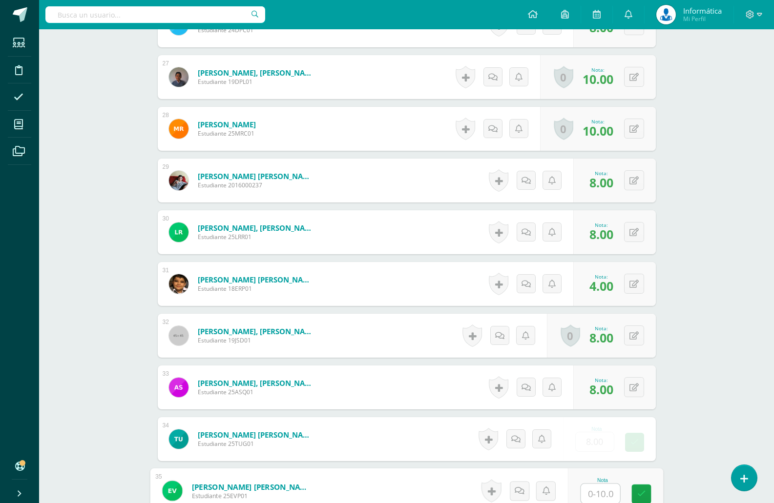
type input "8"
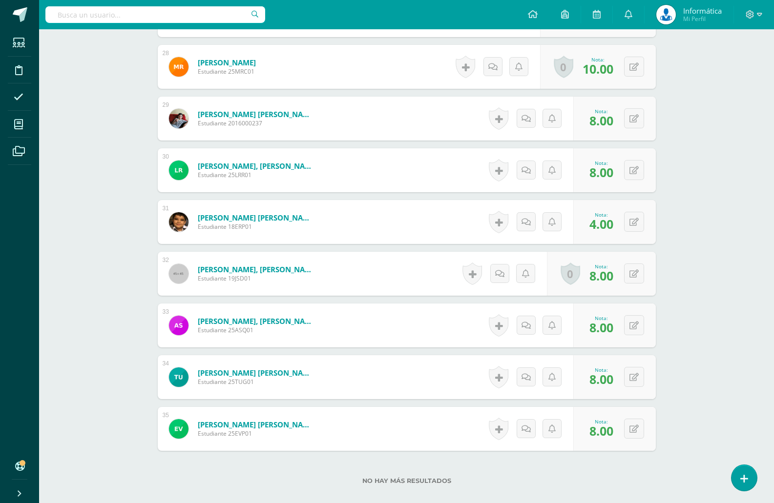
scroll to position [1708, 0]
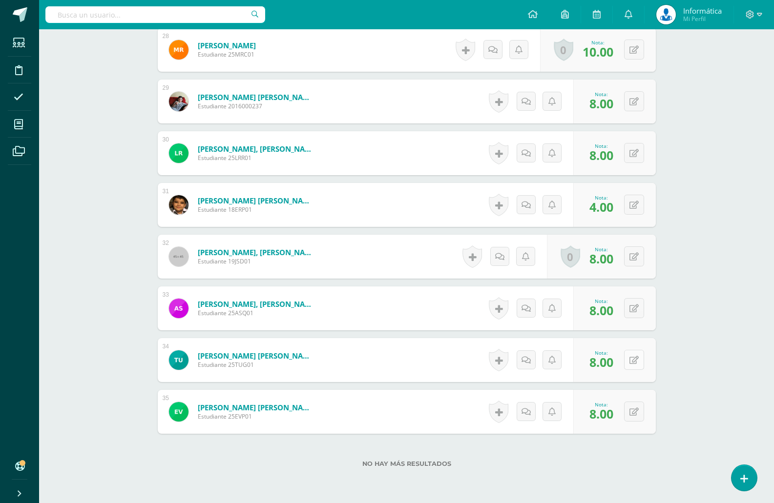
click at [630, 364] on button at bounding box center [634, 360] width 20 height 20
type input "4"
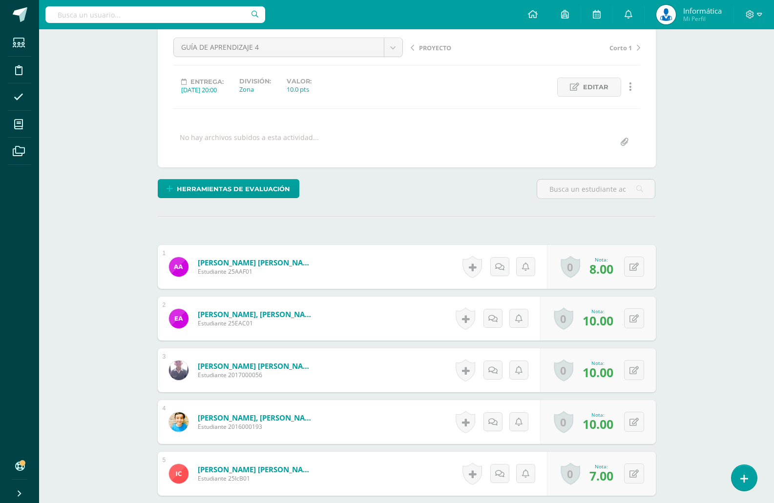
scroll to position [0, 0]
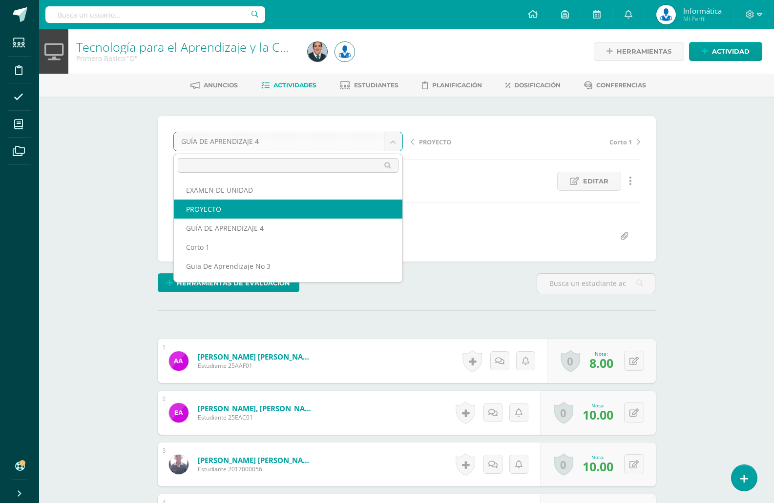
select select "/dashboard/teacher/grade-activity/176983/"
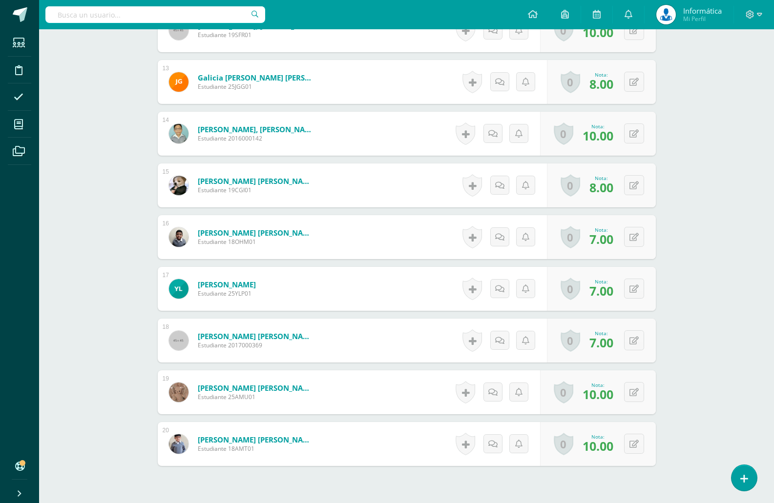
scroll to position [971, 0]
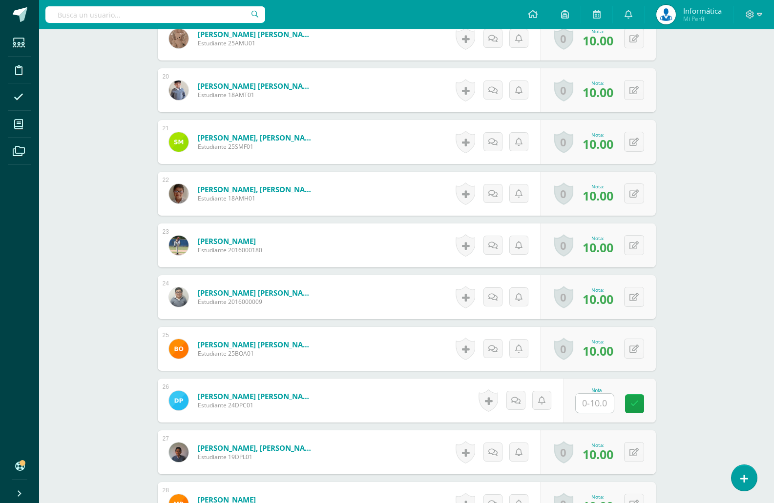
scroll to position [1271, 0]
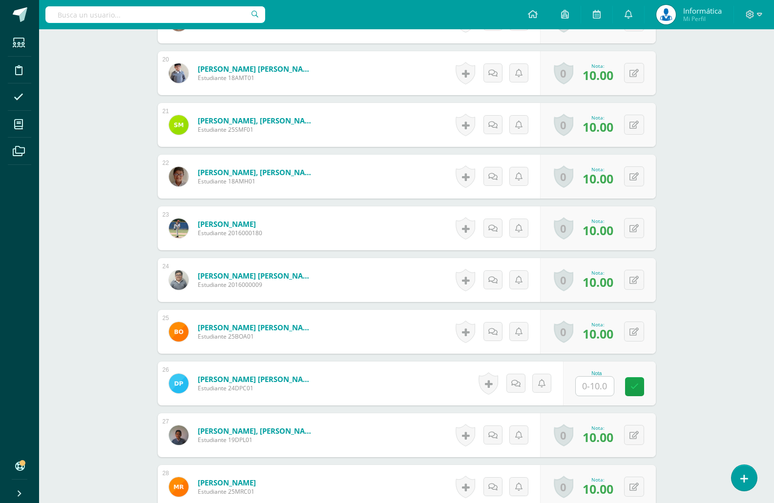
click at [601, 386] on input "text" at bounding box center [594, 386] width 38 height 19
type input "10"
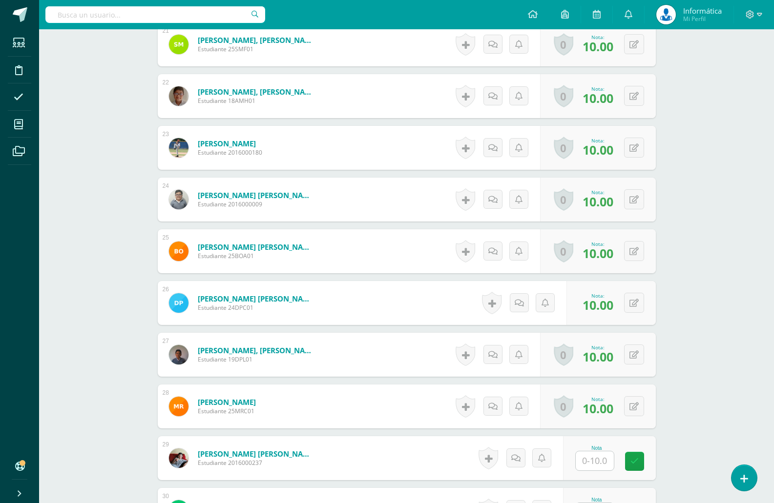
scroll to position [1368, 0]
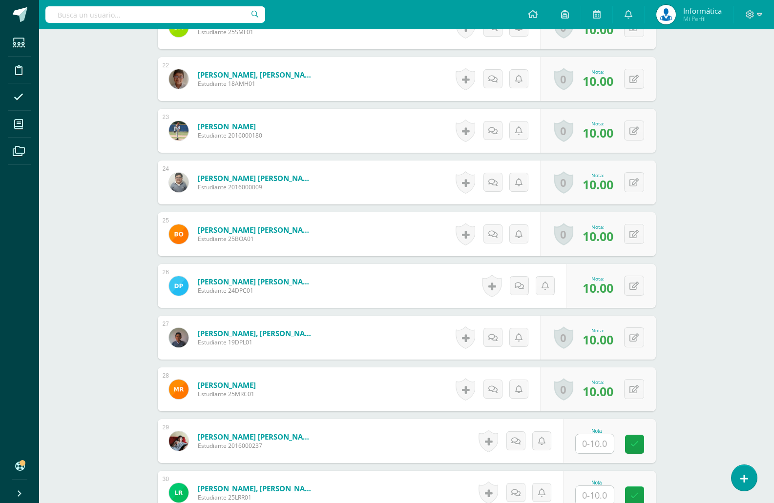
click at [590, 442] on input "text" at bounding box center [594, 443] width 38 height 19
type input "8"
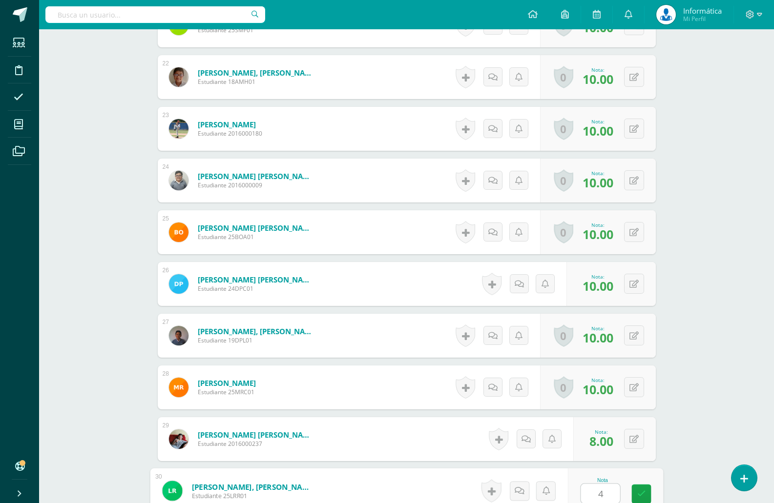
type input "4"
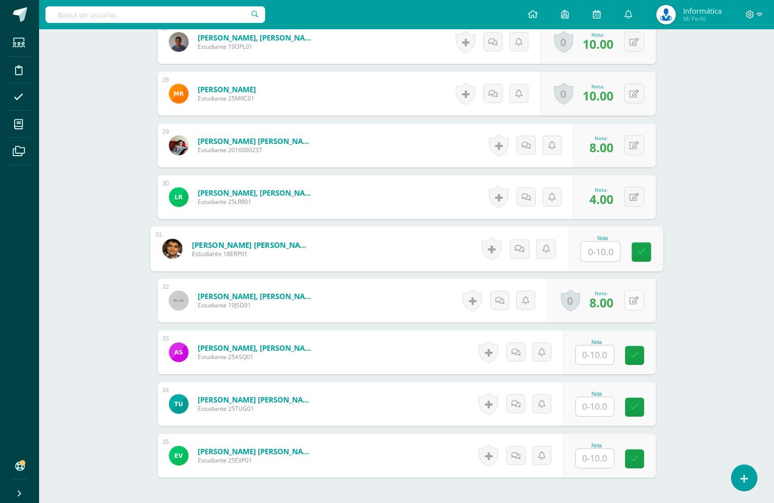
type input "8"
click at [607, 349] on input "text" at bounding box center [594, 355] width 38 height 19
type input "8"
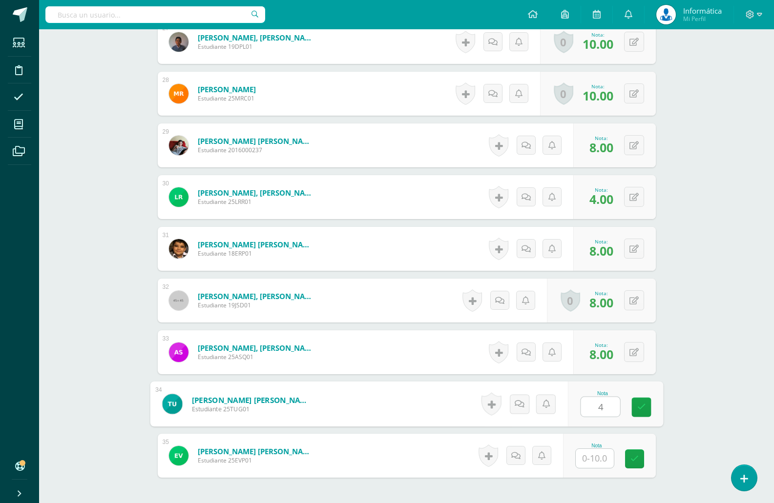
type input "4"
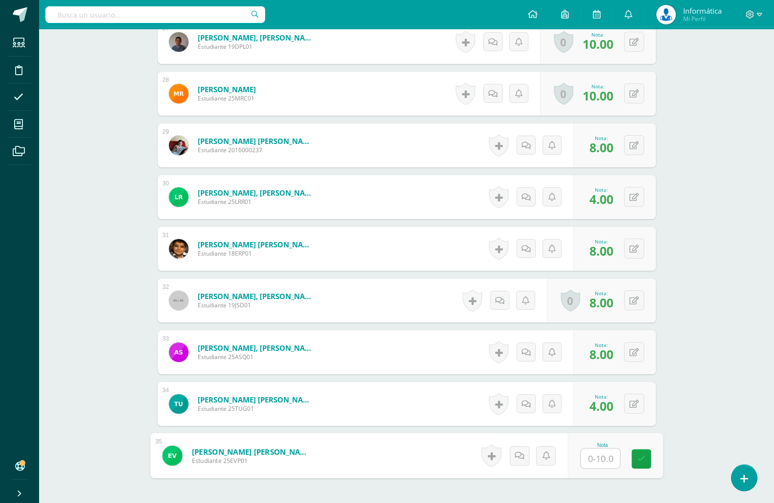
type input "8"
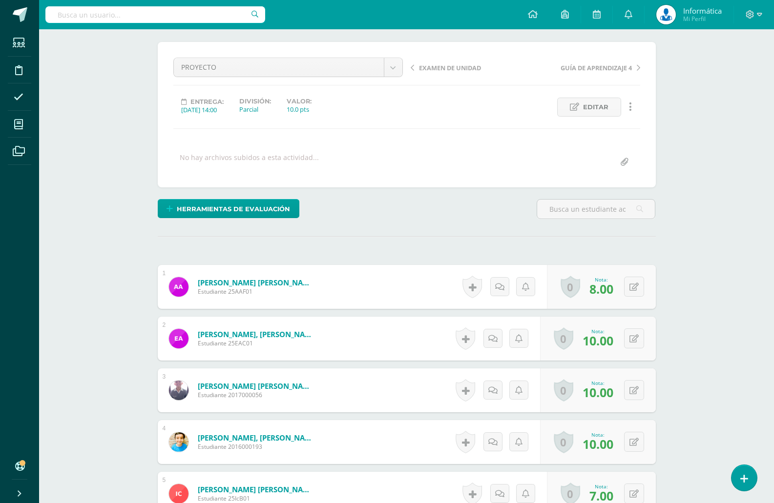
scroll to position [0, 0]
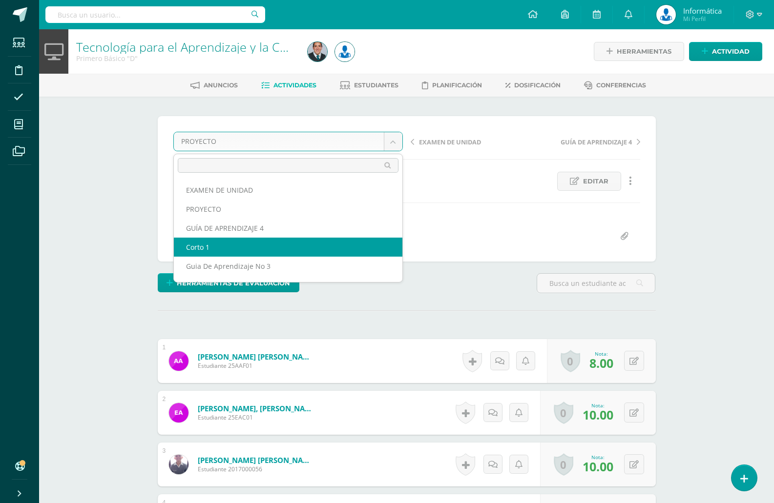
select select "/dashboard/teacher/grade-activity/176753/"
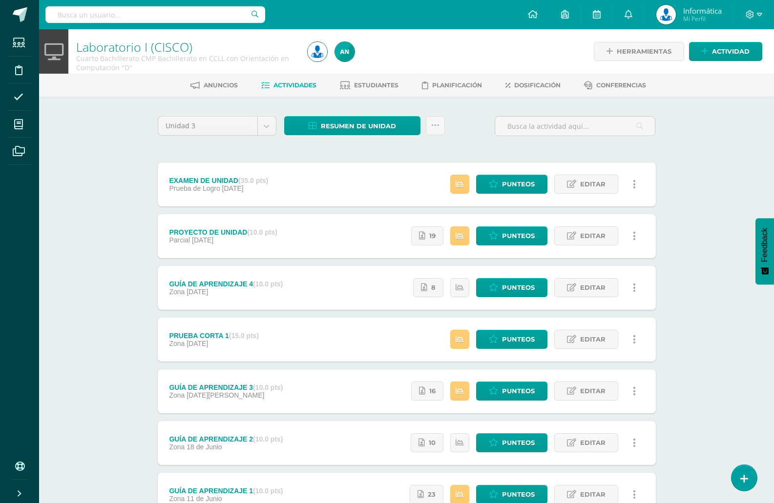
scroll to position [49, 0]
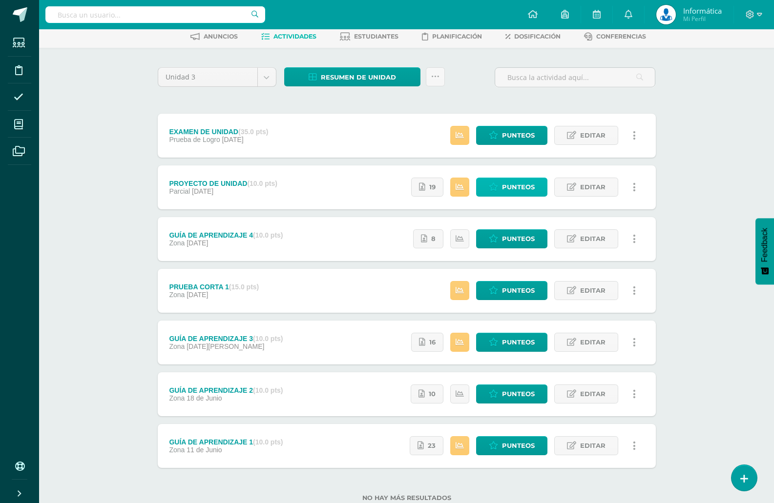
click at [510, 193] on span "Punteos" at bounding box center [518, 187] width 33 height 18
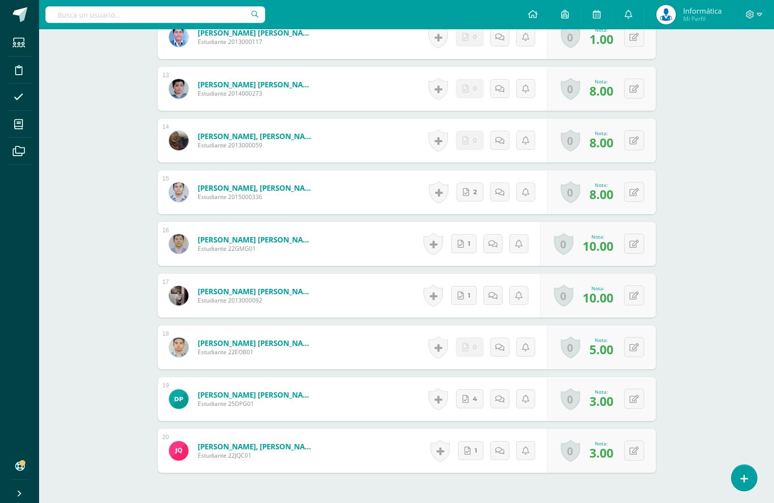
scroll to position [971, 0]
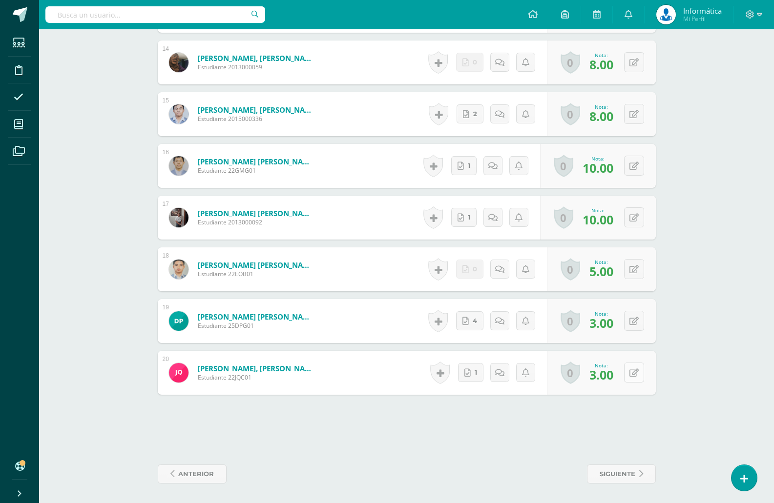
click at [639, 374] on button at bounding box center [634, 373] width 20 height 20
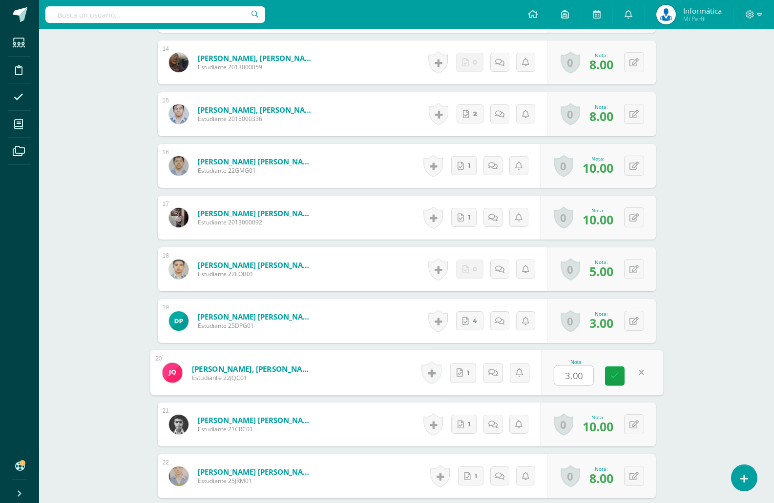
type input "8"
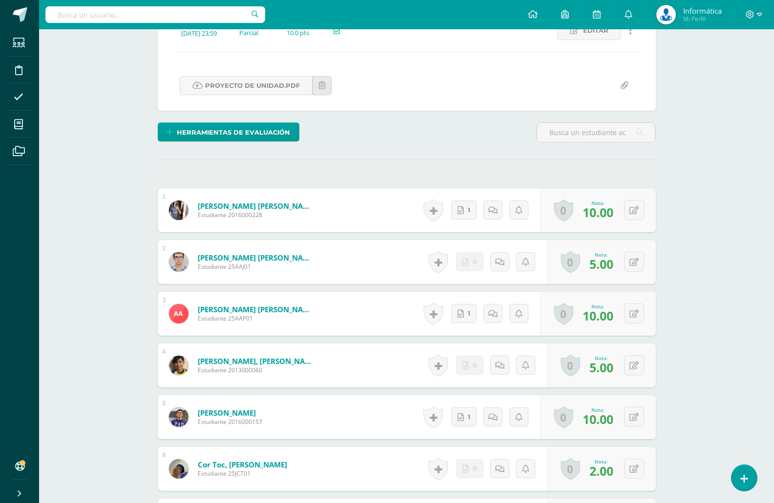
scroll to position [0, 0]
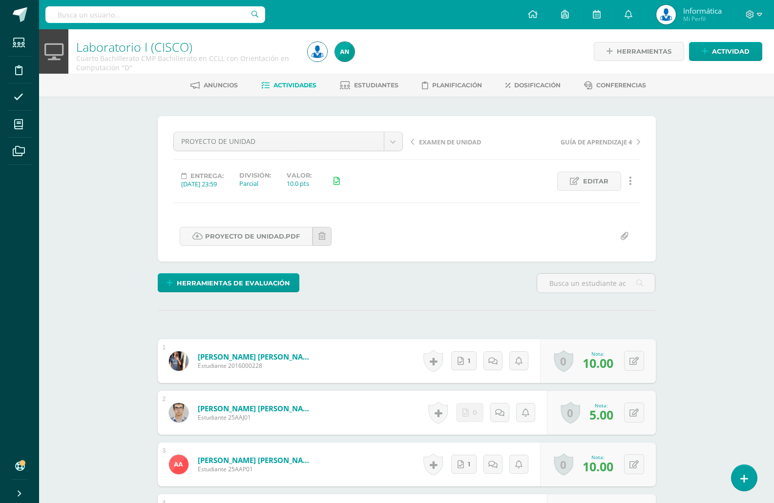
click at [311, 85] on span "Actividades" at bounding box center [294, 84] width 43 height 7
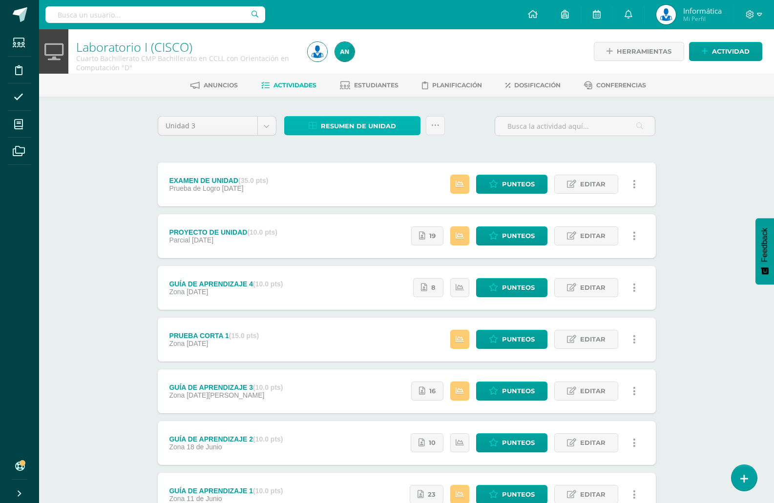
click at [386, 121] on span "Resumen de unidad" at bounding box center [358, 126] width 75 height 18
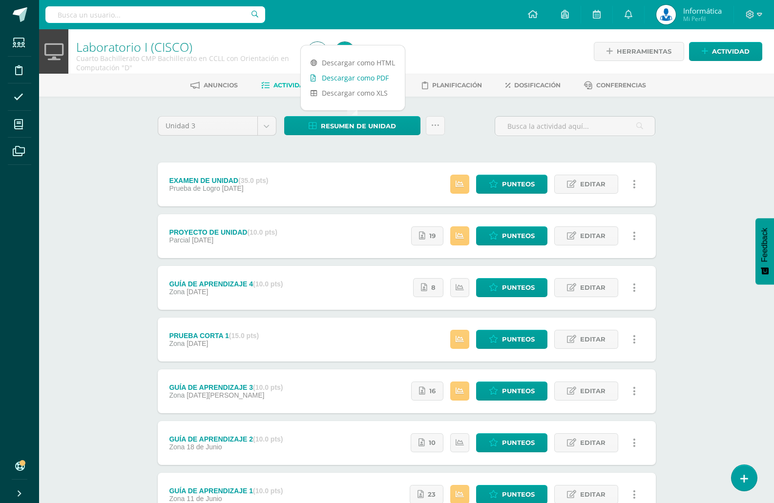
click at [374, 81] on link "Descargar como PDF" at bounding box center [353, 77] width 104 height 15
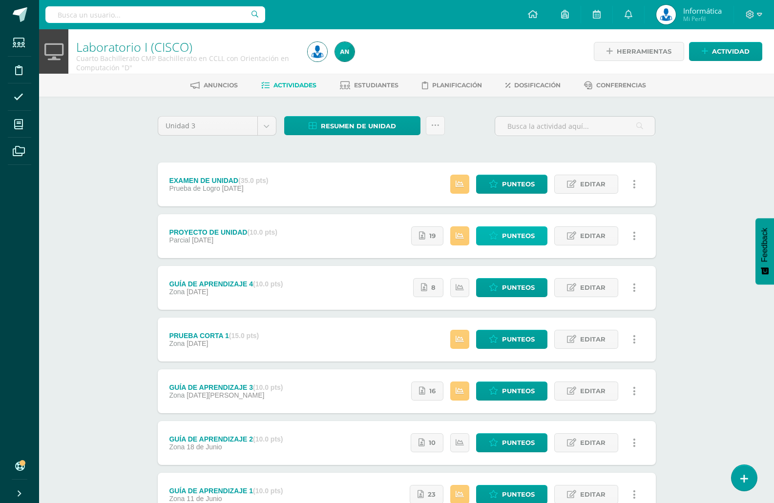
click at [510, 243] on span "Punteos" at bounding box center [518, 236] width 33 height 18
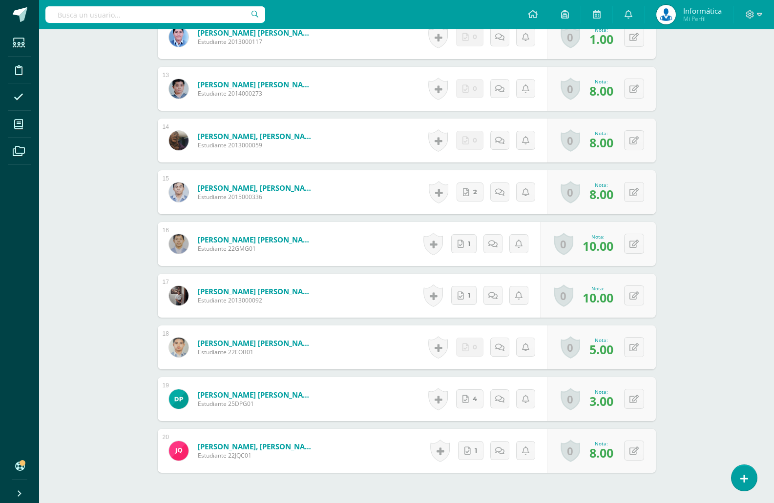
scroll to position [894, 0]
click at [635, 398] on icon at bounding box center [640, 398] width 10 height 8
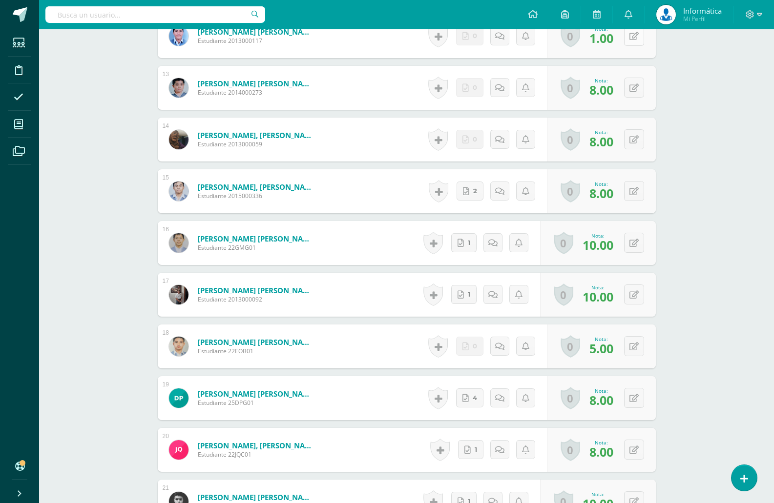
scroll to position [895, 0]
click at [639, 398] on button at bounding box center [634, 397] width 20 height 20
type input "6"
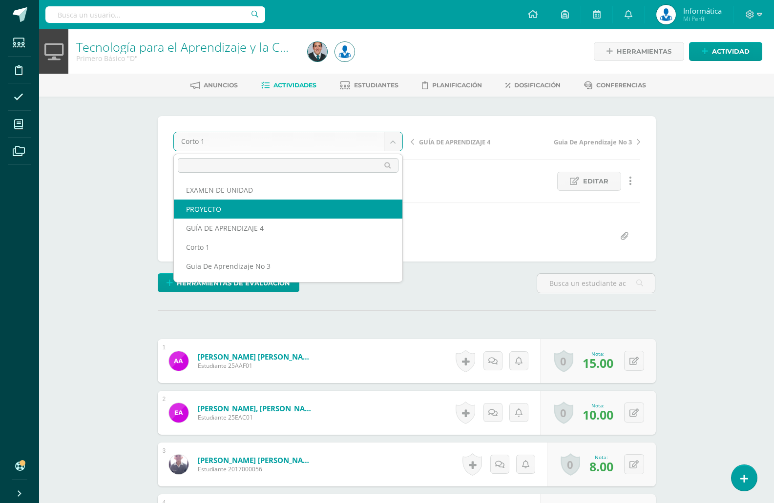
select select "/dashboard/teacher/grade-activity/176983/"
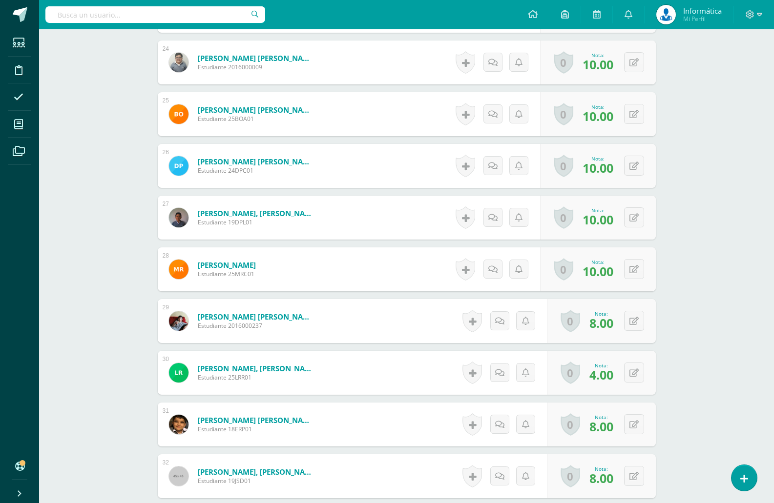
scroll to position [1489, 0]
click at [635, 366] on button at bounding box center [640, 372] width 20 height 20
type input "6"
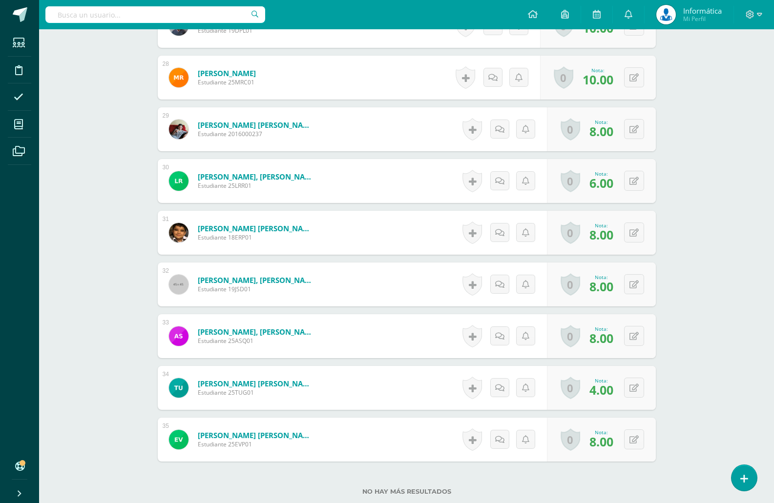
scroll to position [1684, 0]
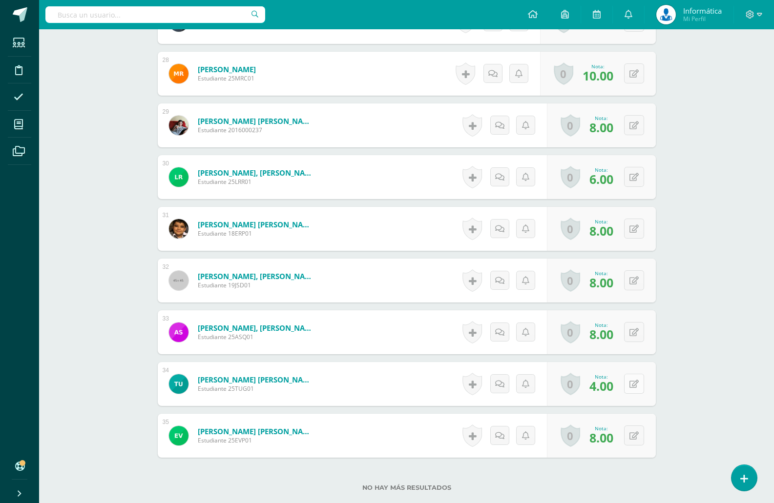
click at [636, 383] on icon at bounding box center [633, 384] width 9 height 8
type input "6"
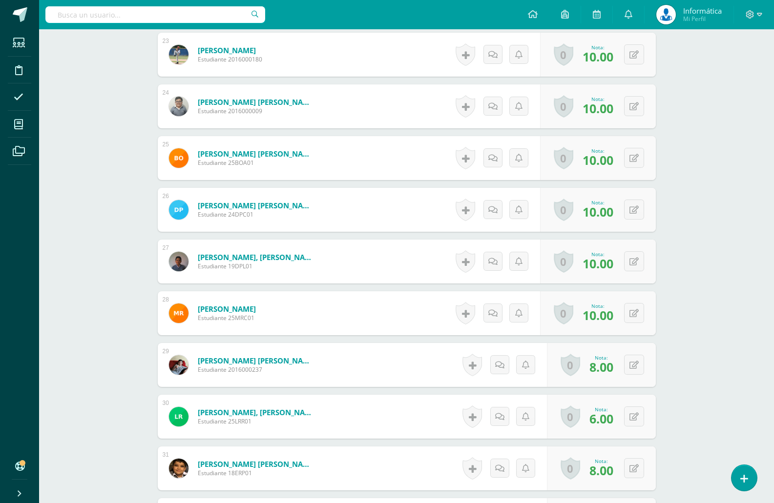
scroll to position [1440, 0]
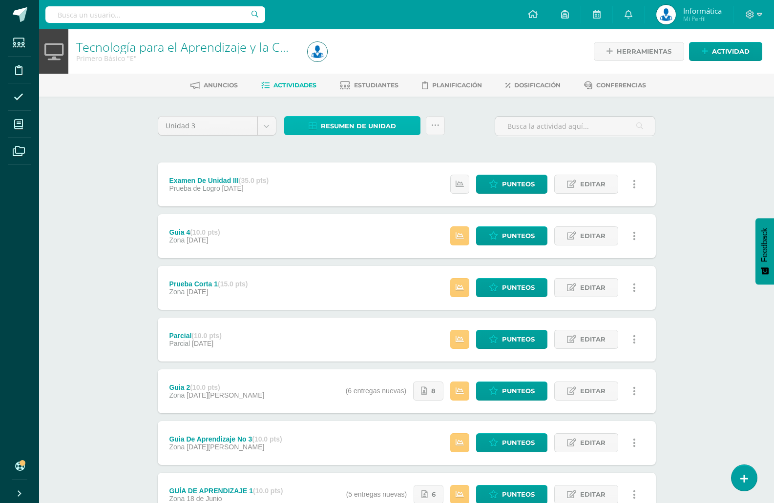
click at [337, 129] on span "Resumen de unidad" at bounding box center [358, 126] width 75 height 18
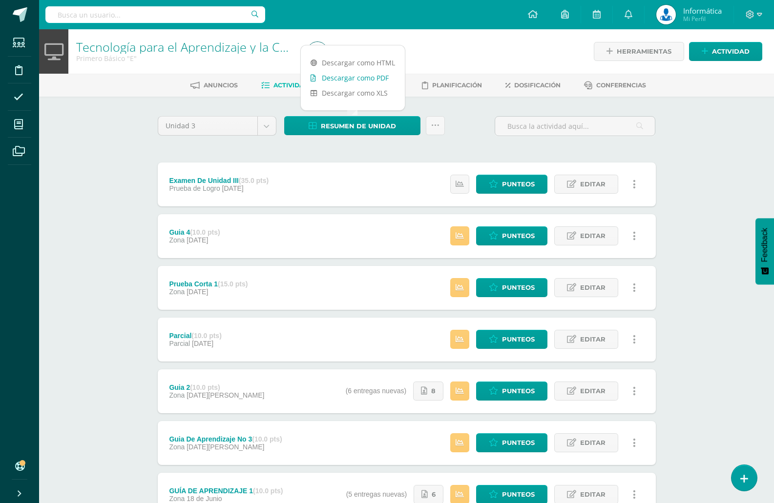
click at [345, 79] on link "Descargar como PDF" at bounding box center [353, 77] width 104 height 15
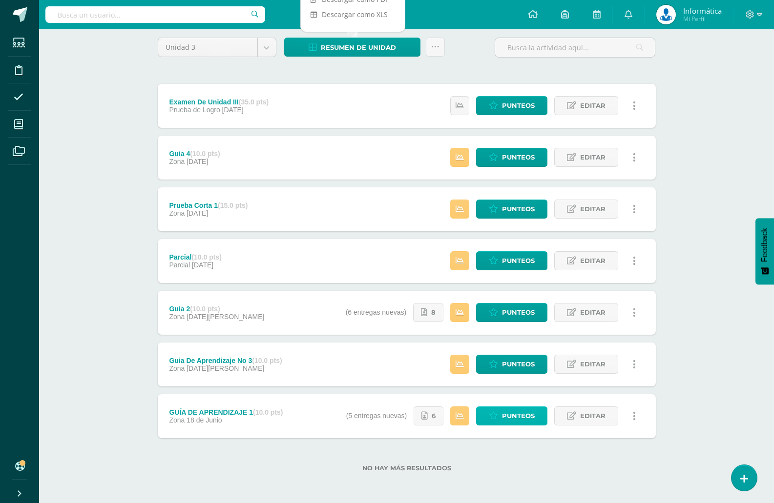
click at [506, 411] on span "Punteos" at bounding box center [518, 416] width 33 height 18
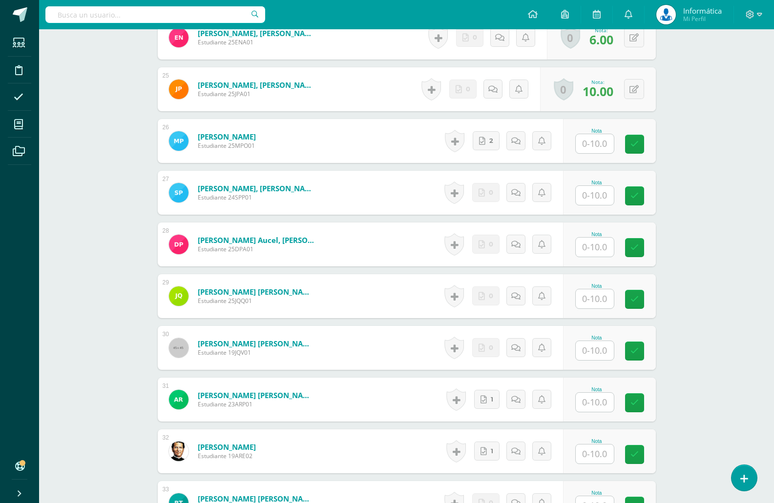
scroll to position [1466, 0]
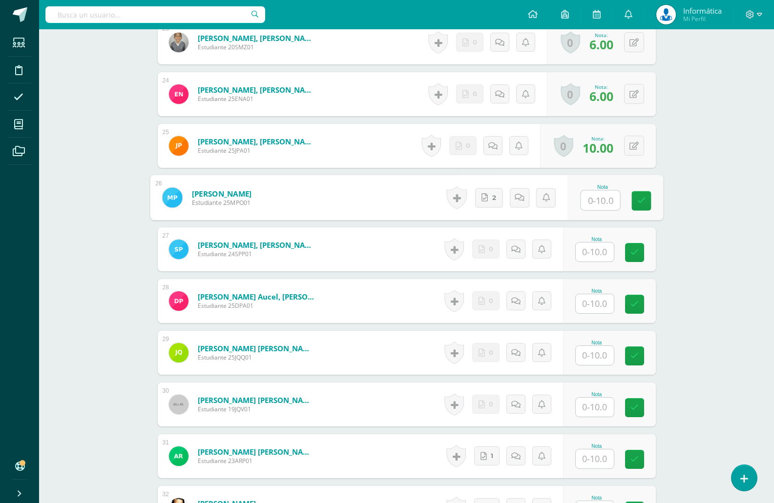
click at [590, 202] on input "text" at bounding box center [599, 201] width 39 height 20
type input "10"
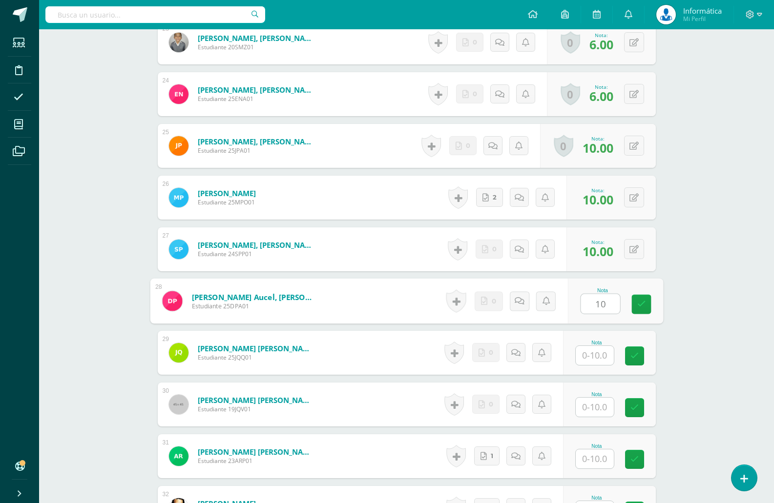
type input "10"
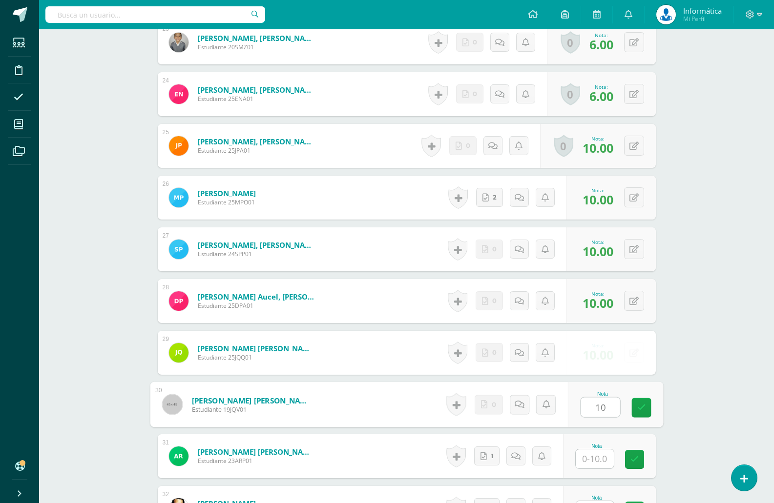
type input "10"
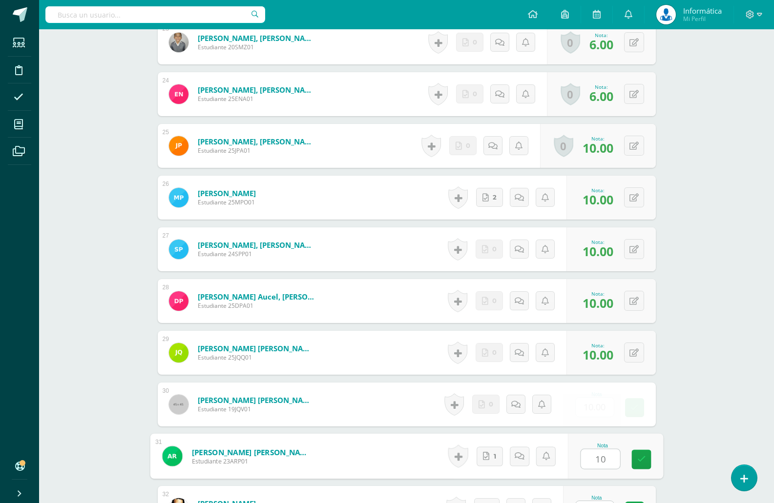
type input "10"
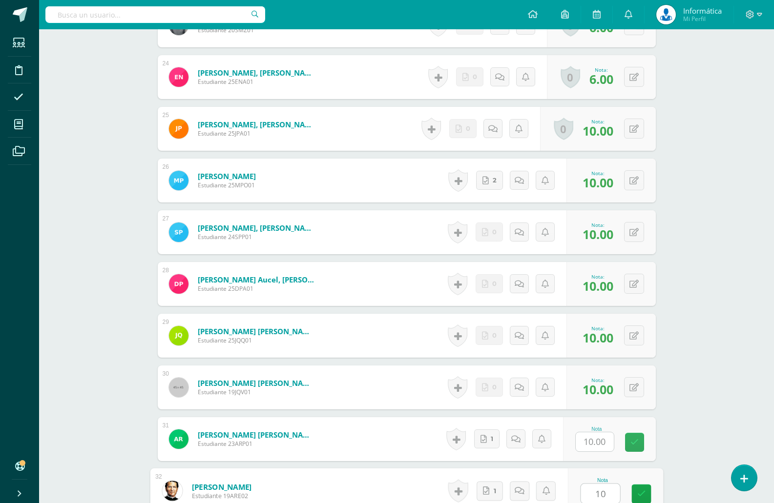
type input "10"
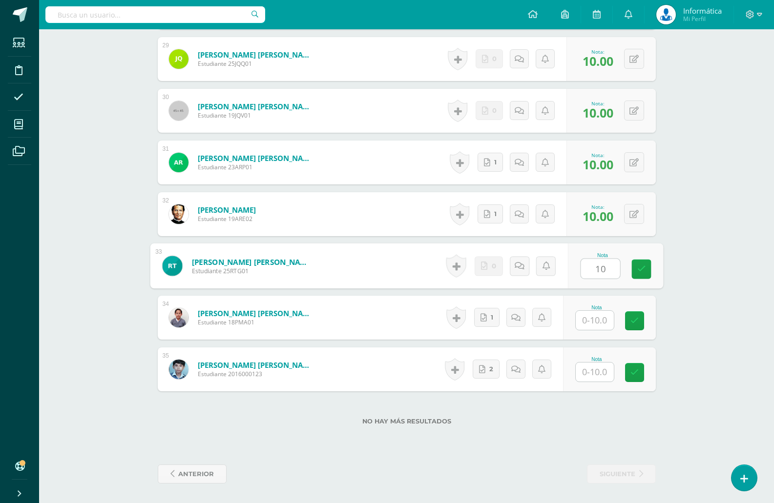
type input "10"
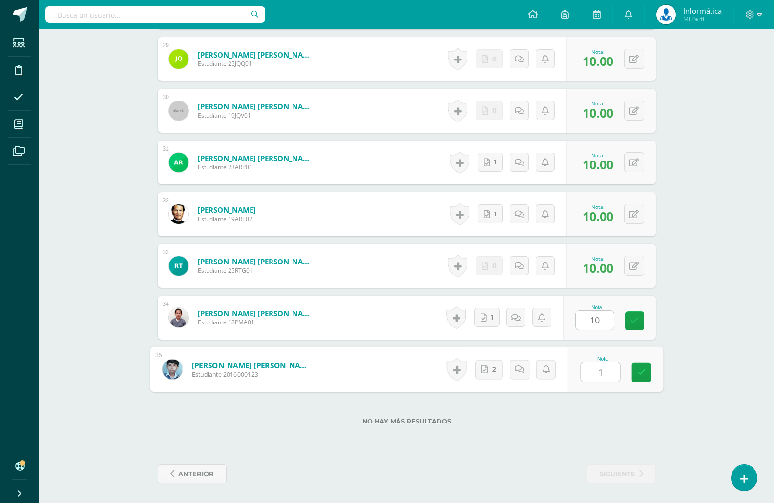
type input "10"
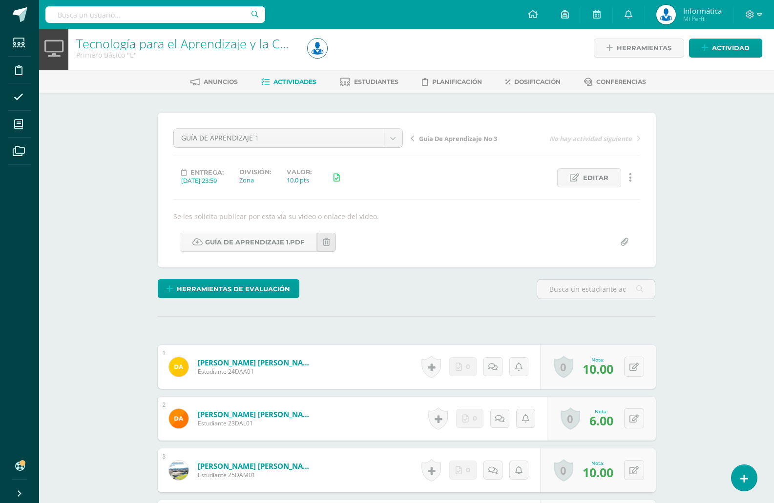
scroll to position [0, 0]
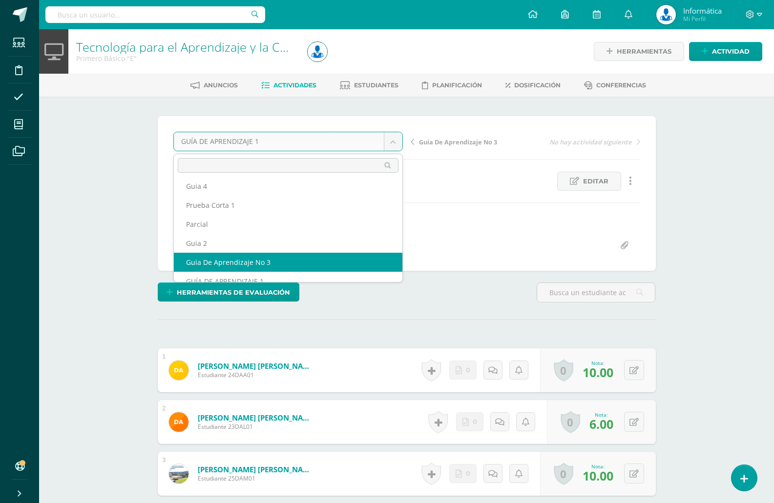
scroll to position [36, 0]
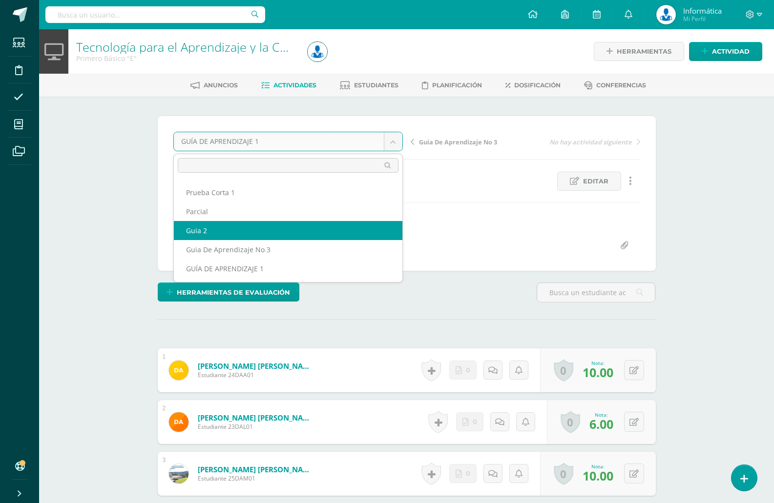
select select "/dashboard/teacher/grade-activity/175956/"
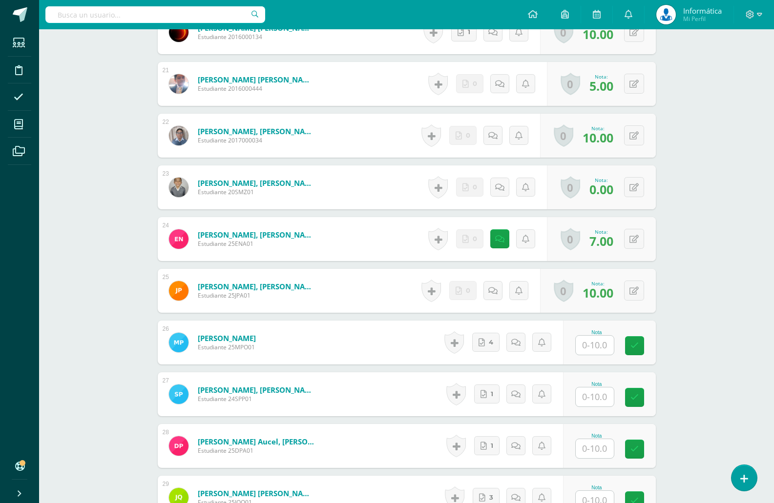
scroll to position [1313, 0]
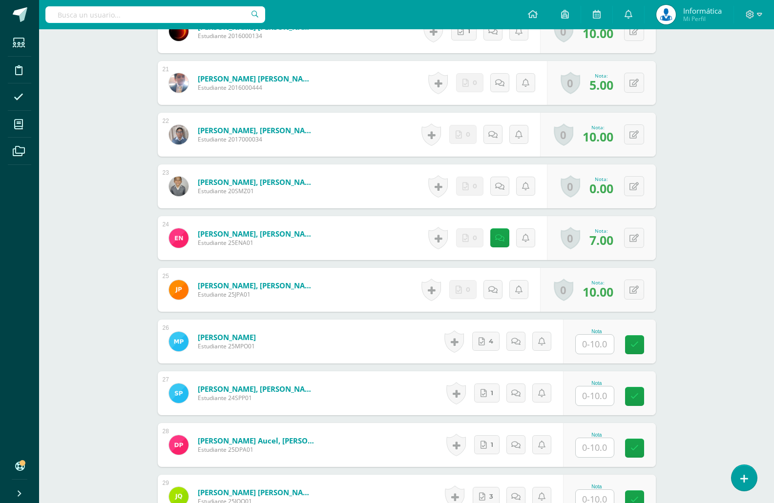
click at [597, 347] on input "text" at bounding box center [594, 344] width 38 height 19
type input "10"
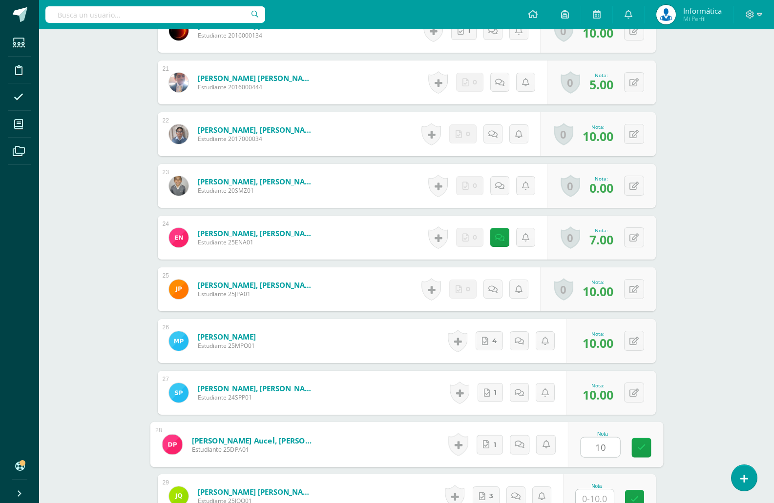
type input "10"
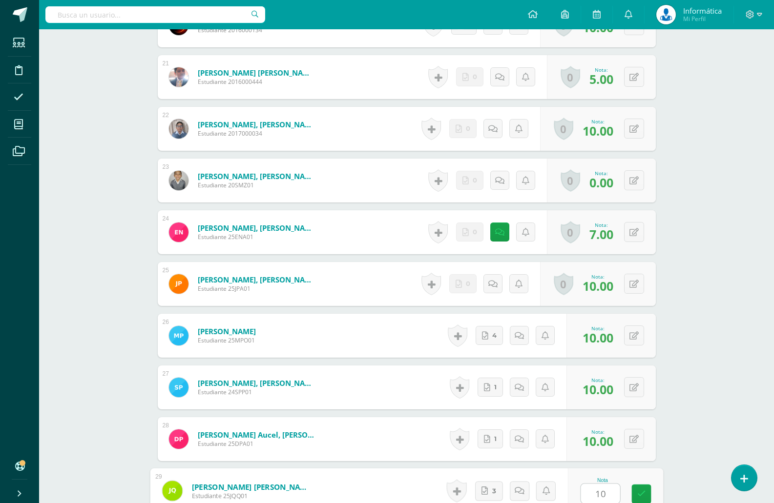
type input "10"
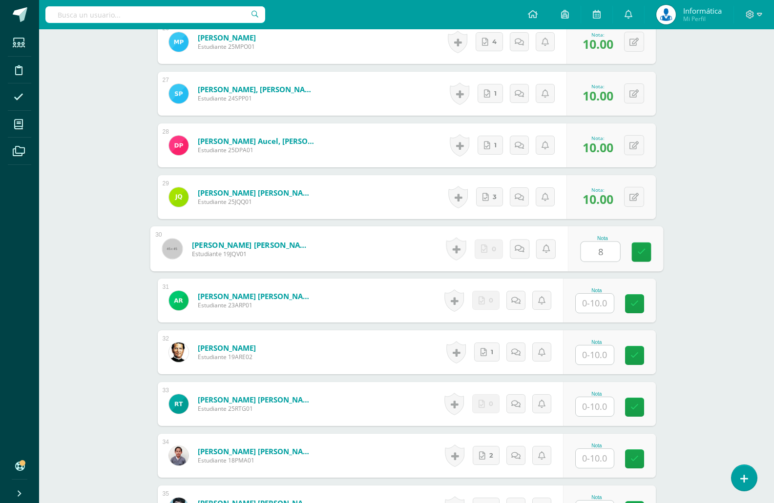
type input "8"
type input "9"
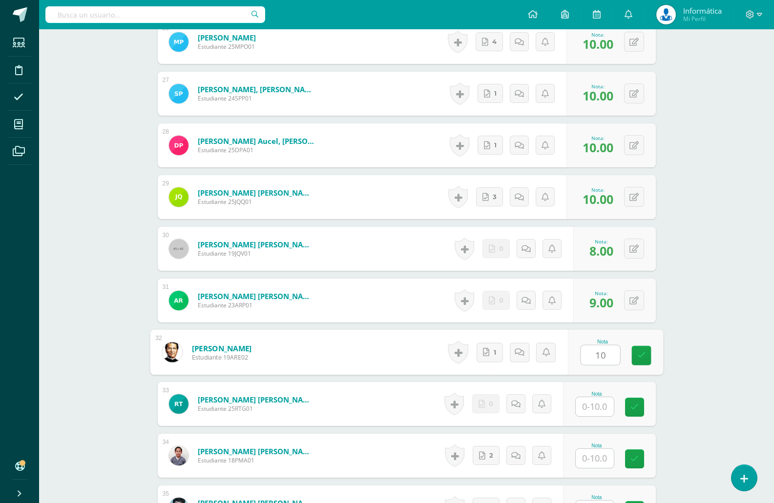
type input "10"
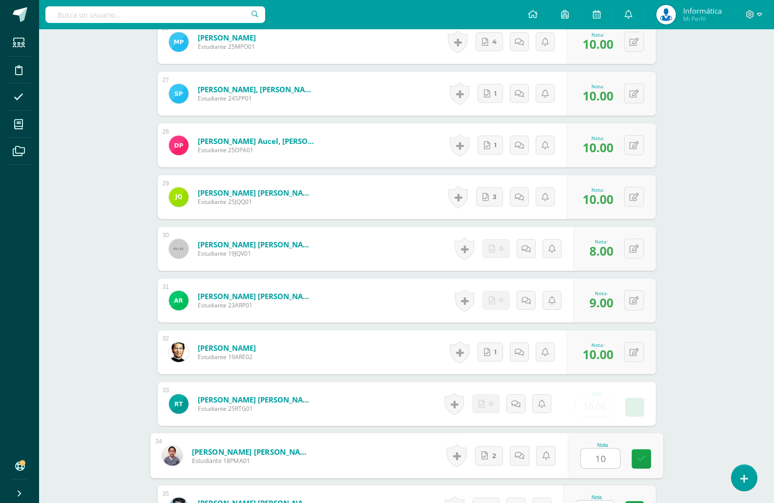
type input "10"
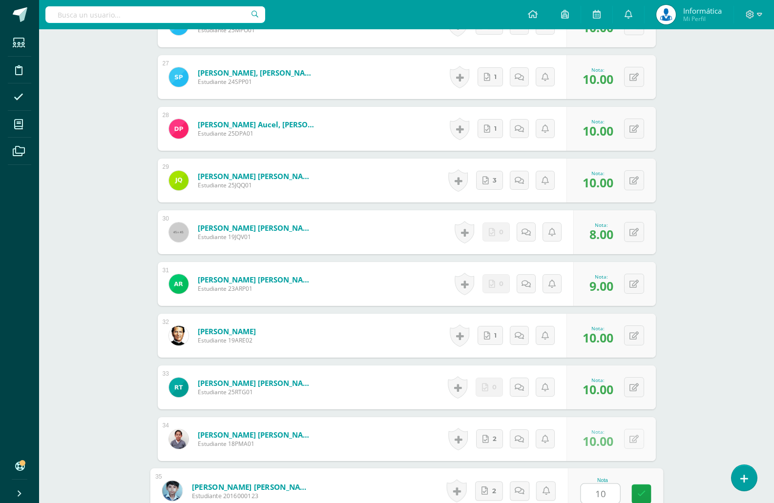
type input "101"
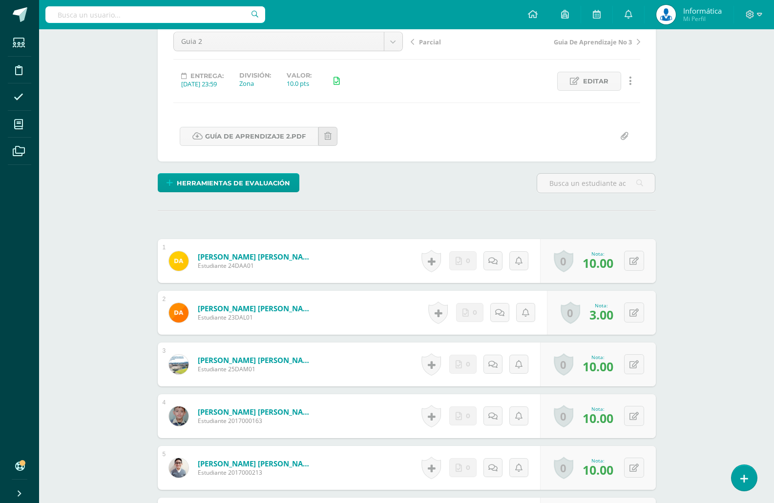
scroll to position [0, 0]
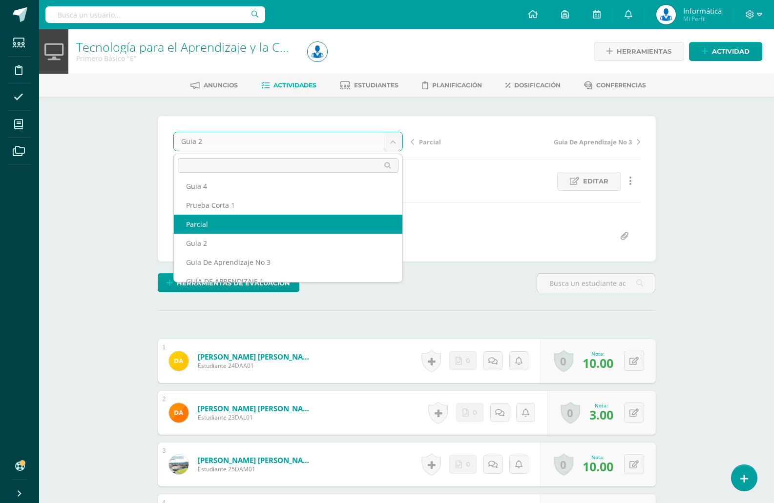
scroll to position [36, 0]
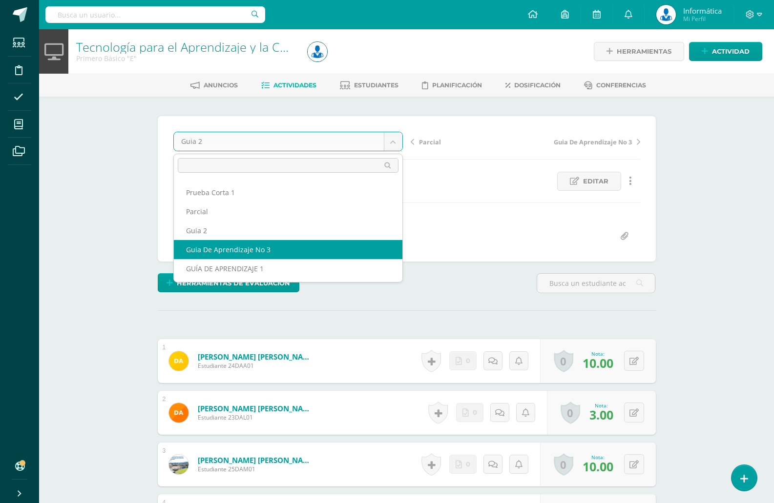
select select "/dashboard/teacher/grade-activity/176078/"
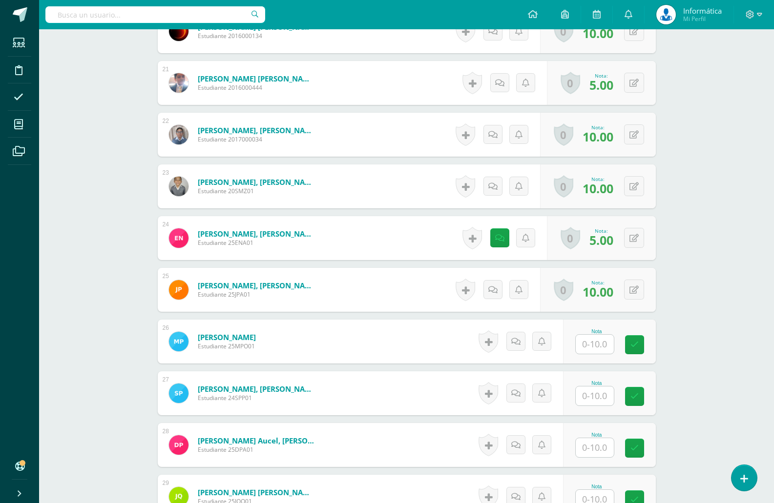
scroll to position [1341, 0]
click at [591, 339] on input "text" at bounding box center [599, 344] width 39 height 20
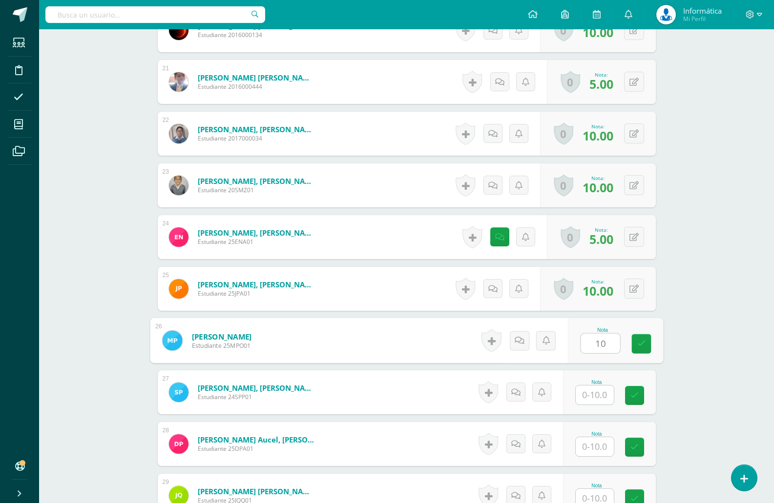
type input "10"
type input "8"
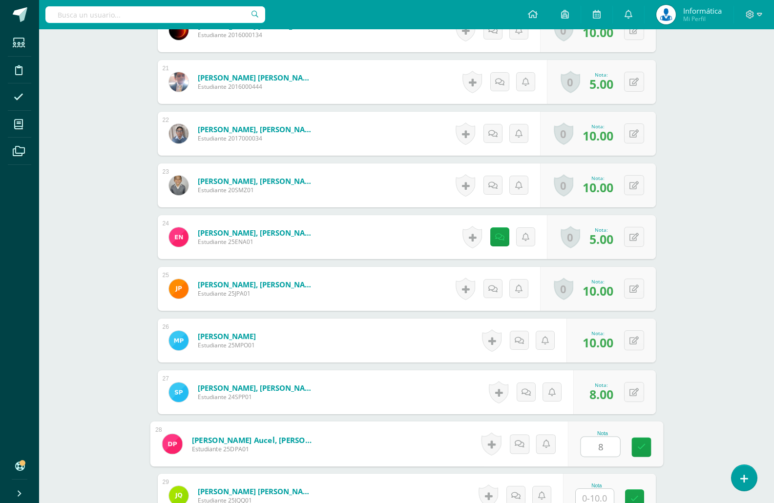
type input "8"
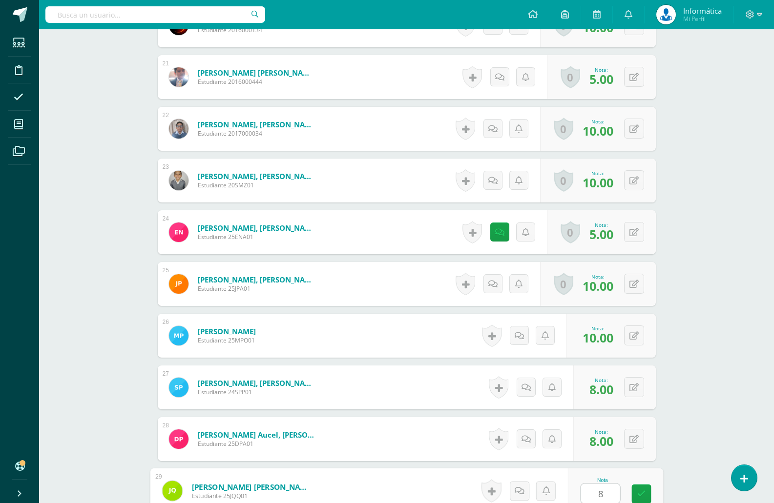
type input "8"
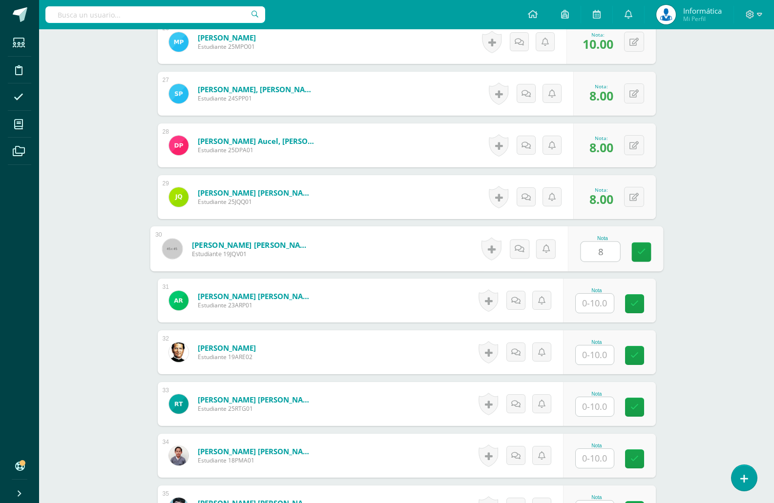
type input "8"
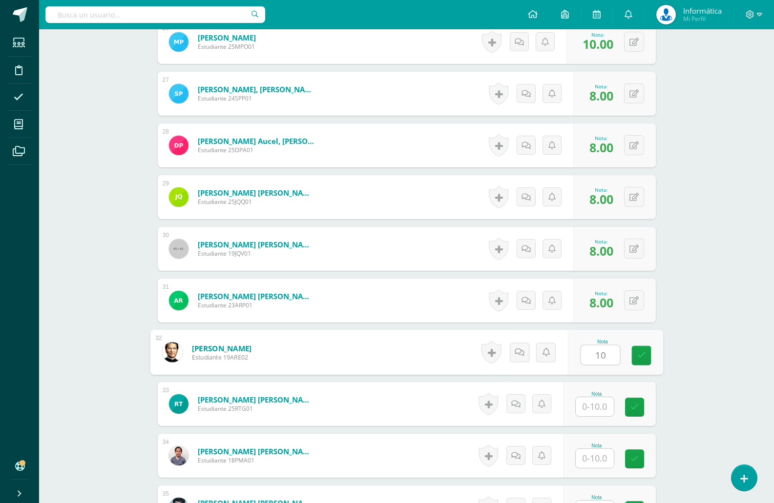
type input "10"
type input "8"
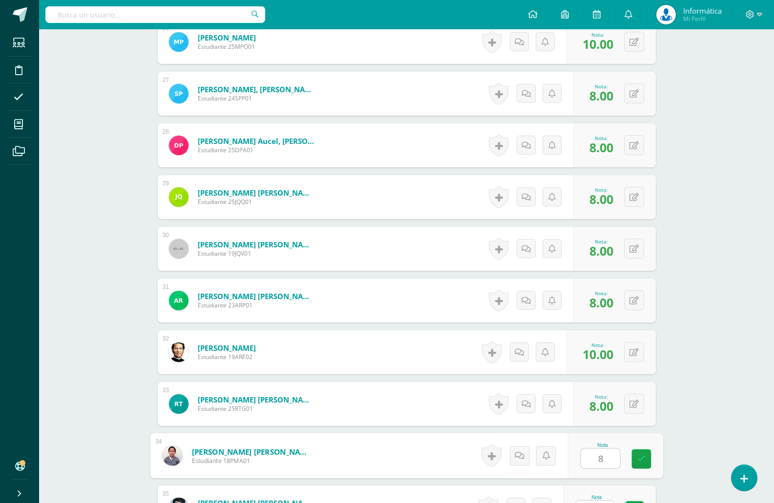
type input "8"
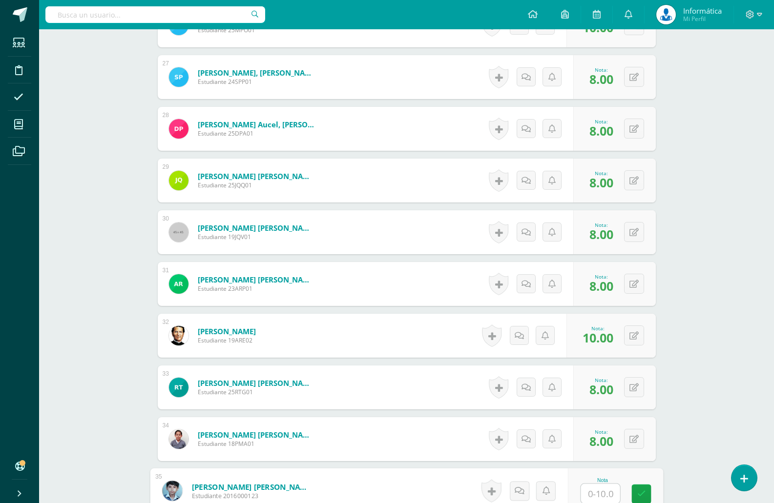
type input "9"
type input "8"
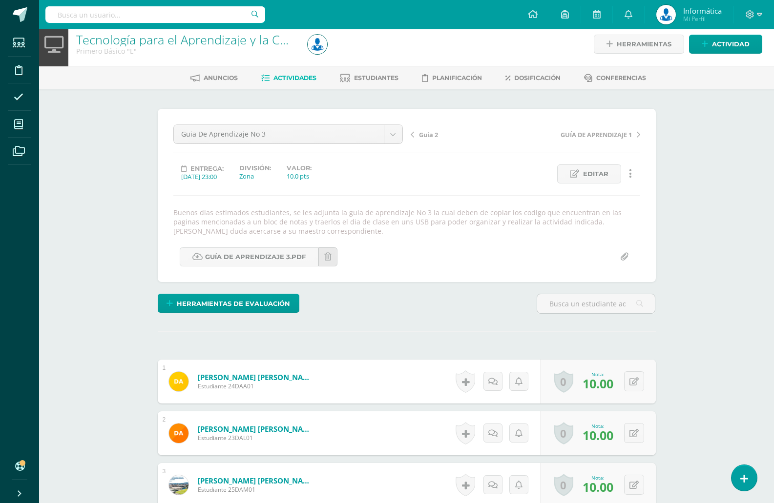
scroll to position [0, 0]
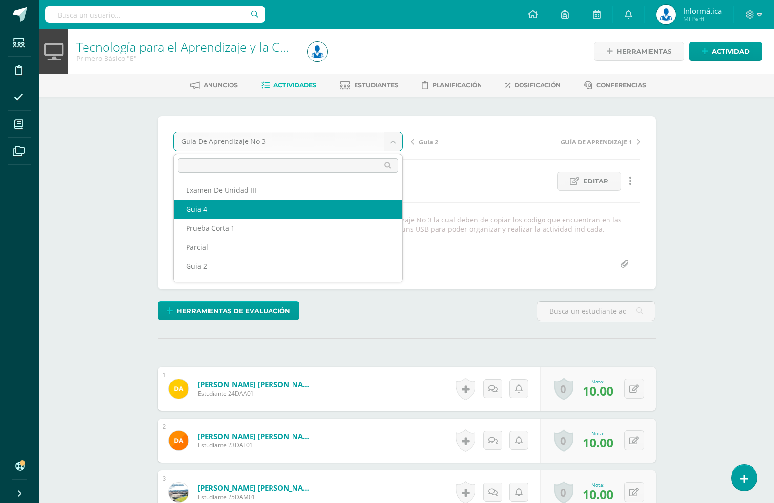
select select "/dashboard/teacher/grade-activity/176409/"
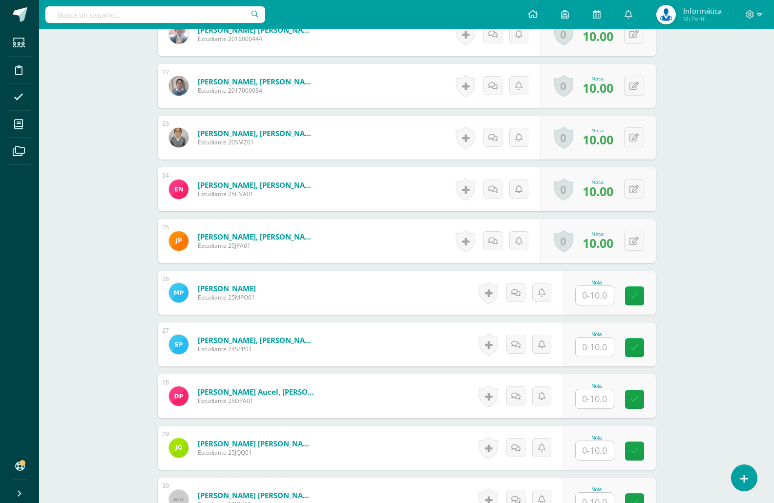
scroll to position [1362, 0]
click at [591, 290] on input "text" at bounding box center [594, 294] width 38 height 19
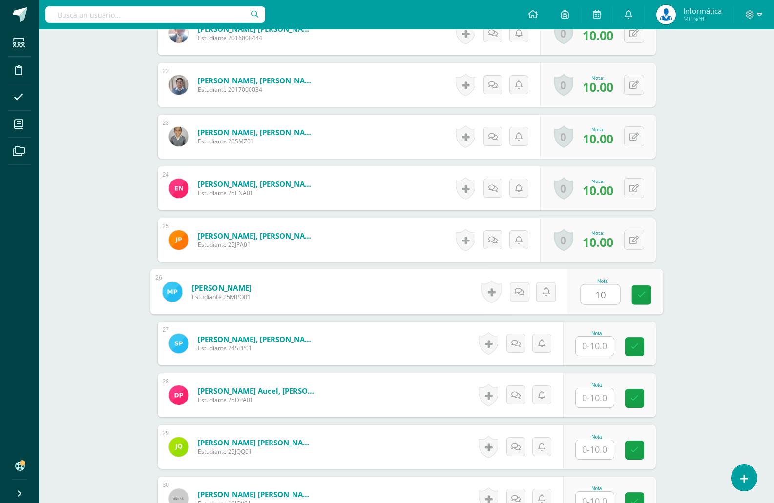
type input "10"
type input "8"
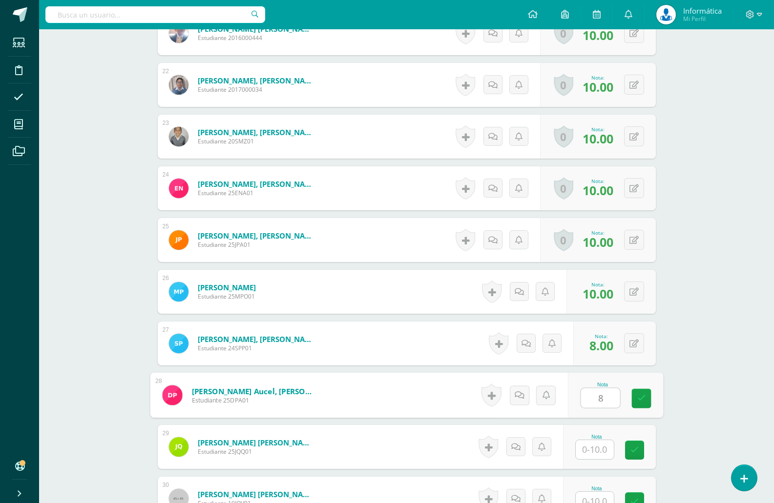
type input "8"
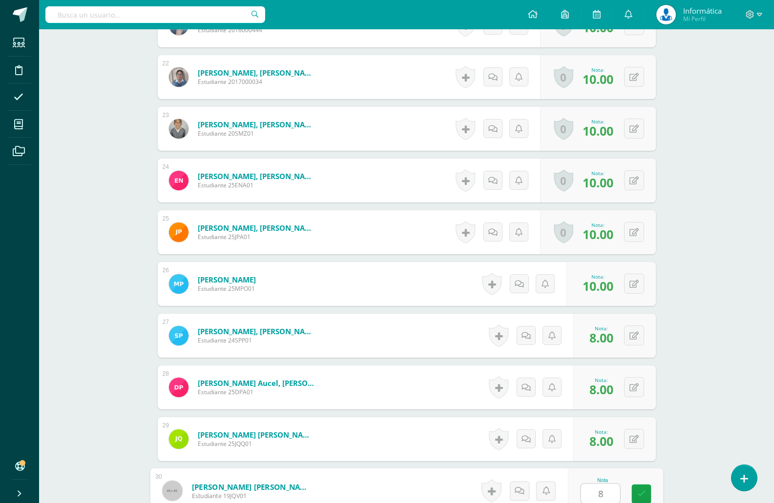
type input "8"
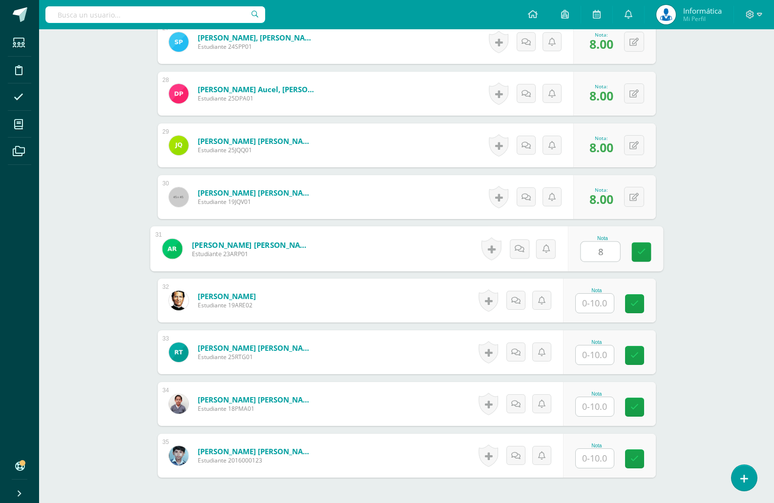
type input "8"
type input "10"
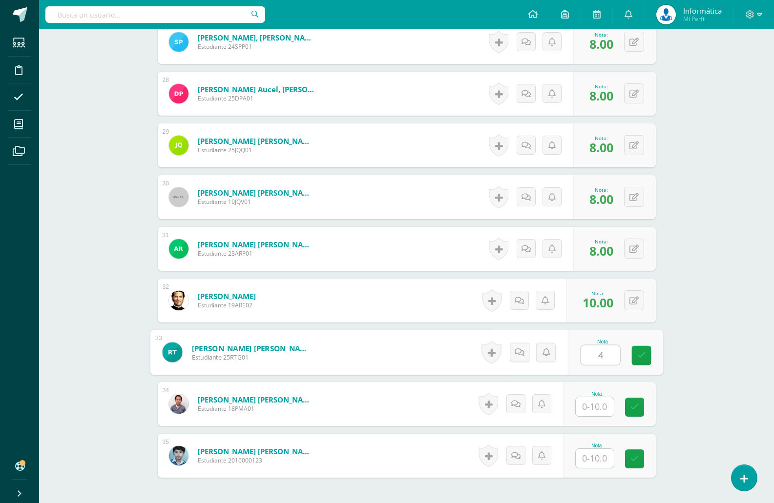
type input "4"
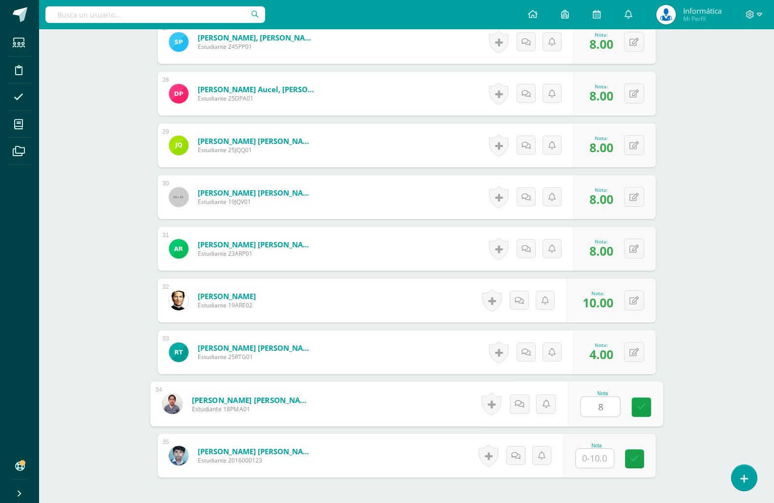
type input "8"
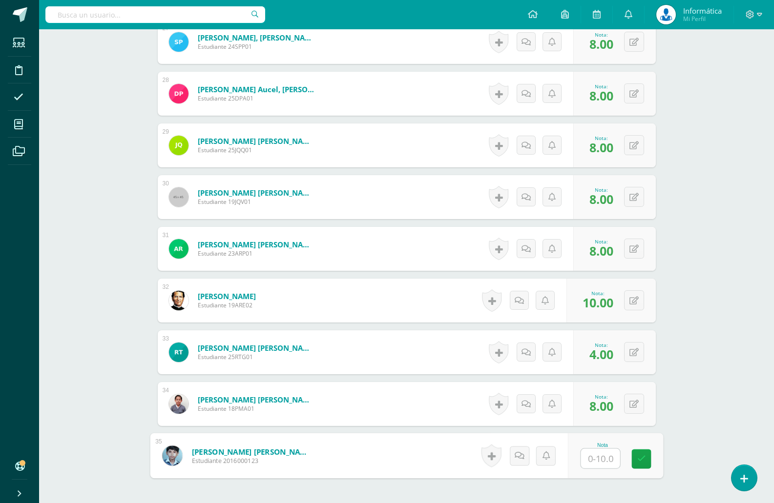
type input "8"
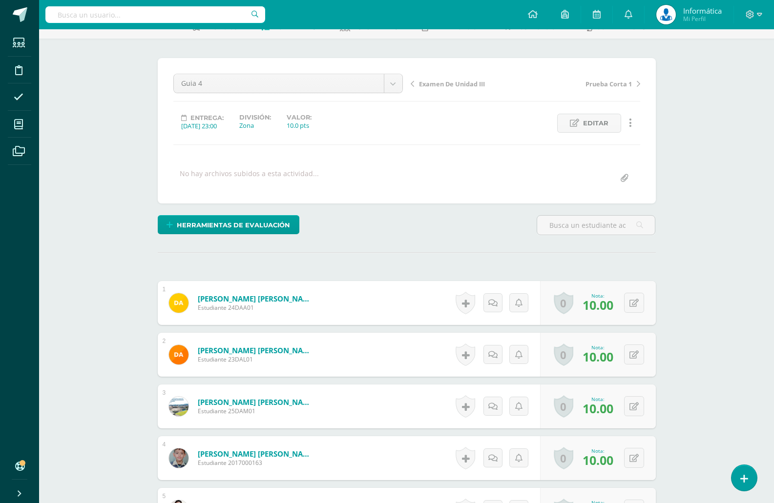
scroll to position [0, 0]
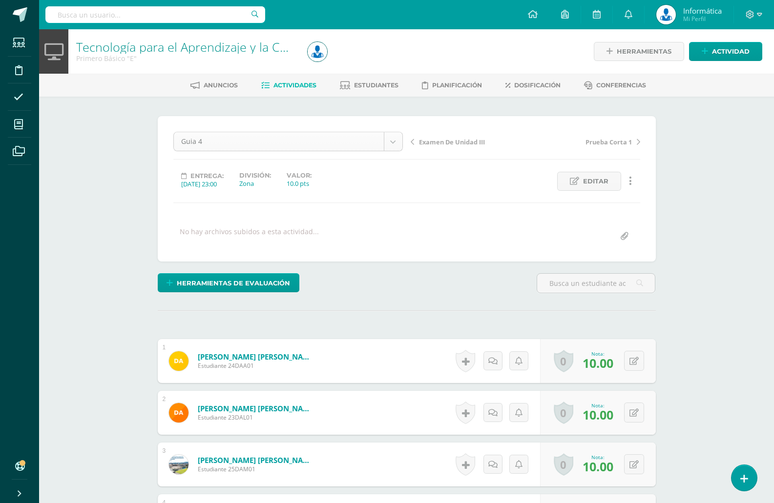
select select "/dashboard/teacher/grade-activity/176410/"
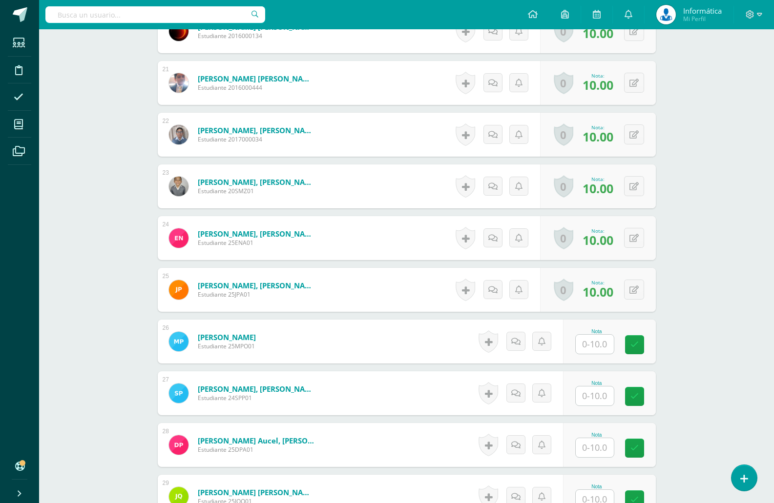
scroll to position [1313, 0]
click at [606, 346] on input "text" at bounding box center [594, 343] width 38 height 19
type input "10"
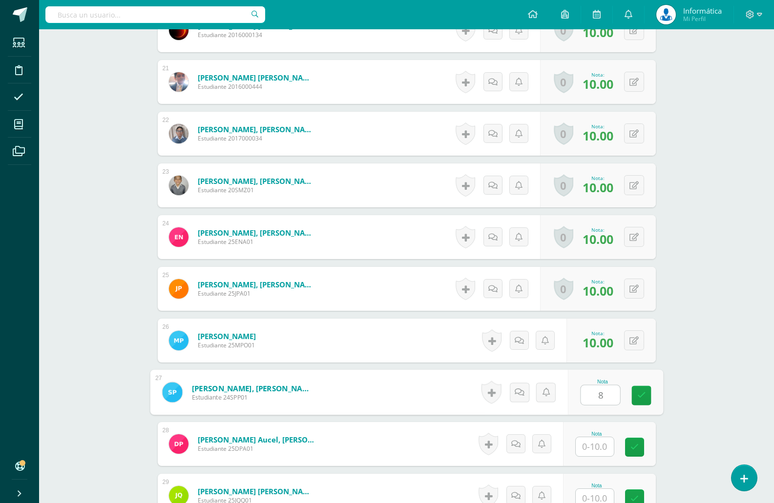
type input "8"
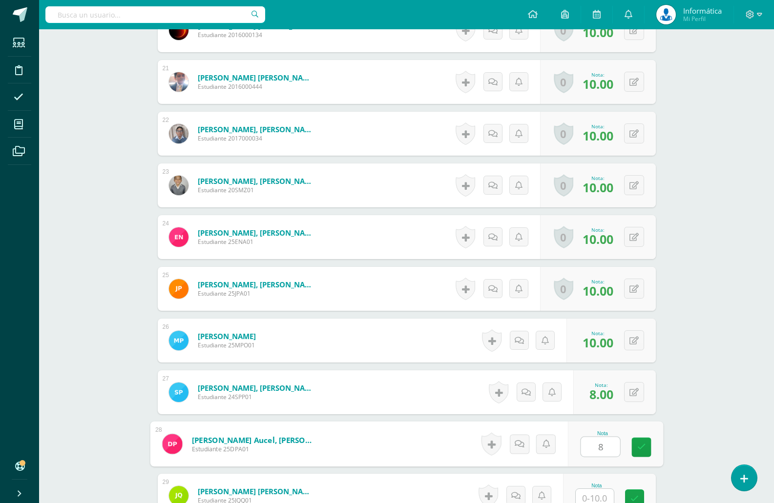
type input "8"
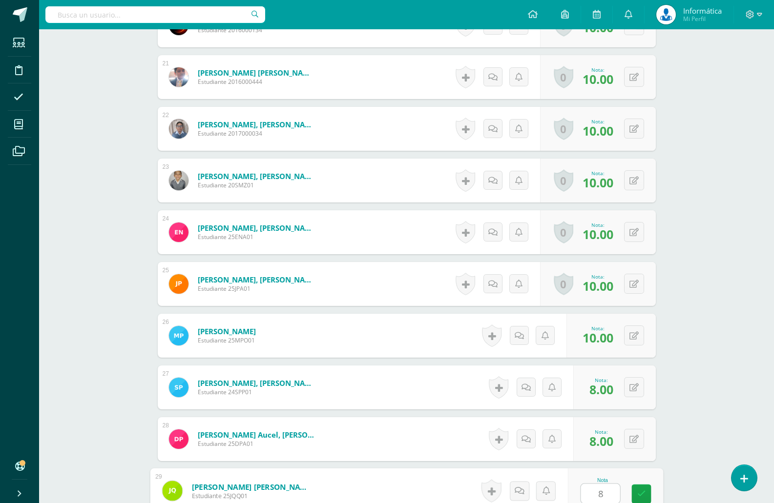
type input "8"
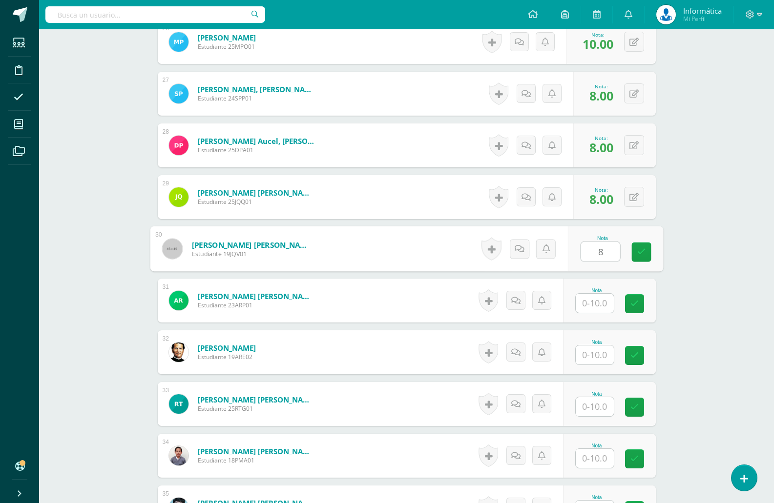
type input "8"
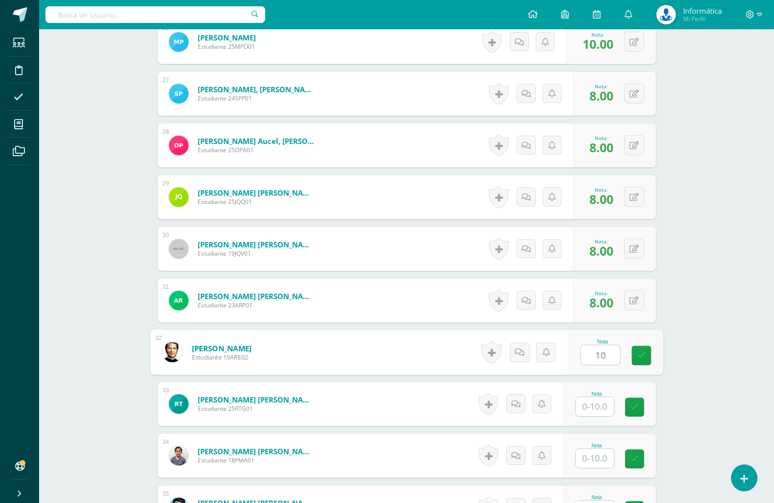
type input "10"
type input "4"
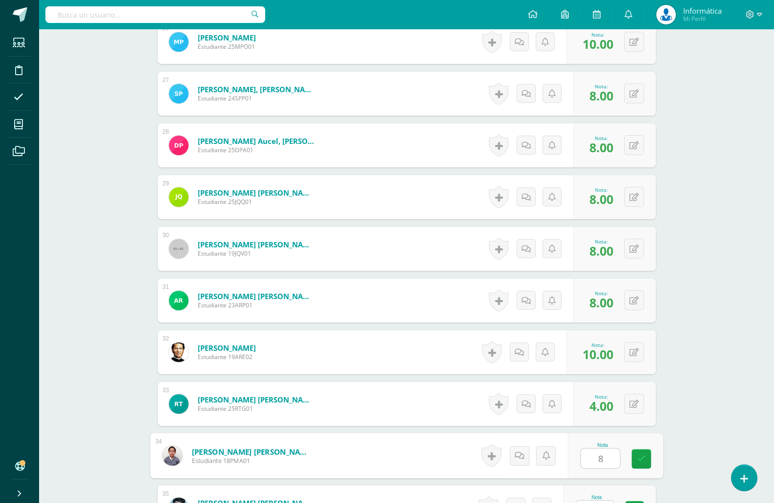
type input "8"
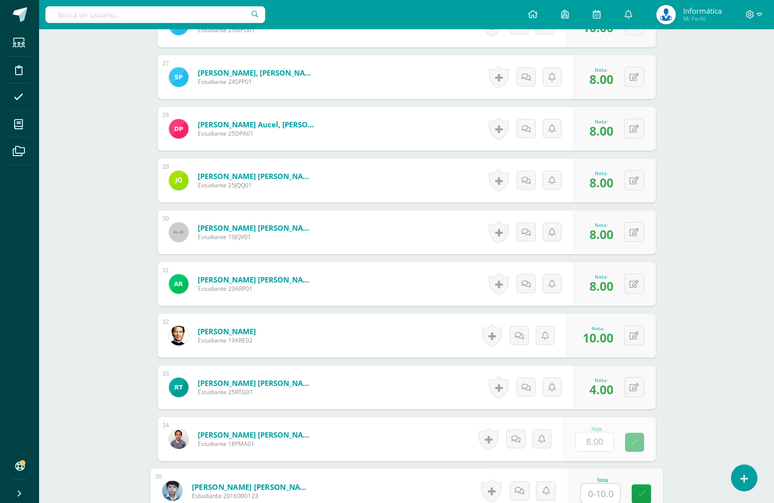
type input "9"
type input "8"
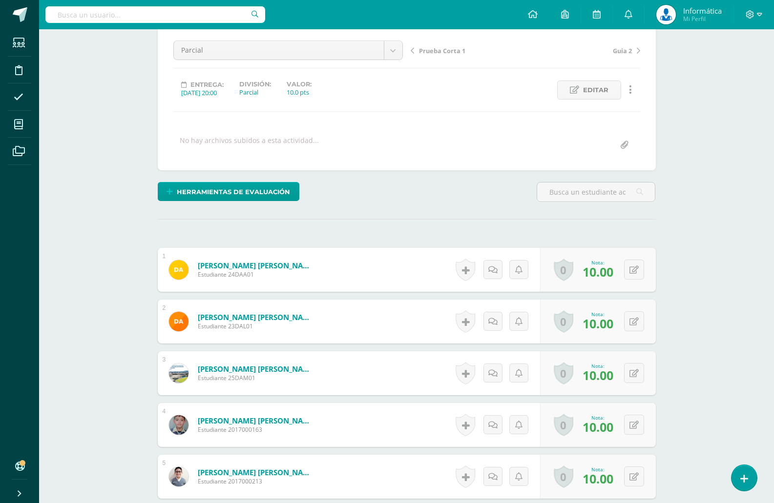
scroll to position [0, 0]
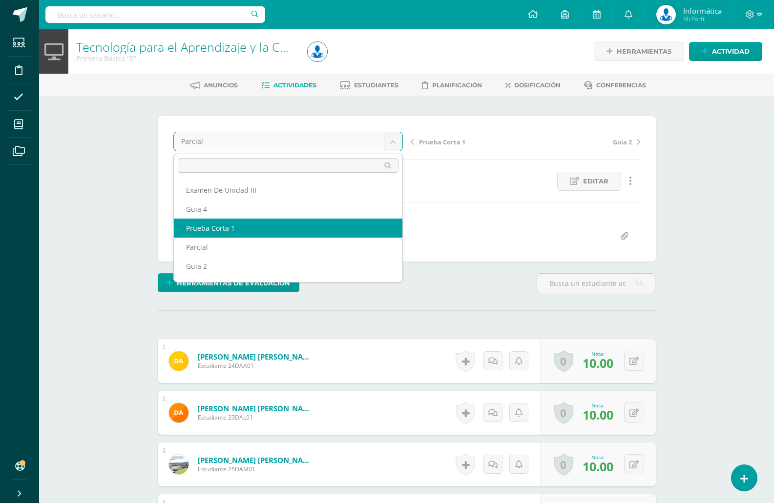
select select "/dashboard/teacher/grade-activity/176411/"
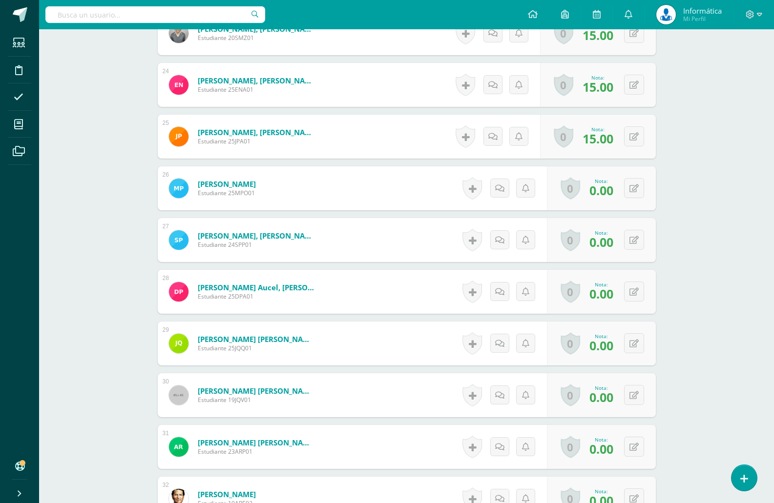
scroll to position [1409, 0]
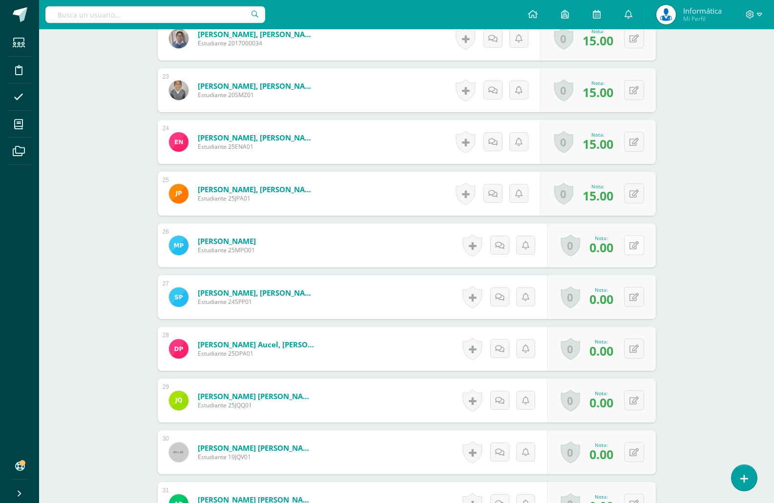
click at [633, 246] on button at bounding box center [634, 245] width 20 height 20
type input "15"
click at [631, 300] on button at bounding box center [634, 297] width 20 height 20
type input "8"
click at [631, 348] on button at bounding box center [634, 349] width 20 height 20
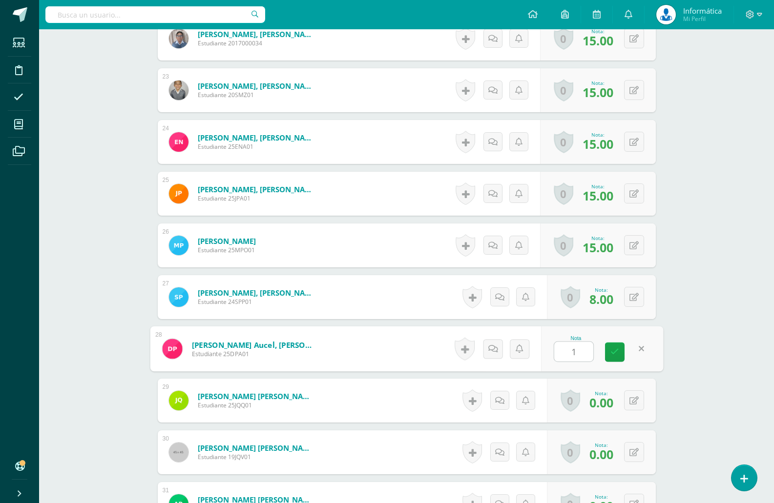
type input "12"
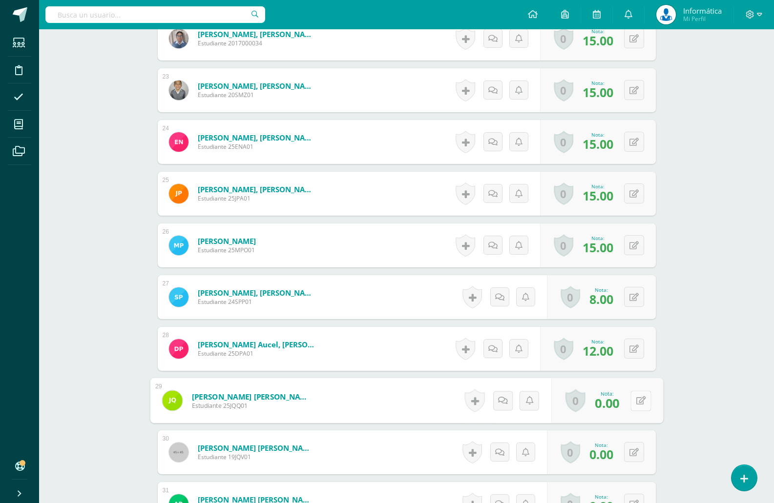
click at [631, 397] on button at bounding box center [640, 400] width 20 height 20
type input "5"
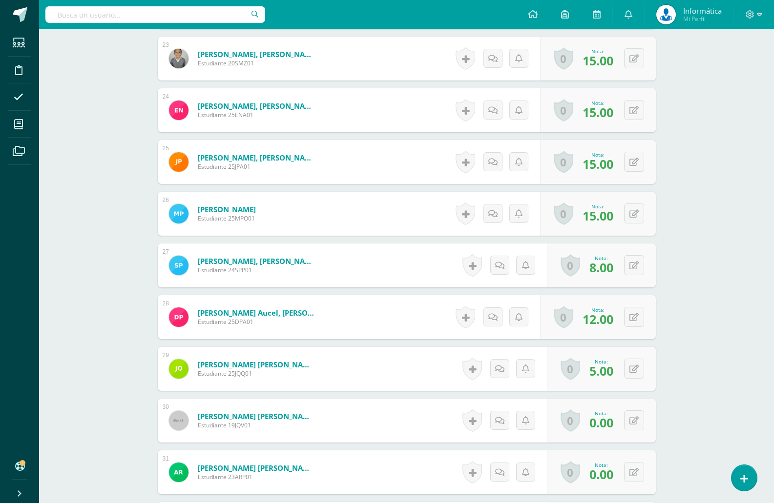
scroll to position [1458, 0]
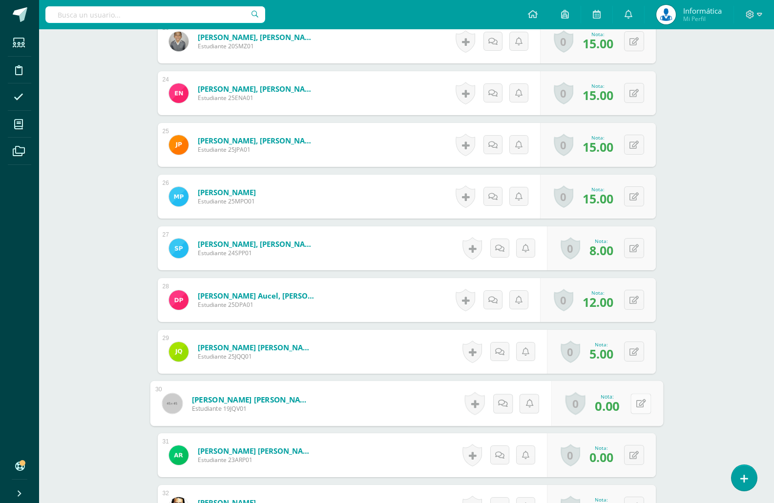
click at [630, 406] on button at bounding box center [640, 403] width 20 height 20
type input "13"
click at [635, 458] on icon at bounding box center [633, 455] width 9 height 8
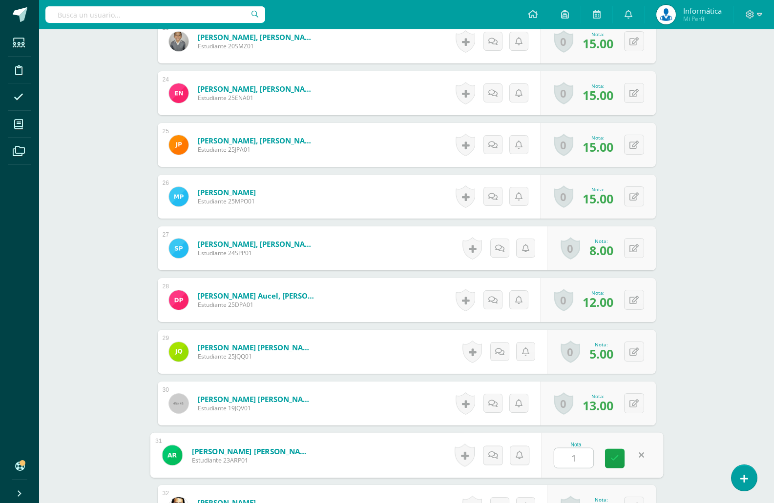
type input "10"
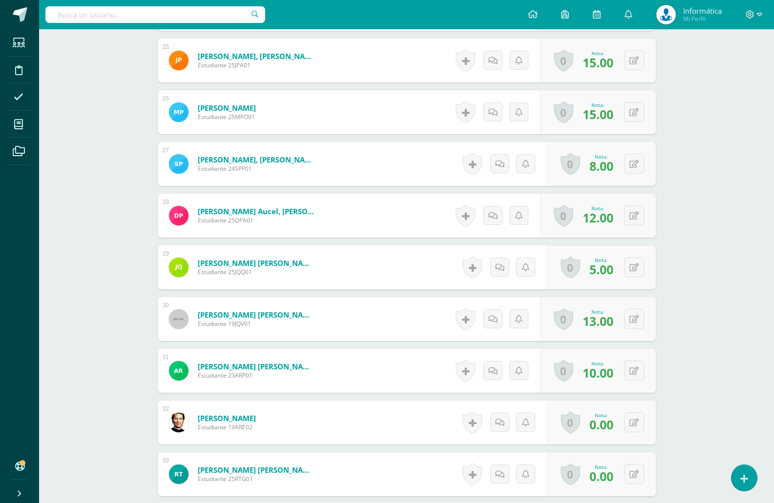
scroll to position [1555, 0]
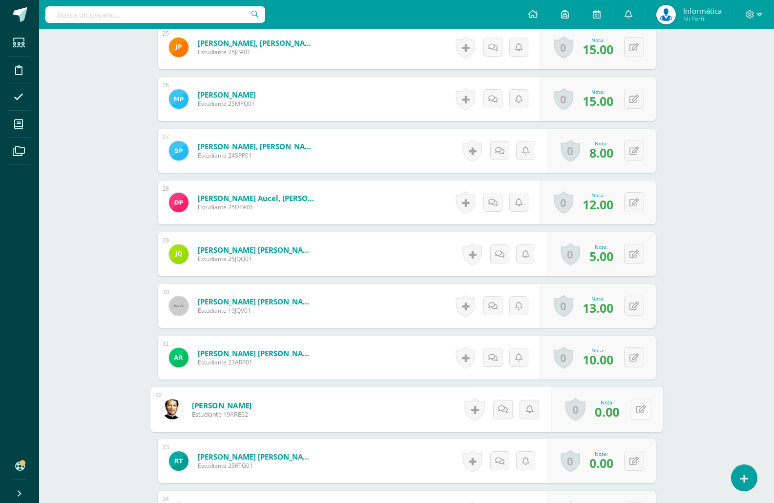
click at [637, 411] on icon at bounding box center [640, 409] width 10 height 8
type input "12"
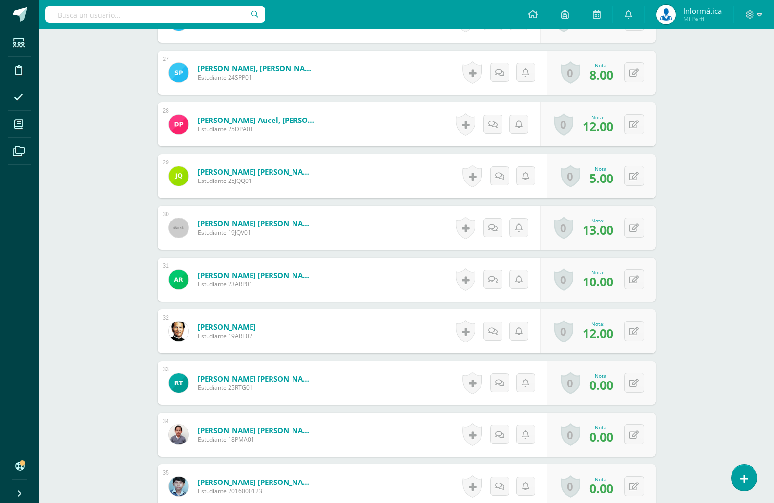
scroll to position [1653, 0]
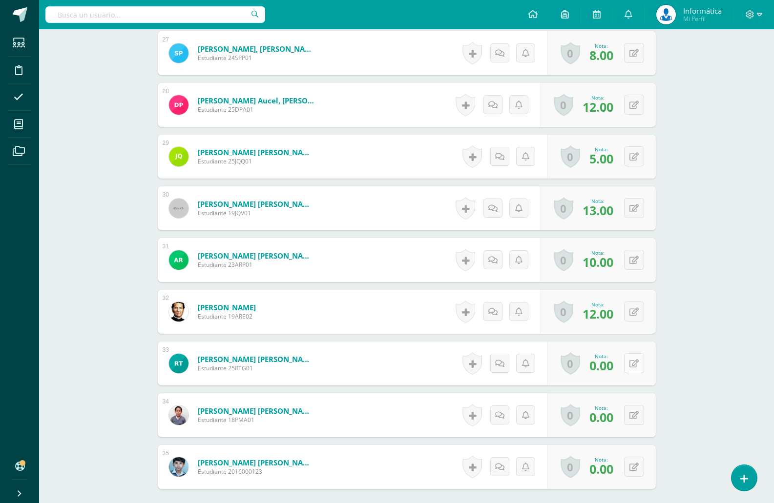
click at [634, 368] on button at bounding box center [634, 363] width 20 height 20
type input "13"
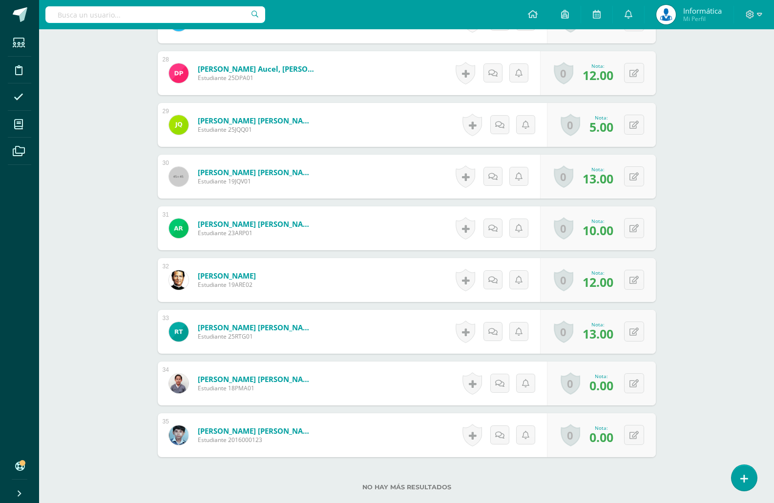
scroll to position [1702, 0]
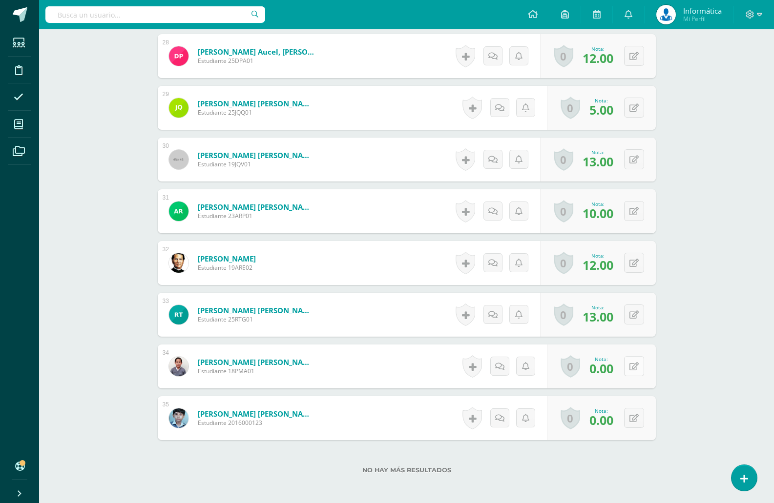
click at [639, 368] on button at bounding box center [634, 366] width 20 height 20
type input "13"
click at [637, 416] on icon at bounding box center [640, 418] width 10 height 8
type input "5"
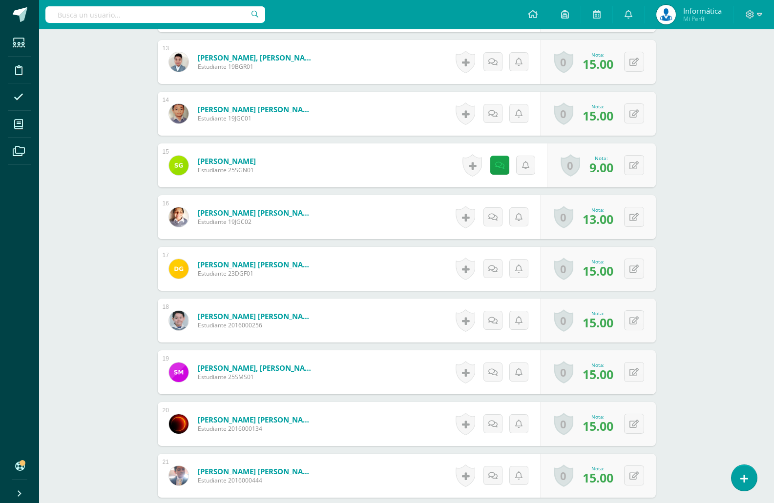
scroll to position [823, 0]
